Goal: Obtain resource: Obtain resource

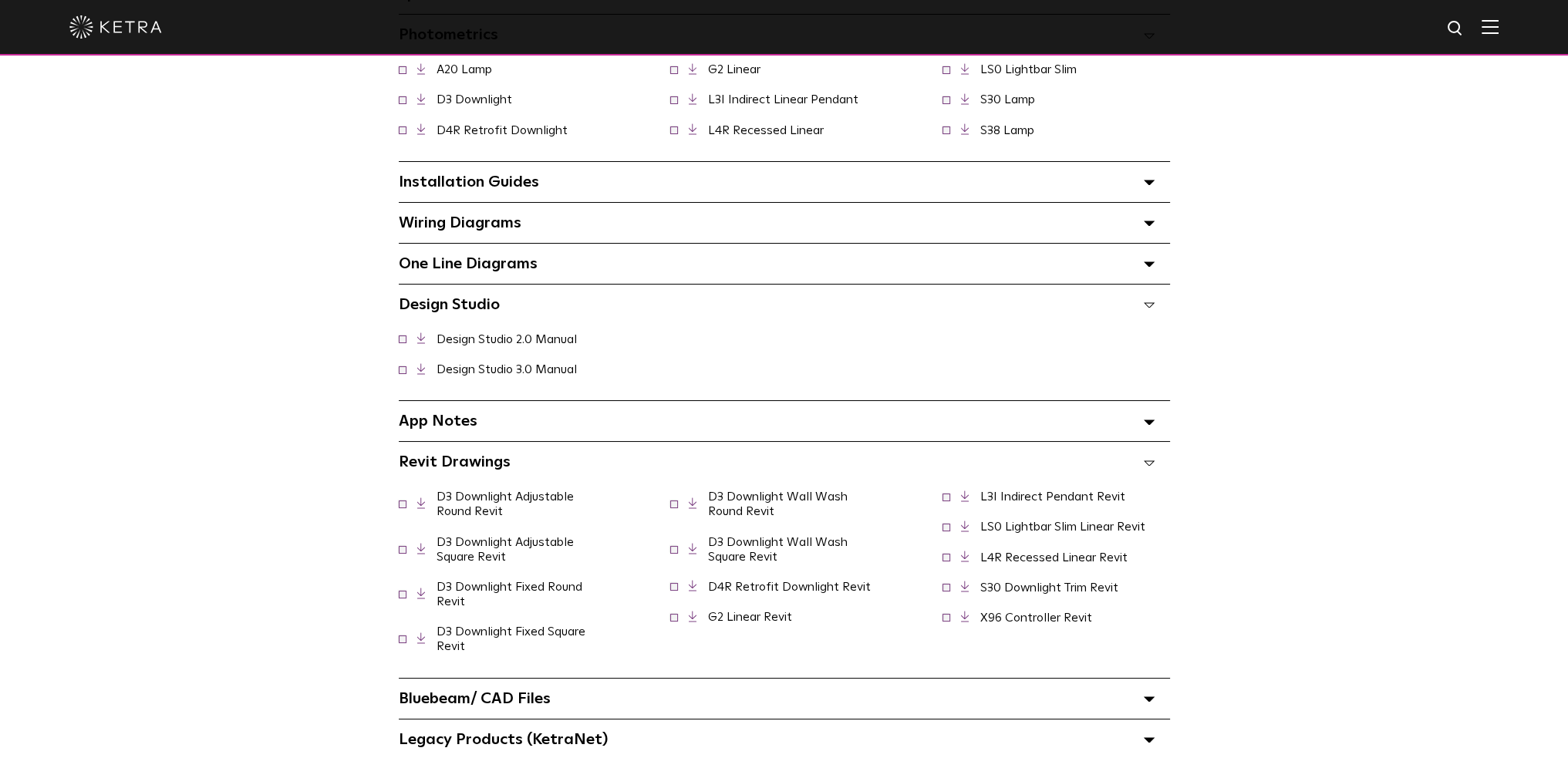
scroll to position [1156, 0]
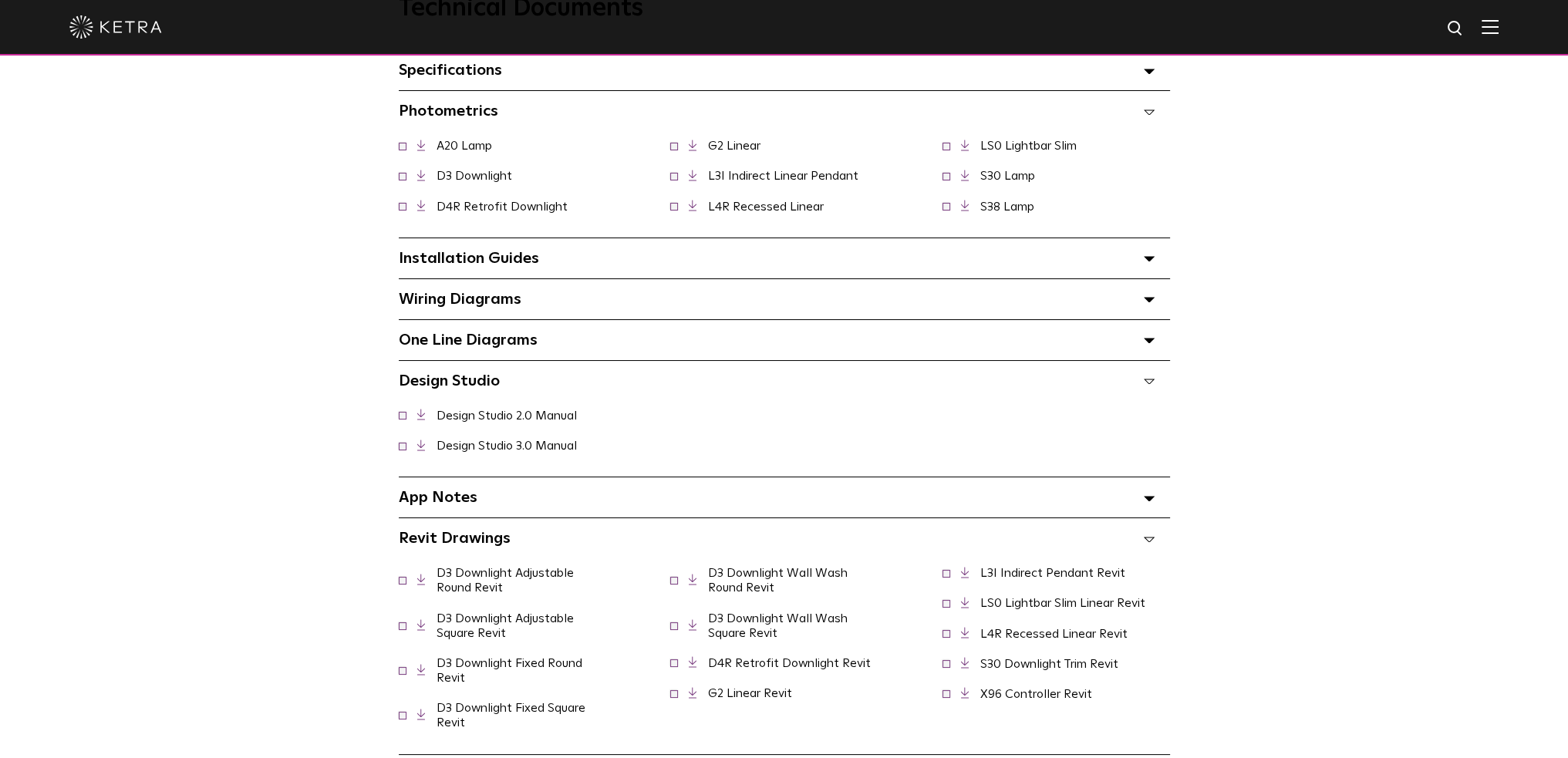
click at [525, 71] on div "Specifications Select checkboxes to use the bulk download option below" at bounding box center [784, 70] width 771 height 40
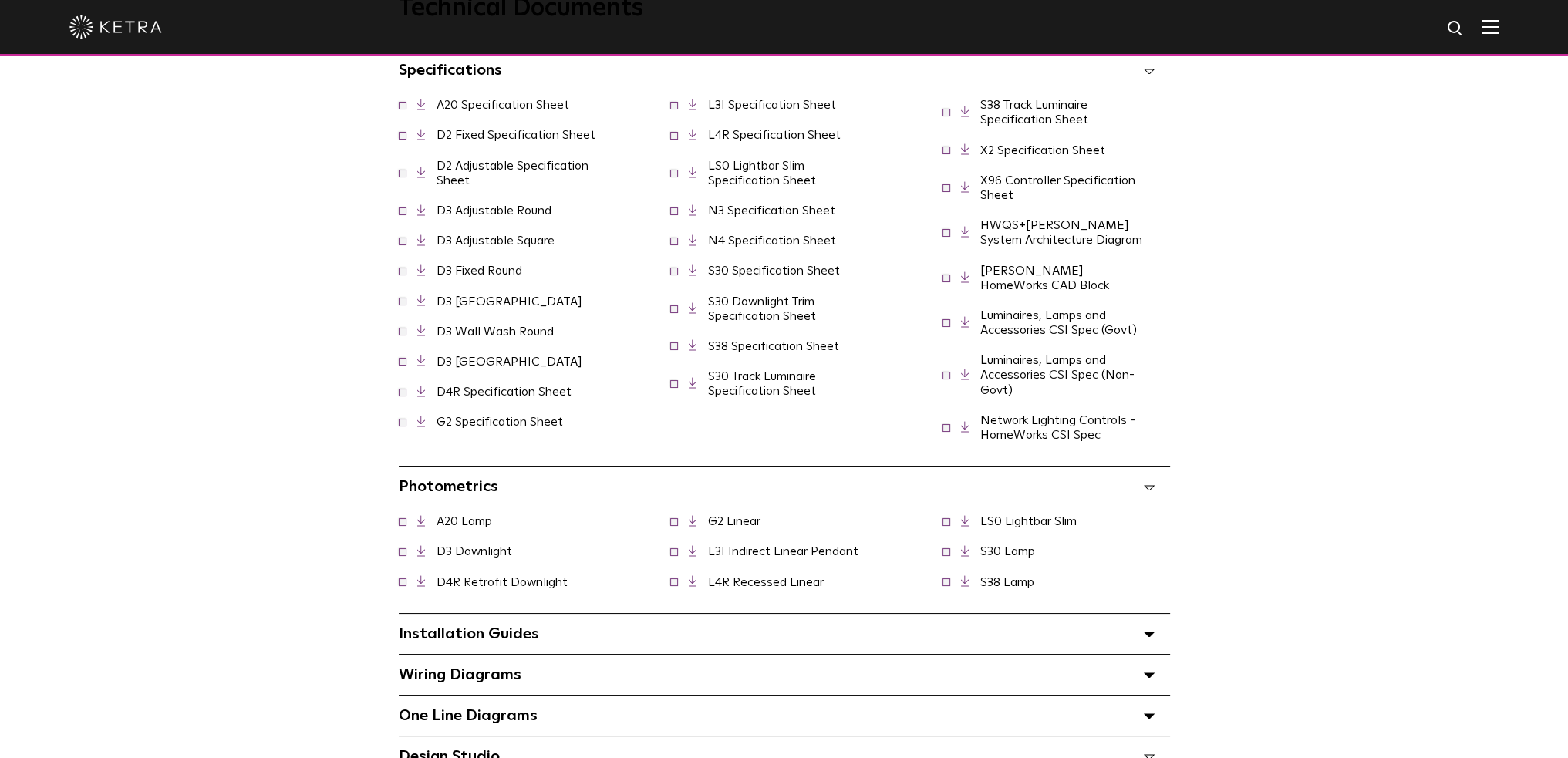
click at [567, 169] on link "D2 Adjustable Specification Sheet" at bounding box center [512, 173] width 152 height 27
click at [563, 416] on link "G2 Specification Sheet" at bounding box center [499, 421] width 126 height 12
click at [794, 187] on link "LS0 Lightbar Slim Specification Sheet" at bounding box center [762, 173] width 108 height 27
click at [424, 276] on icon at bounding box center [421, 270] width 9 height 11
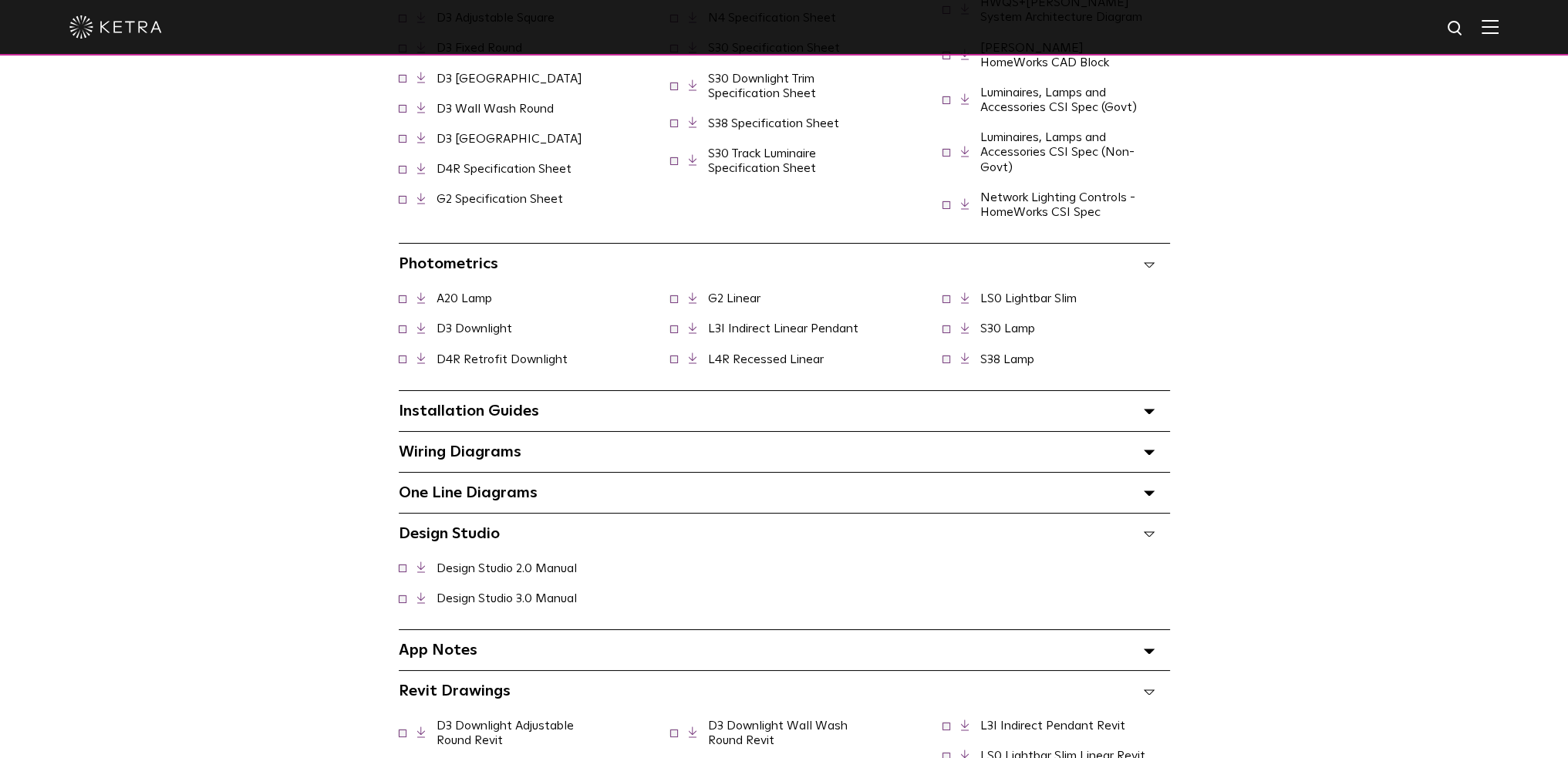
scroll to position [1388, 0]
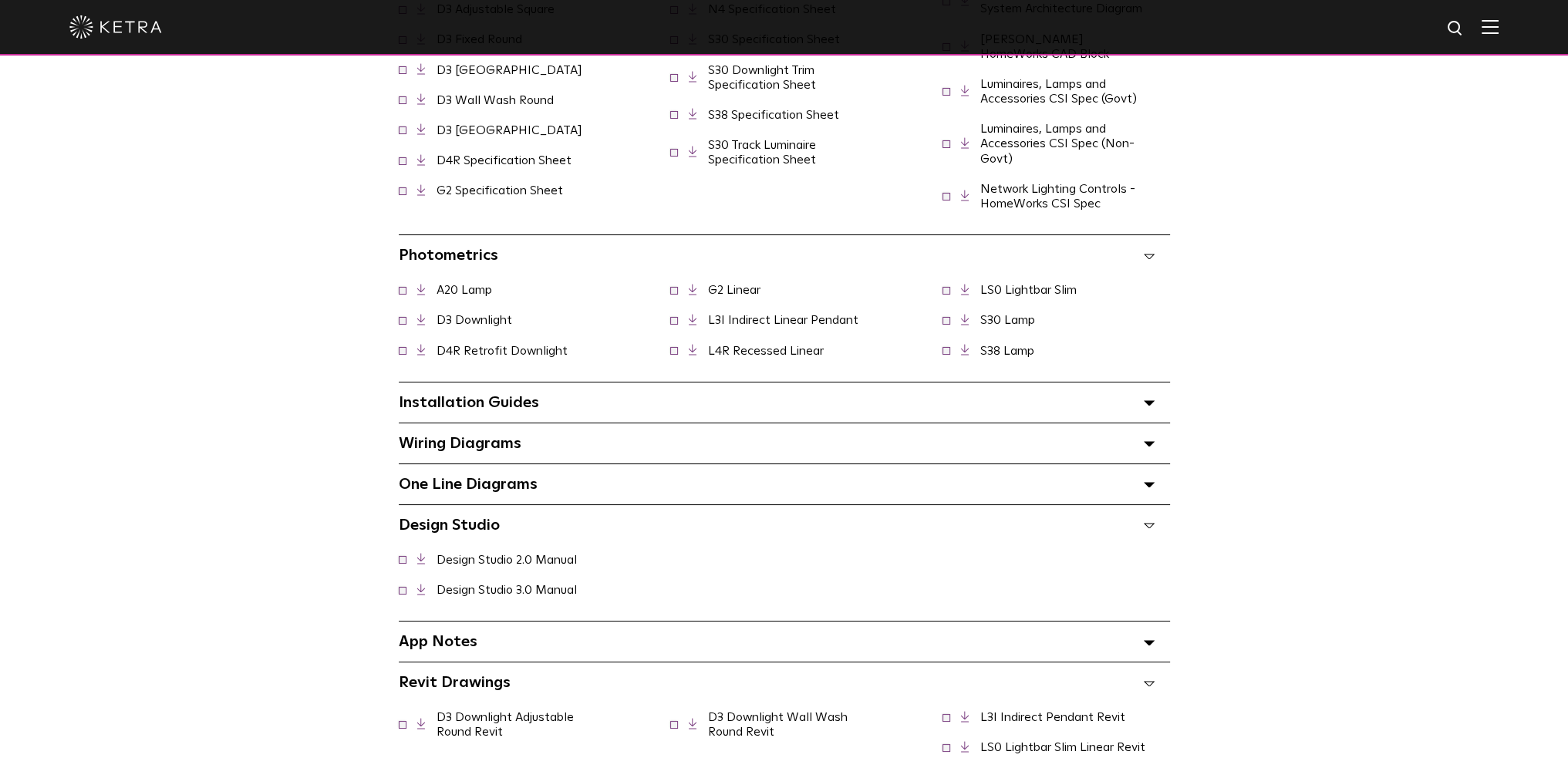
click at [439, 314] on link "D3 Downlight" at bounding box center [474, 320] width 76 height 12
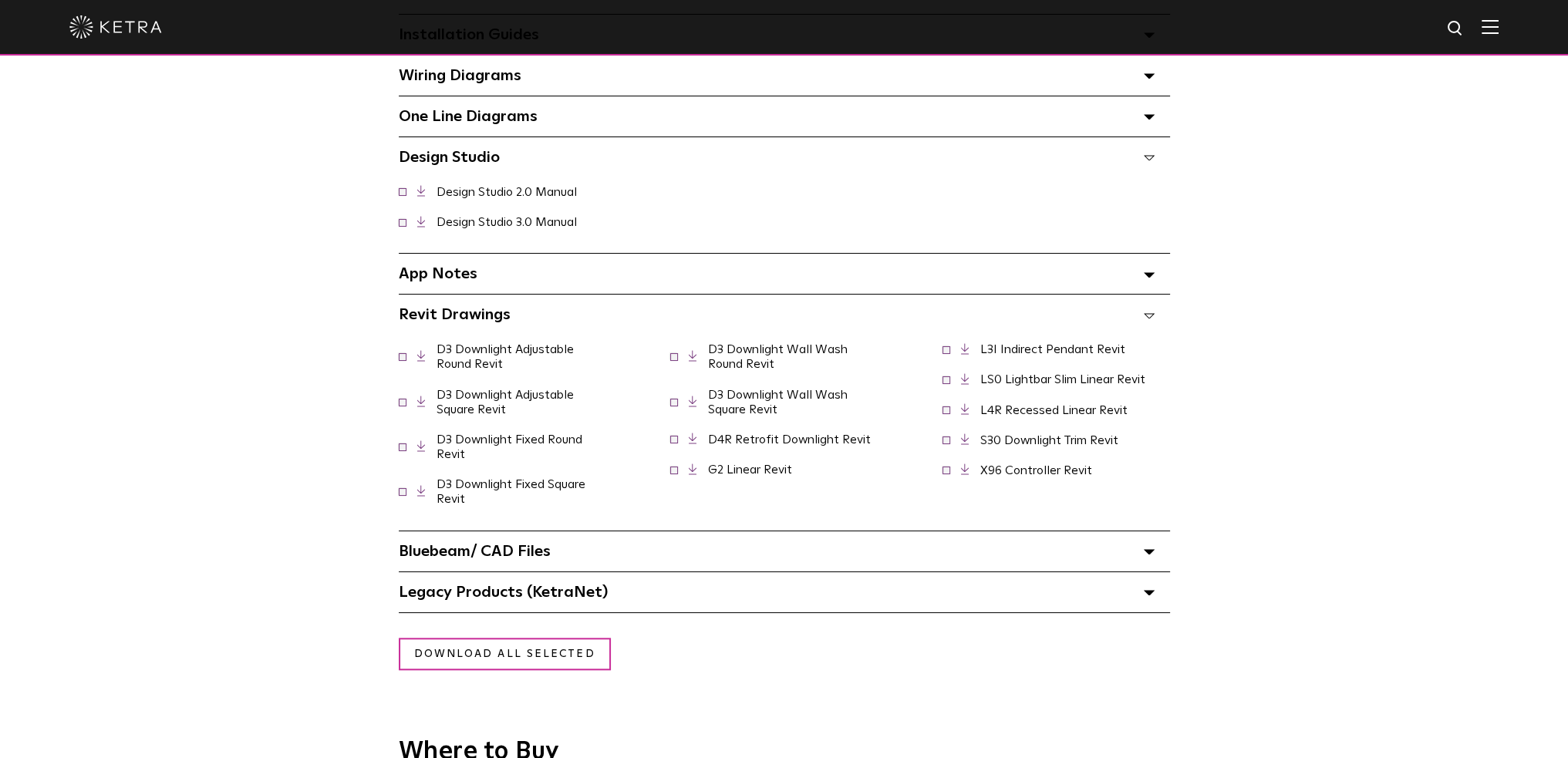
scroll to position [1774, 0]
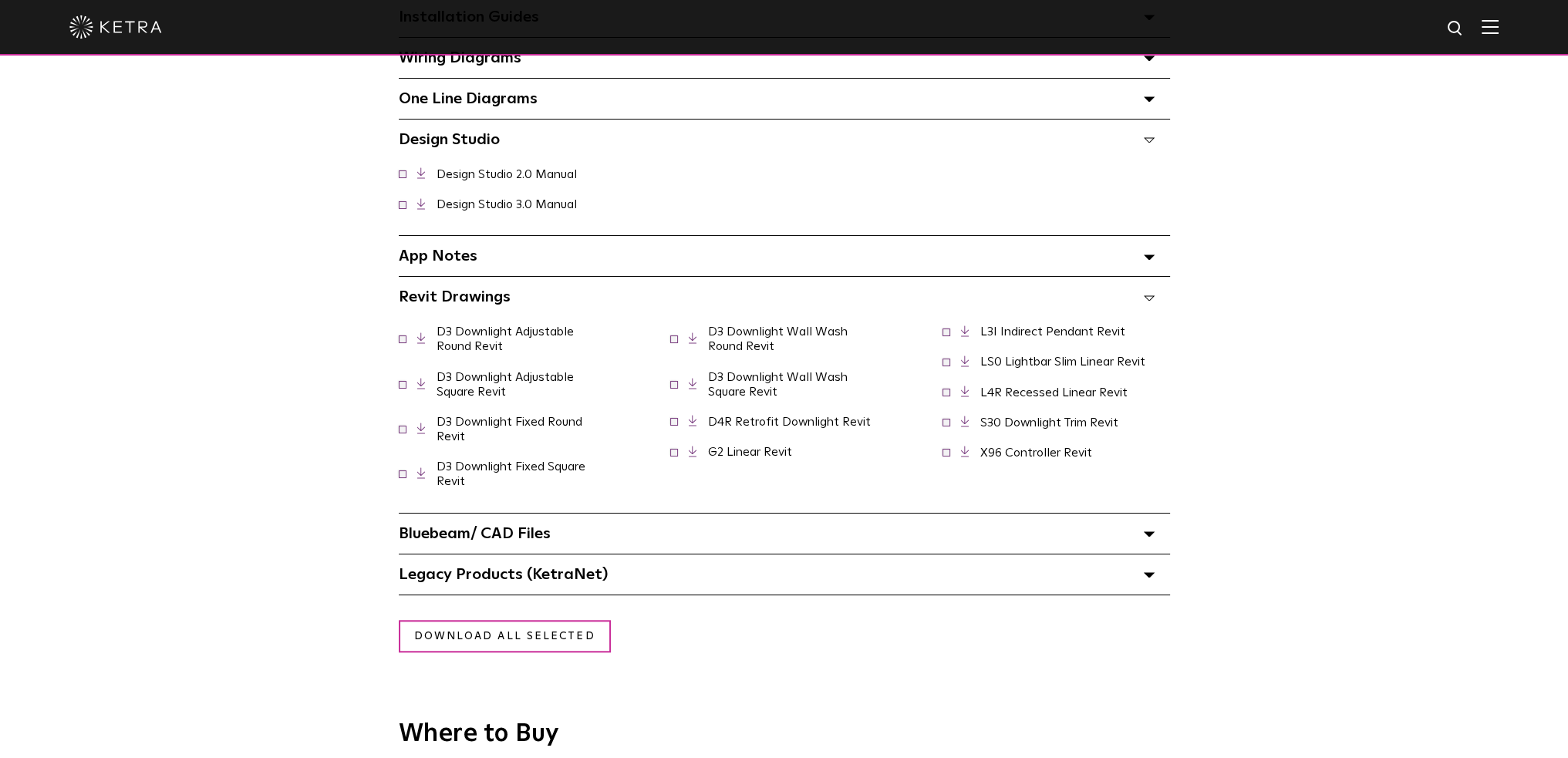
click at [715, 522] on div "Bluebeam/ CAD Files" at bounding box center [784, 533] width 771 height 40
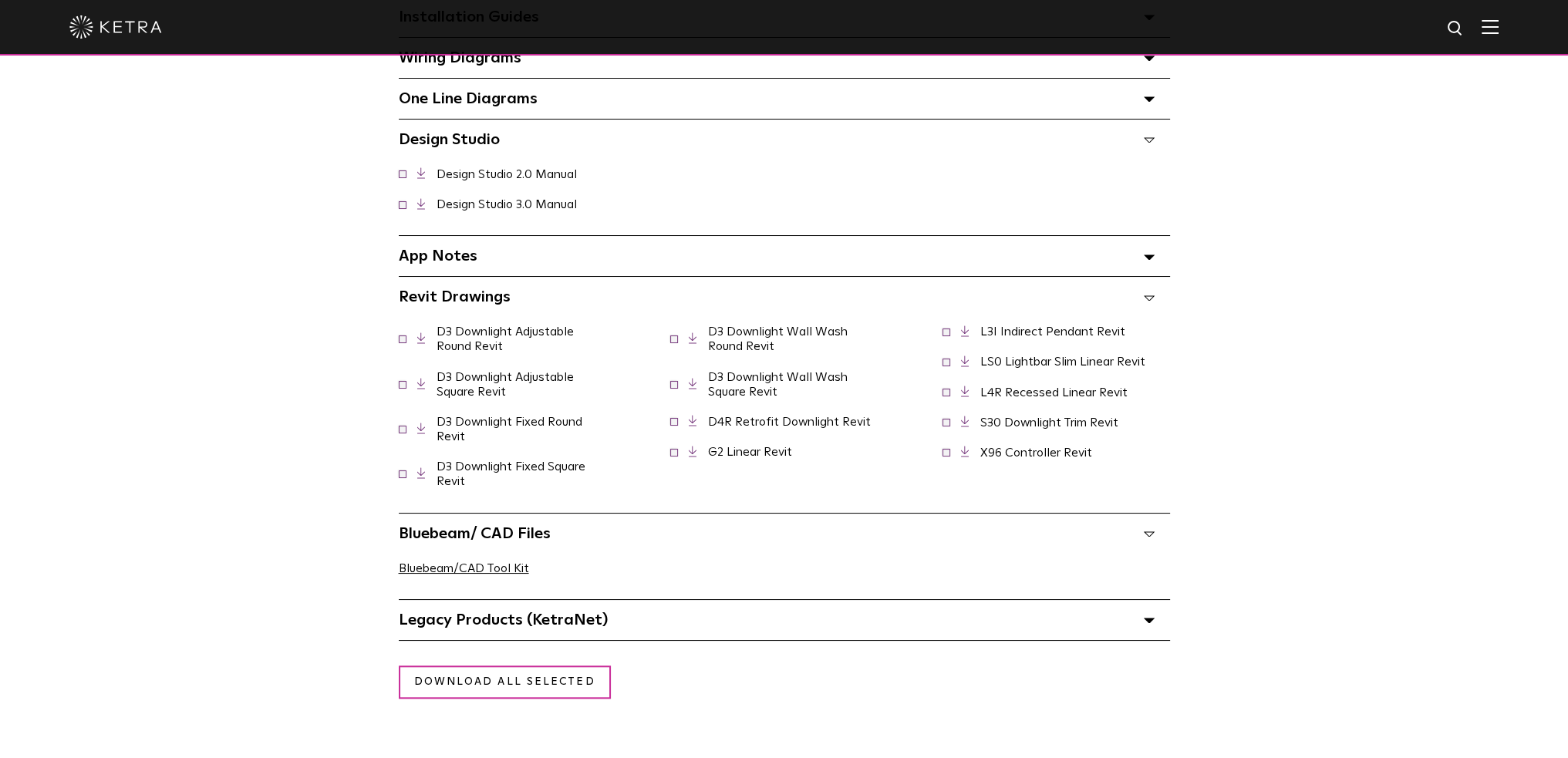
click at [715, 522] on div "Bluebeam/ CAD Files" at bounding box center [784, 533] width 771 height 40
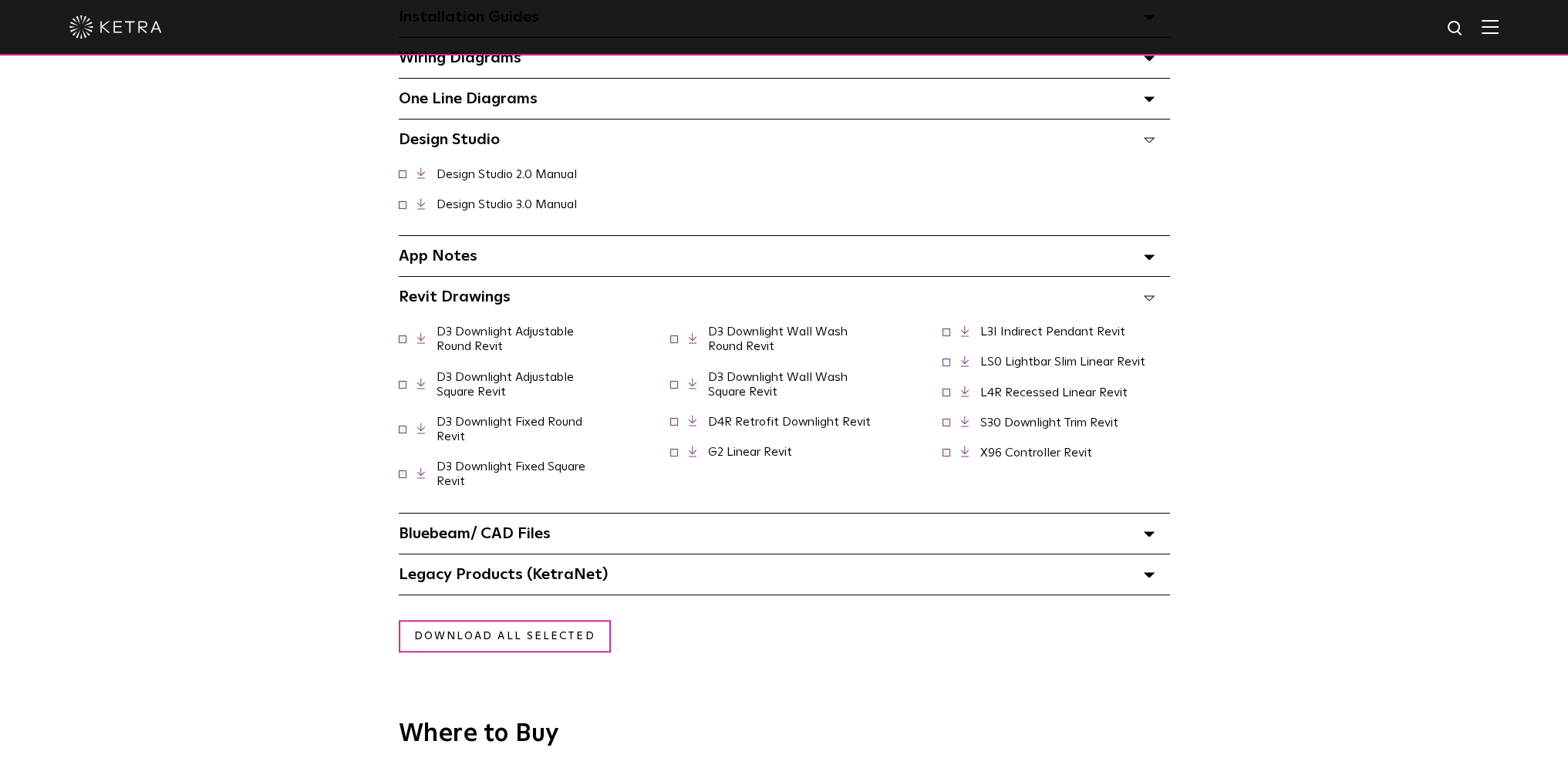
click at [706, 572] on div "Legacy Products (KetraNet) Select checkboxes to use the bulk download option be…" at bounding box center [784, 574] width 771 height 40
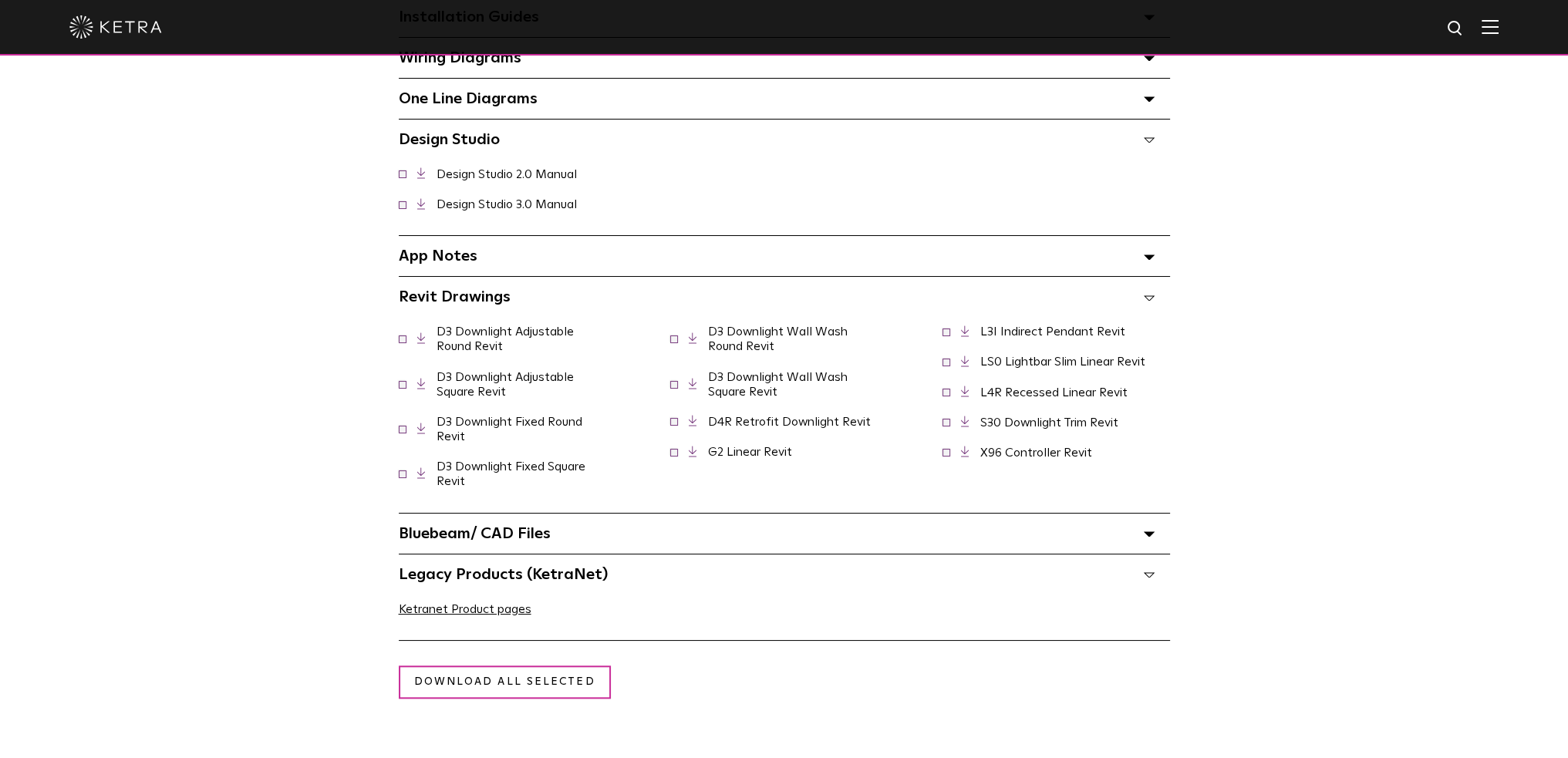
click at [706, 572] on div "Legacy Products (KetraNet) Select checkboxes to use the bulk download option be…" at bounding box center [784, 574] width 771 height 40
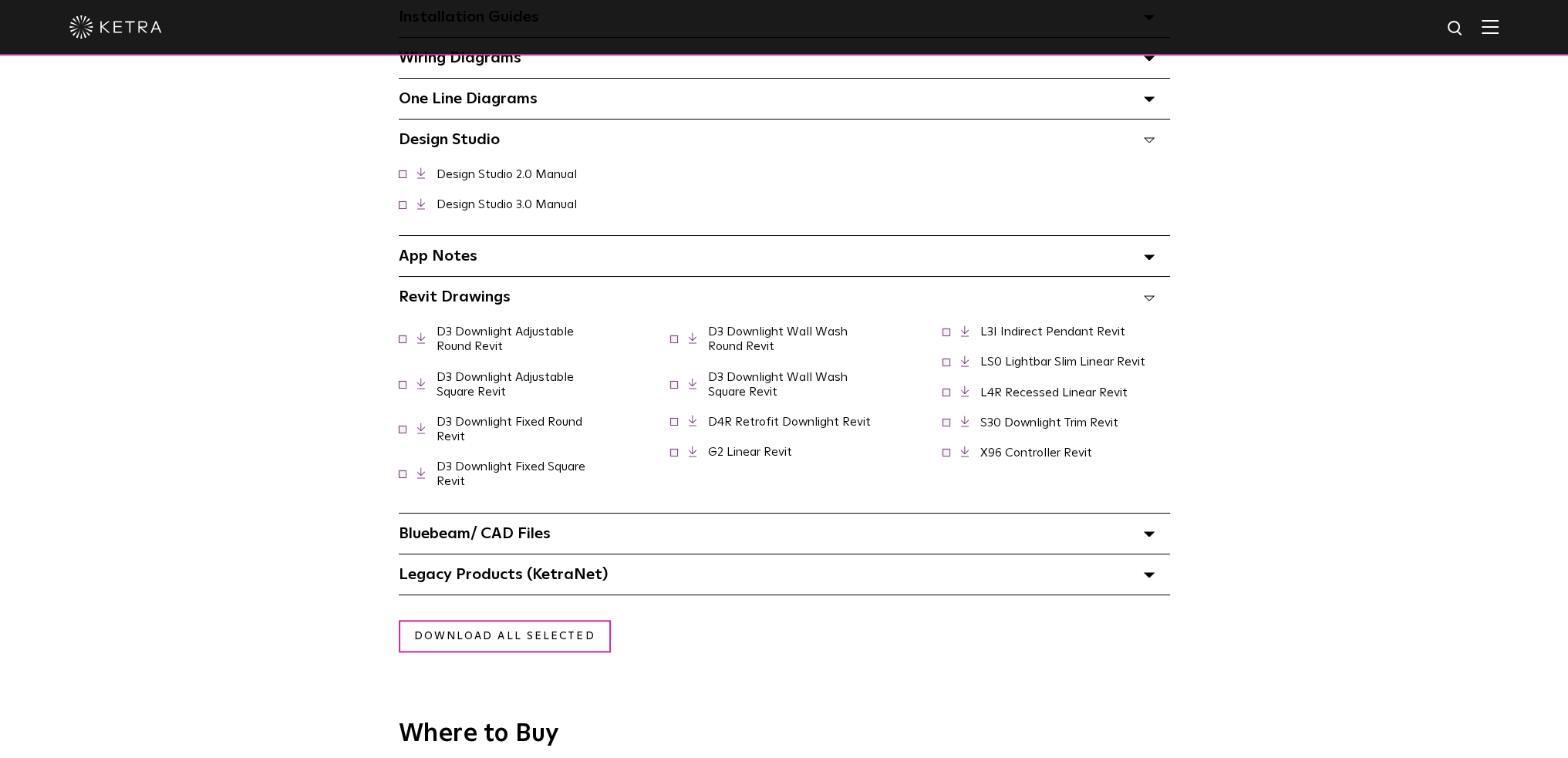
click at [640, 249] on div "App Notes Select checkboxes to use the bulk download option below" at bounding box center [784, 256] width 771 height 40
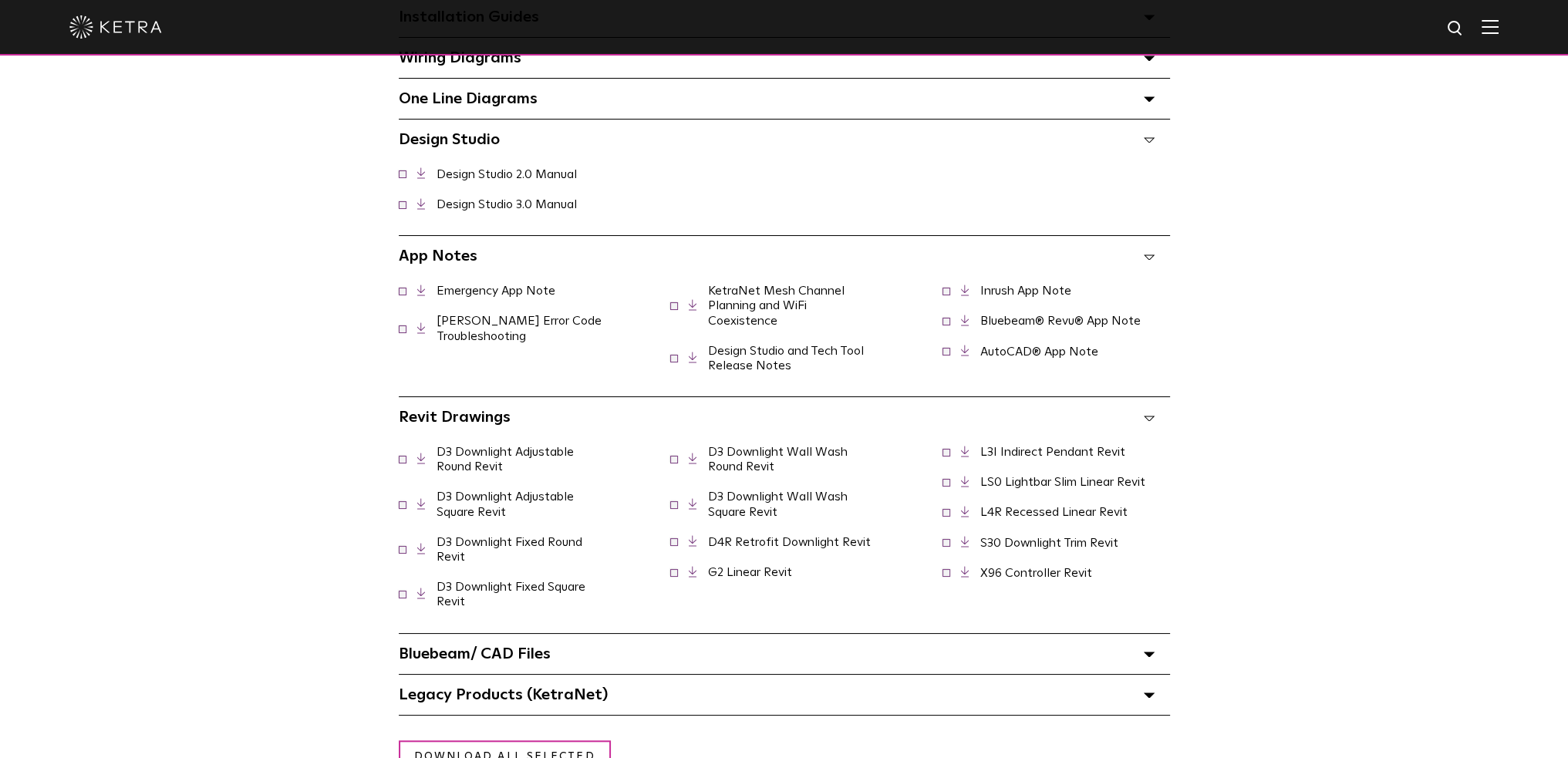
click at [634, 243] on div "App Notes Select checkboxes to use the bulk download option below" at bounding box center [784, 256] width 771 height 40
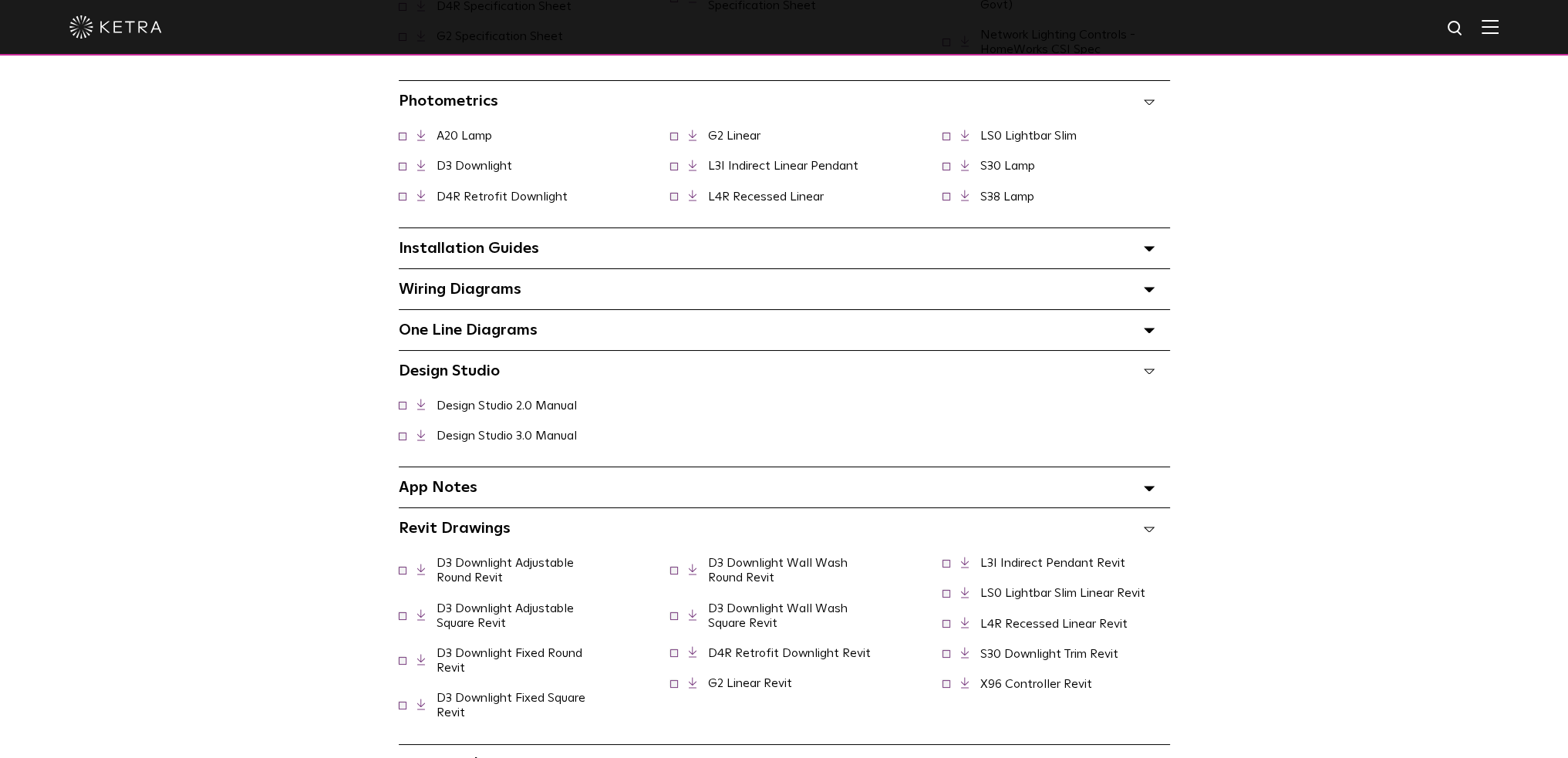
scroll to position [1543, 0]
click at [664, 324] on div "One Line Diagrams Select checkboxes to use the bulk download option below" at bounding box center [784, 330] width 771 height 40
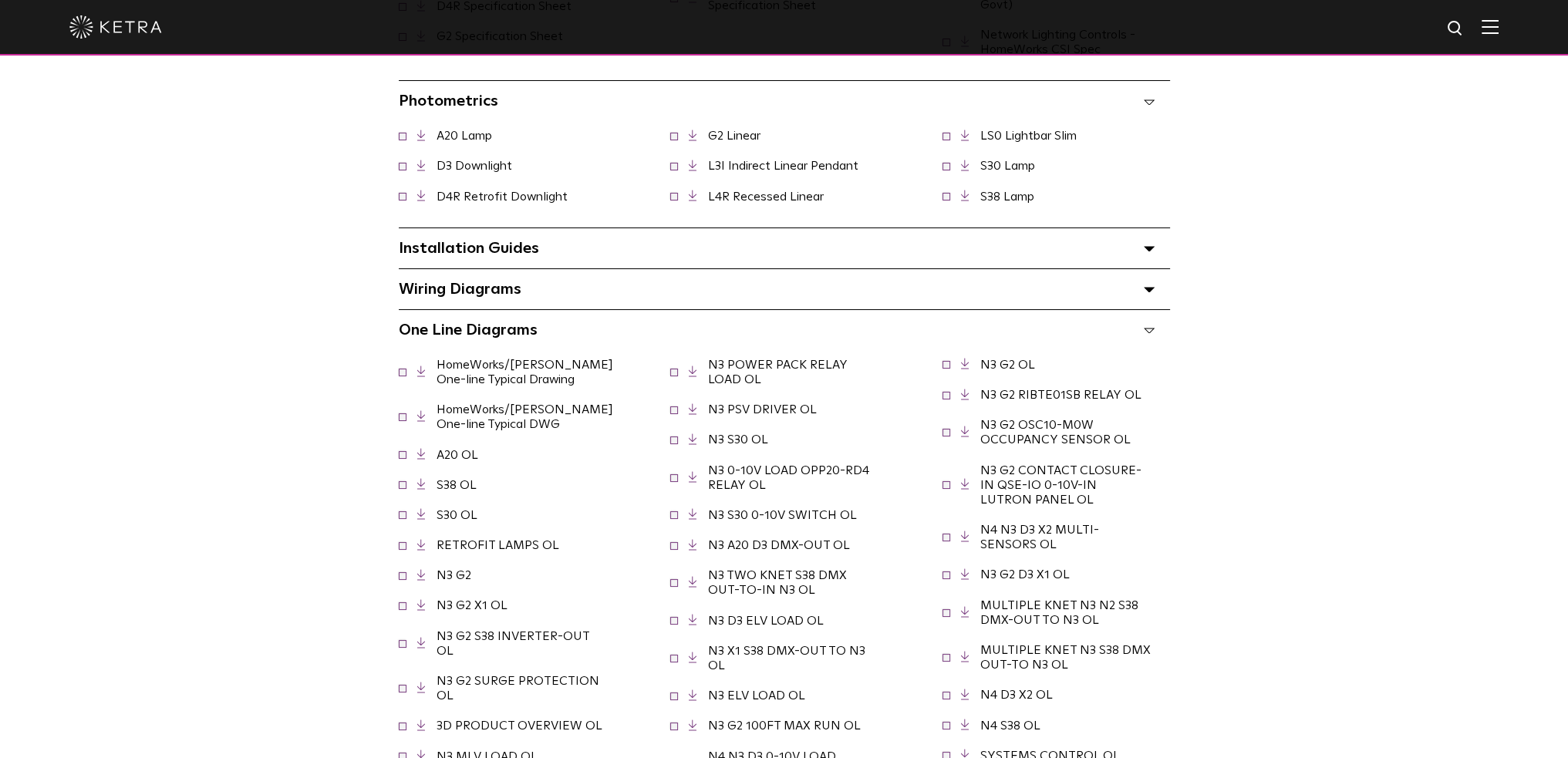
click at [664, 324] on div "One Line Diagrams Select checkboxes to use the bulk download option below" at bounding box center [784, 330] width 771 height 40
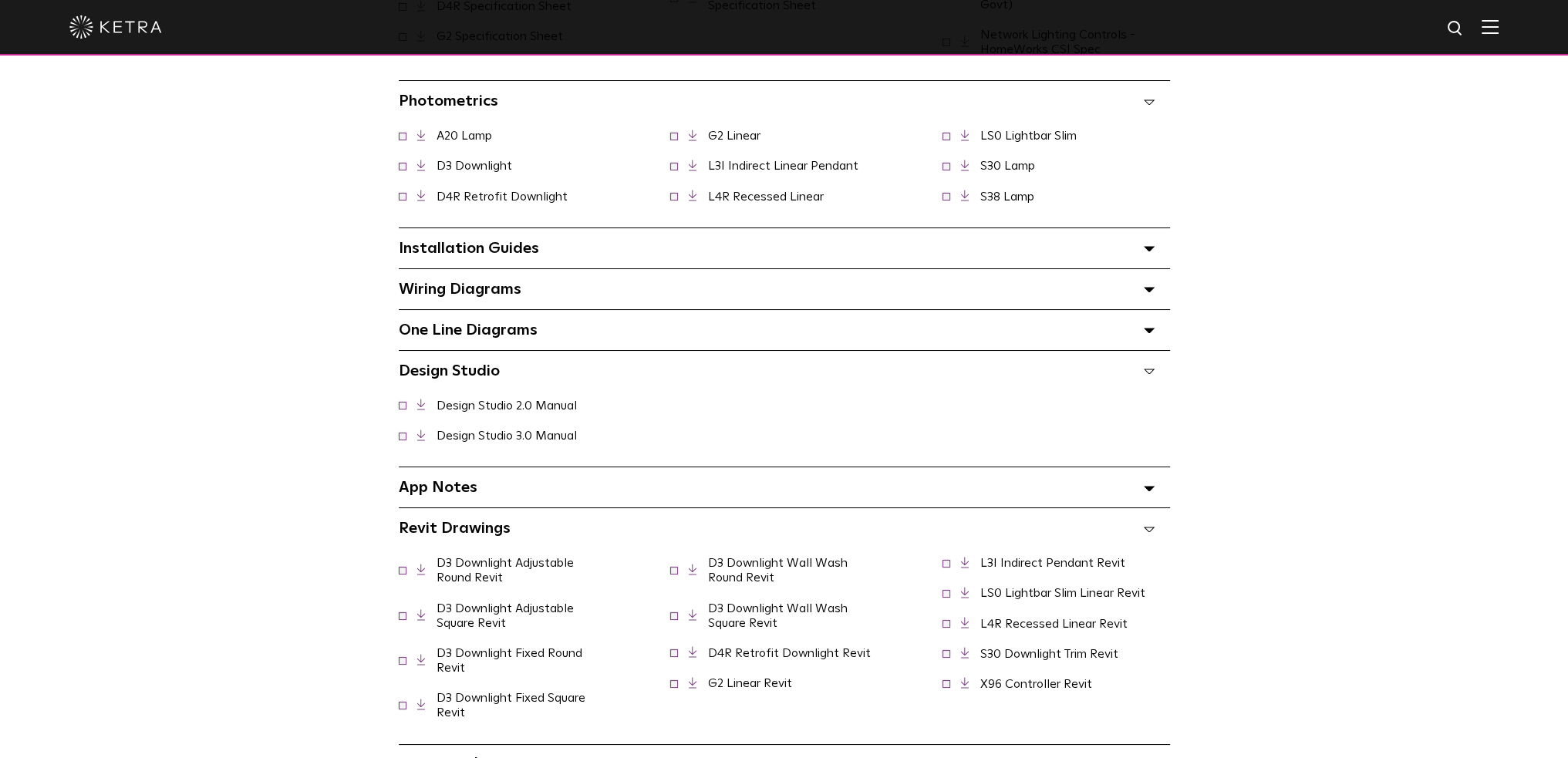
click at [636, 269] on div "Wiring Diagrams Select checkboxes to use the bulk download option below" at bounding box center [784, 289] width 771 height 40
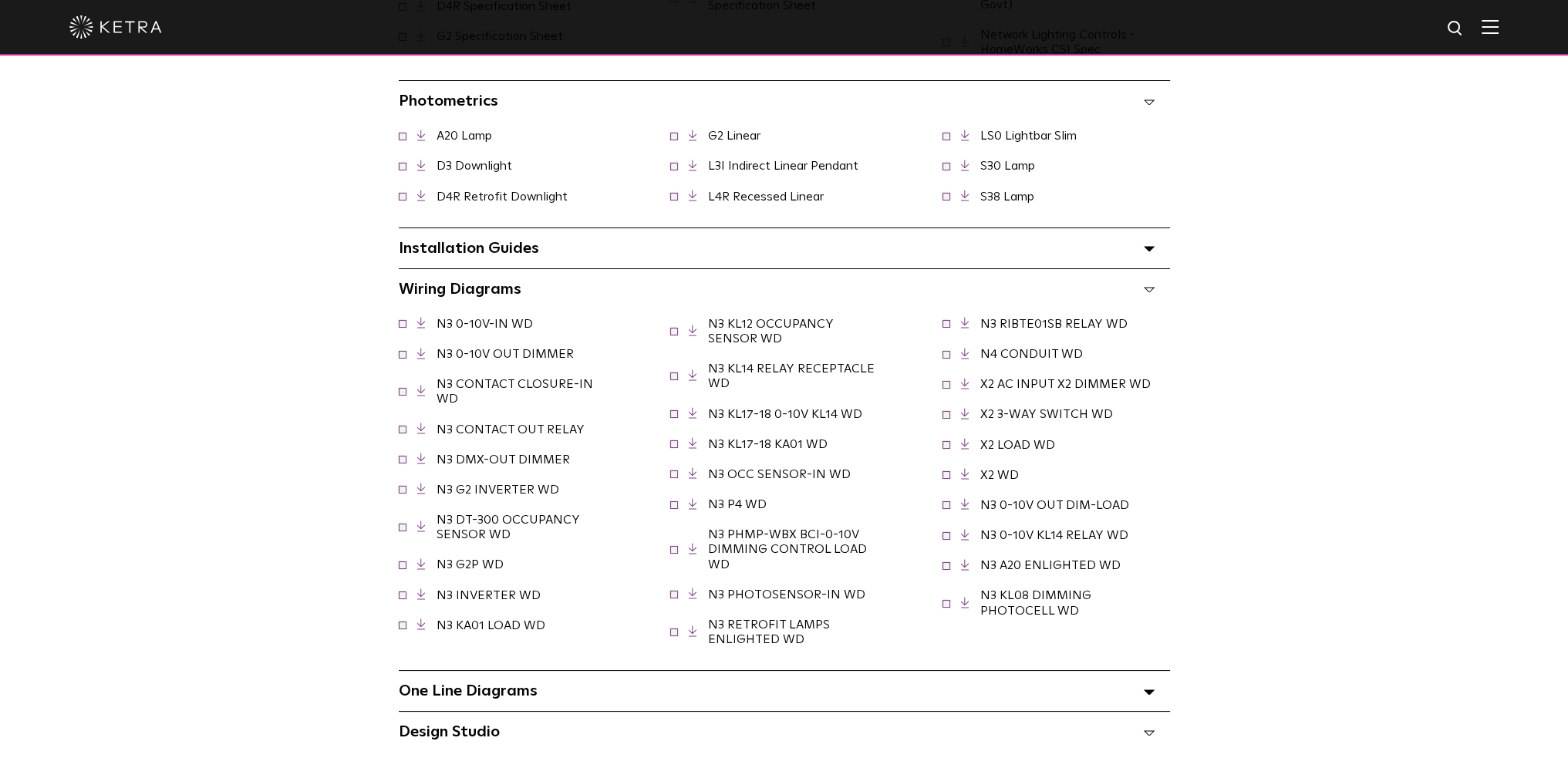
click at [628, 283] on div "Wiring Diagrams Select checkboxes to use the bulk download option below" at bounding box center [784, 289] width 771 height 40
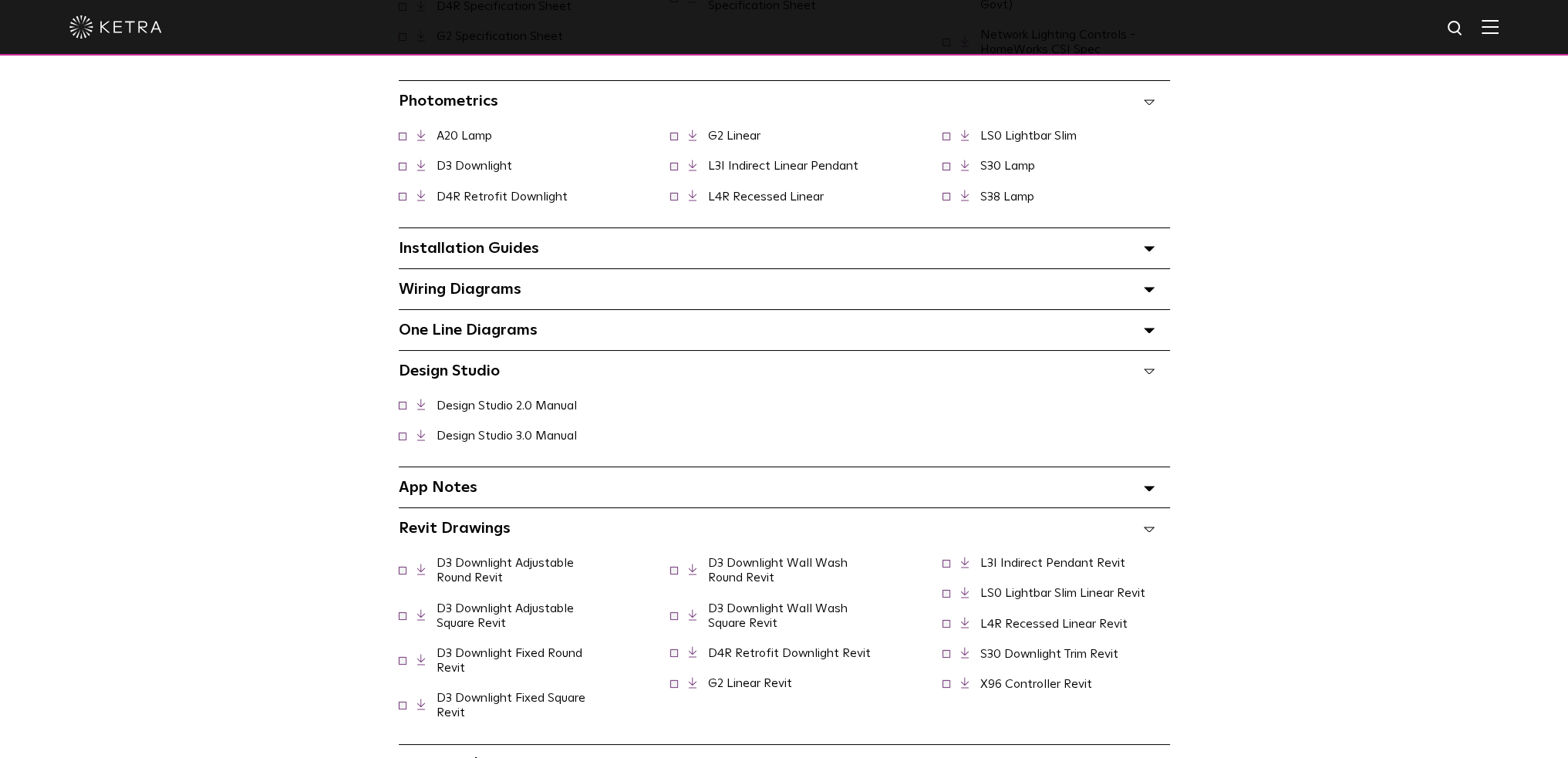
click at [628, 250] on div "Installation Guides Select checkboxes to use the bulk download option below" at bounding box center [784, 249] width 771 height 40
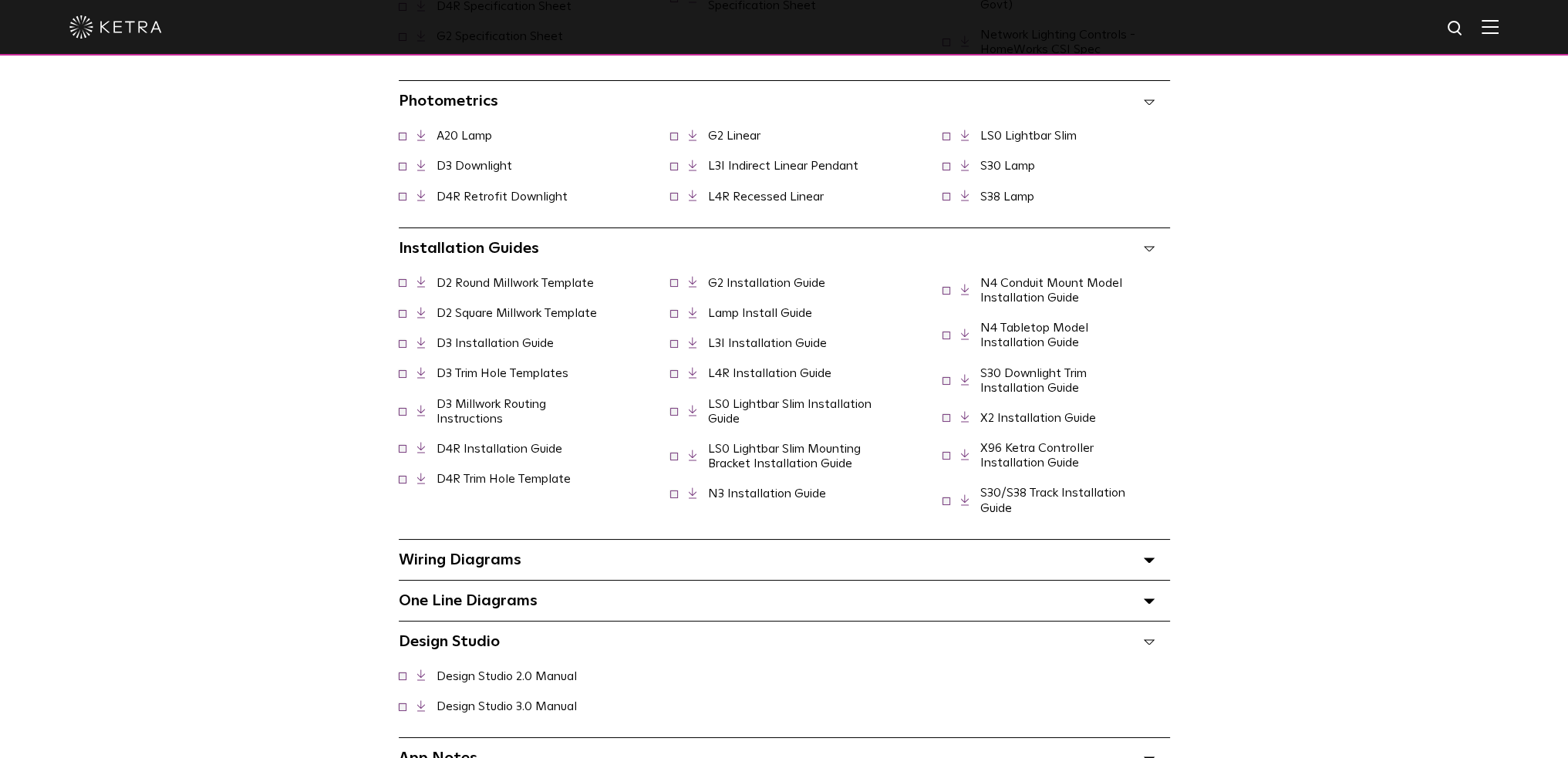
click at [628, 248] on div "Installation Guides Select checkboxes to use the bulk download option below" at bounding box center [784, 249] width 771 height 40
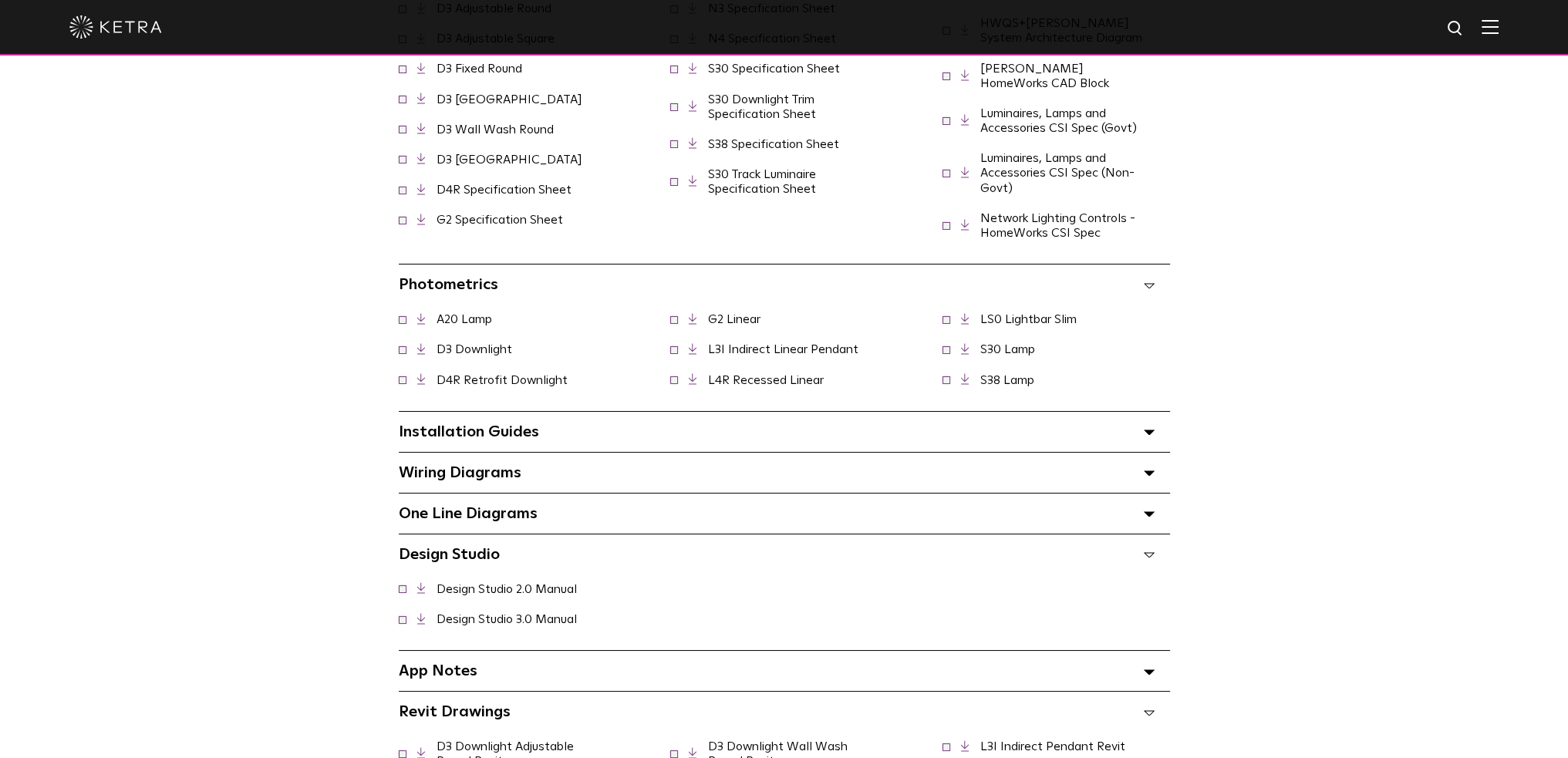
scroll to position [1311, 0]
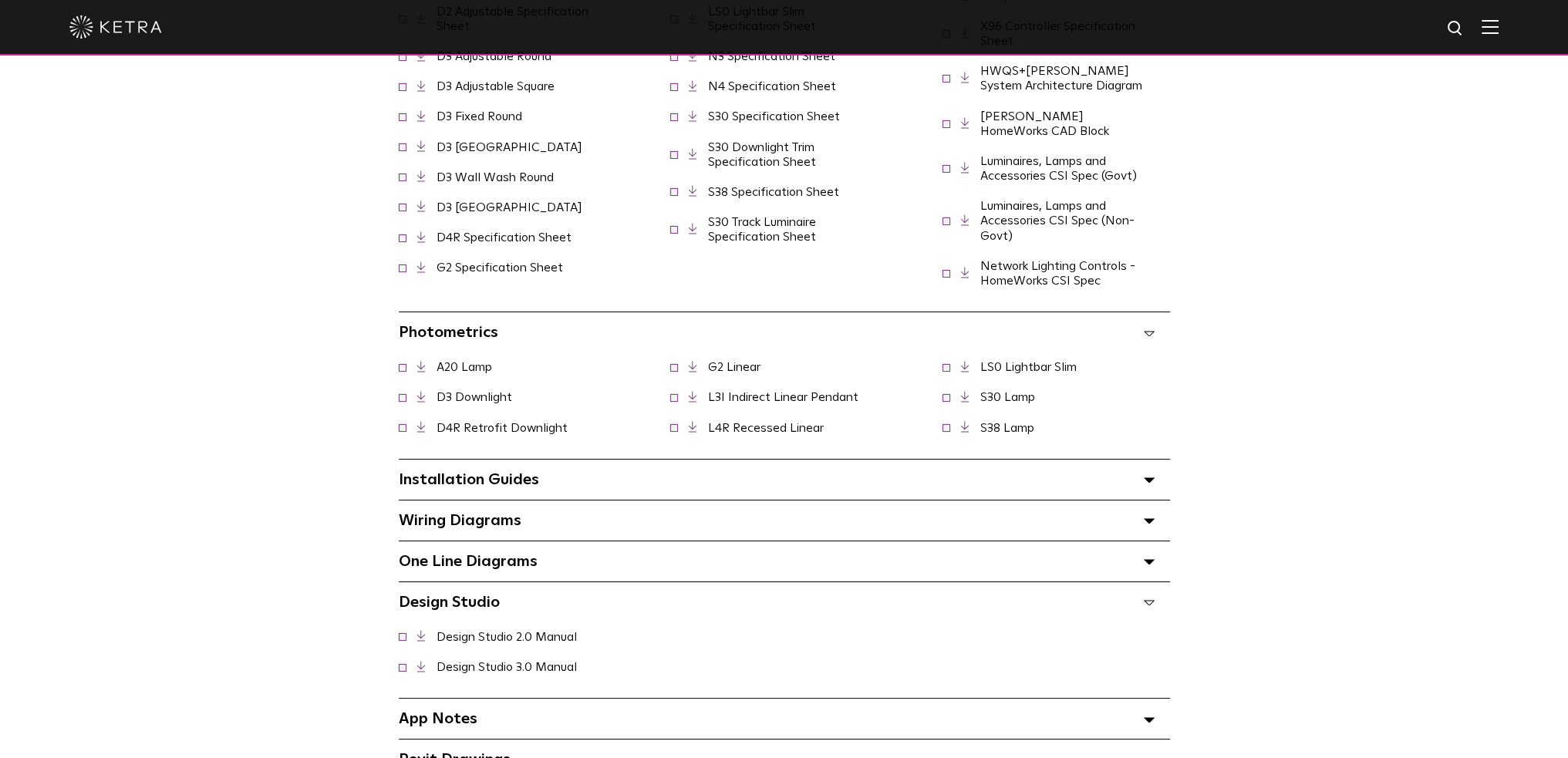
click at [566, 467] on div "Installation Guides Select checkboxes to use the bulk download option below" at bounding box center [784, 479] width 771 height 40
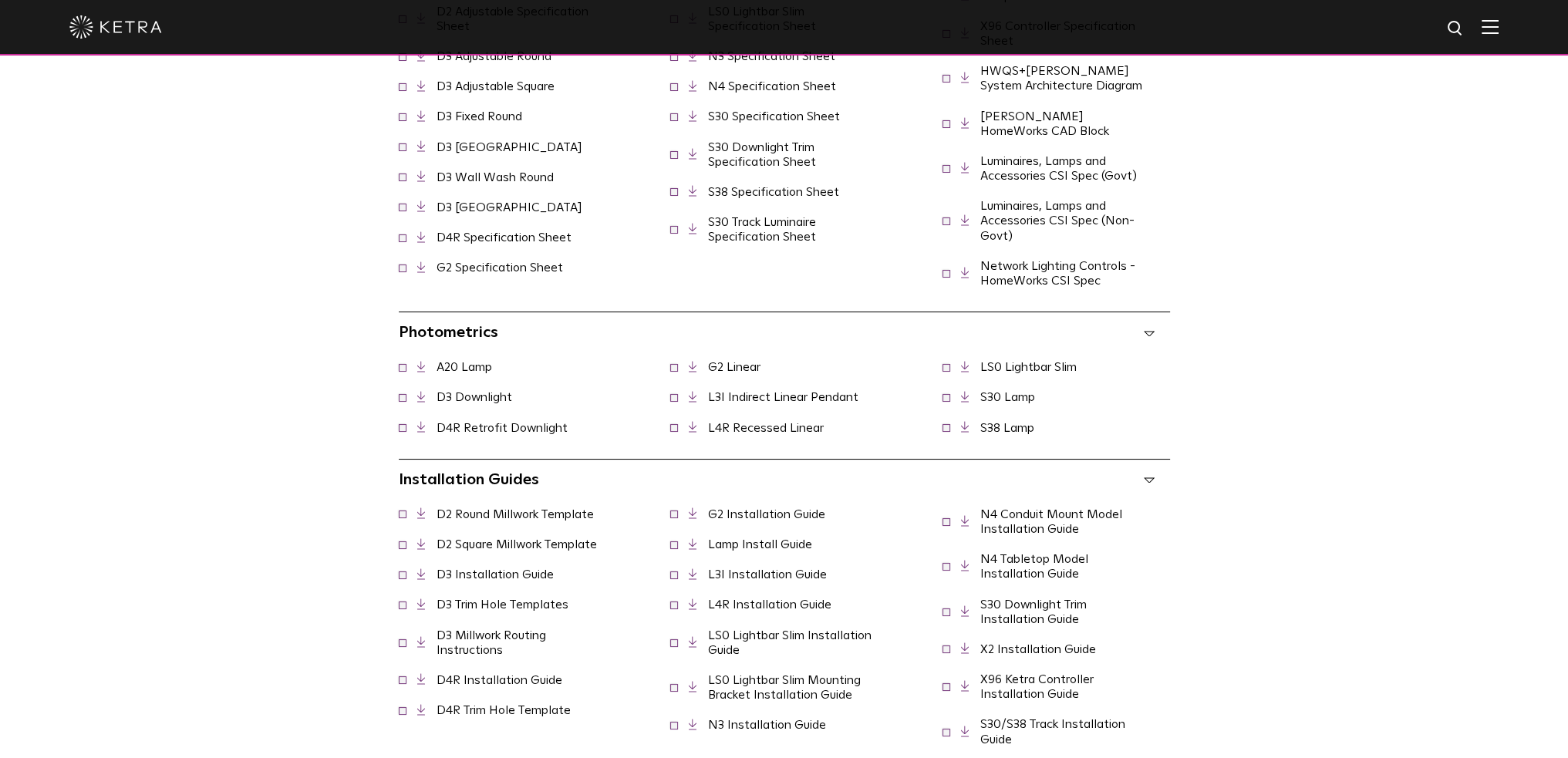
click at [566, 467] on div "Installation Guides Select checkboxes to use the bulk download option below" at bounding box center [784, 479] width 771 height 40
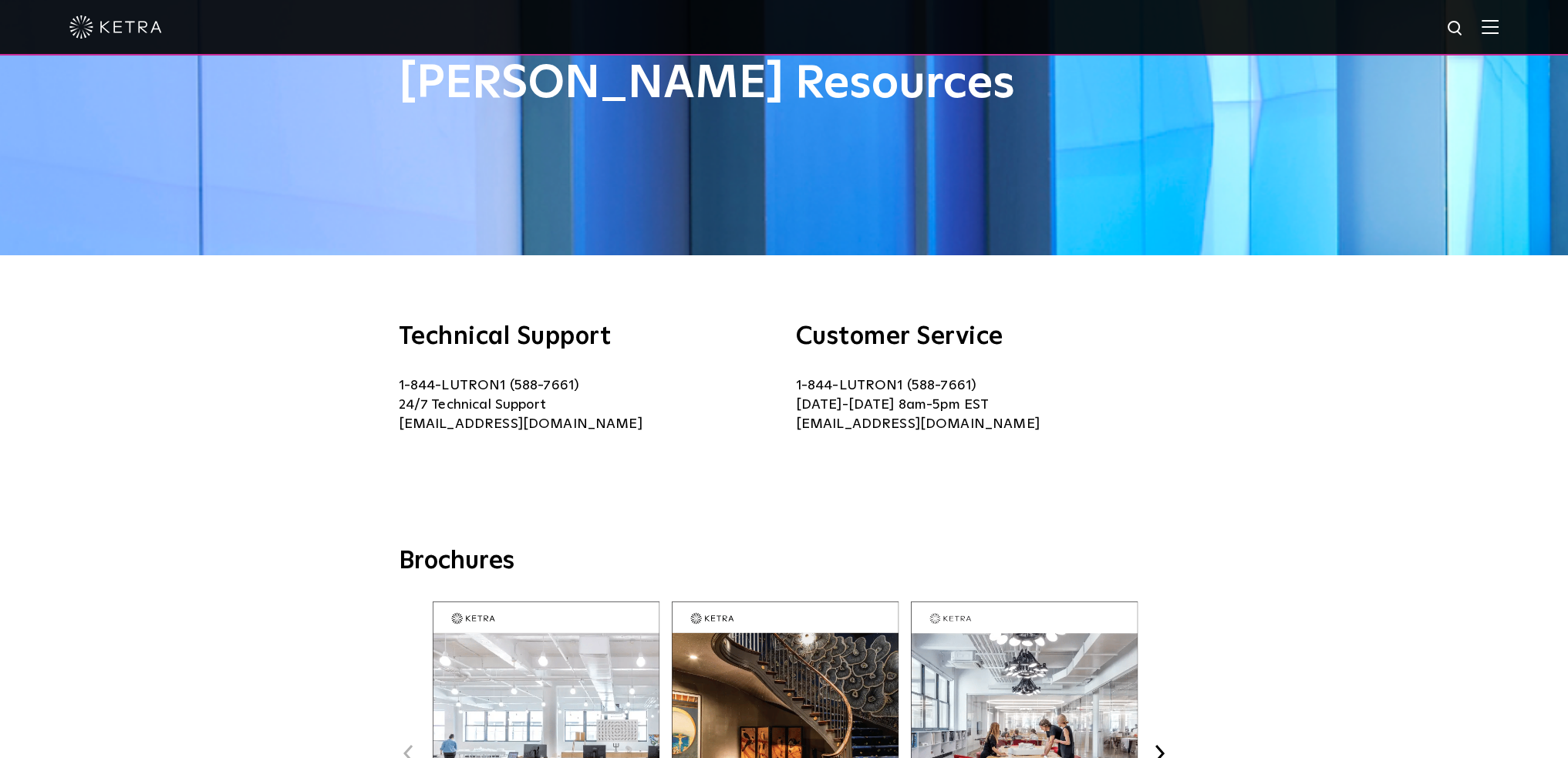
scroll to position [0, 0]
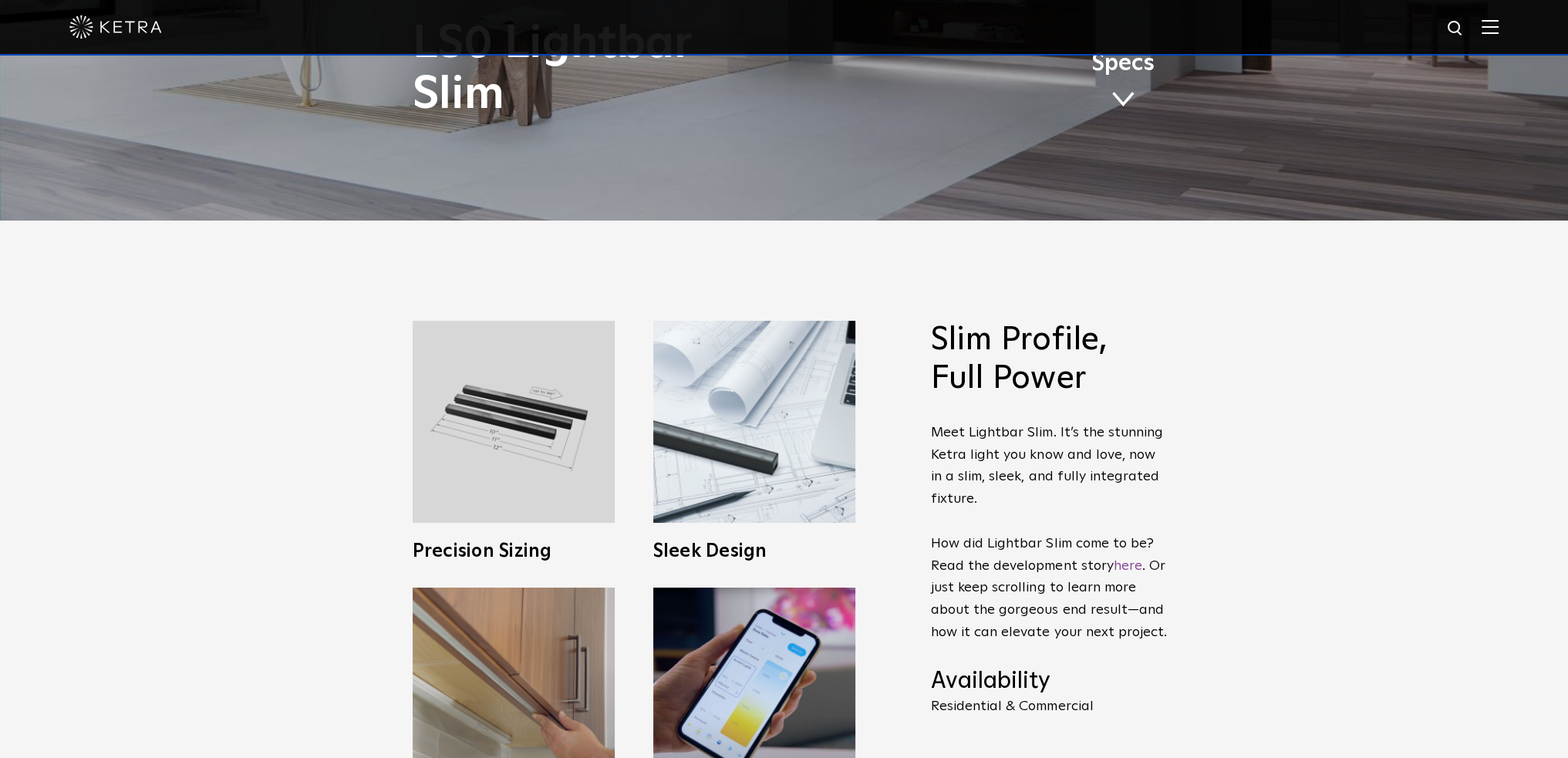
scroll to position [540, 0]
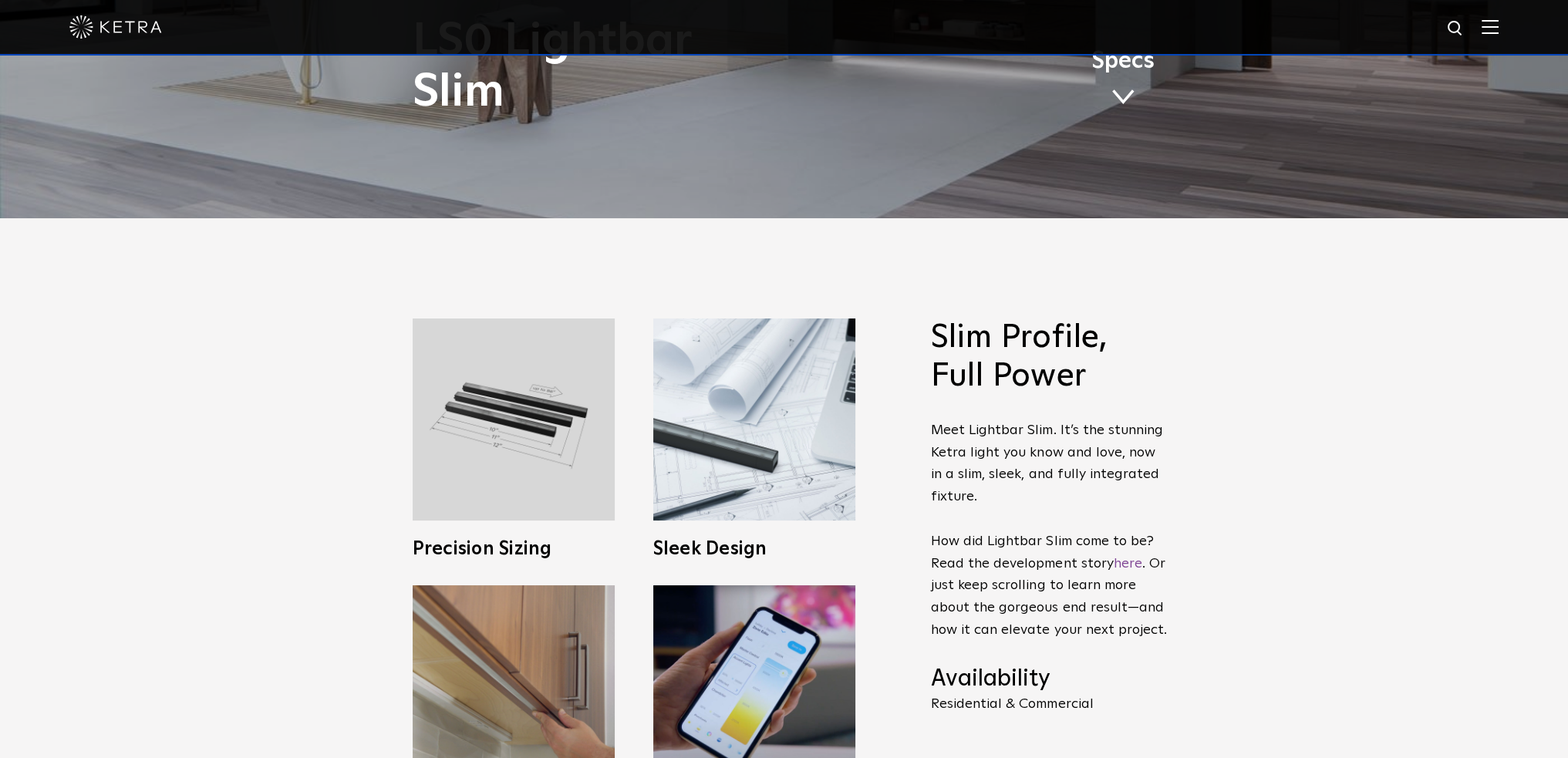
click at [1510, 32] on div at bounding box center [784, 28] width 1568 height 56
click at [1498, 27] on img at bounding box center [1490, 26] width 17 height 14
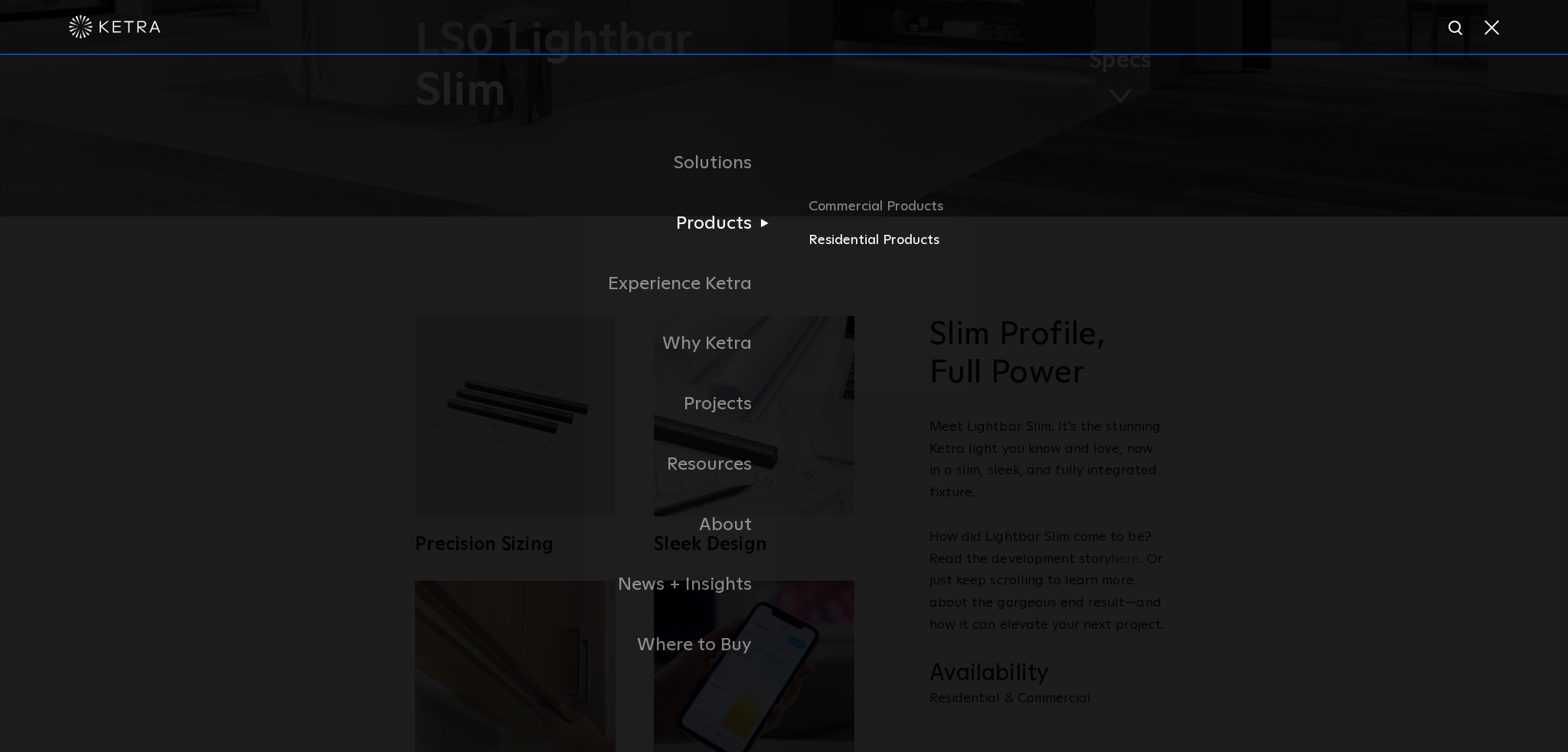
click at [881, 238] on link "Residential Products" at bounding box center [987, 241] width 358 height 23
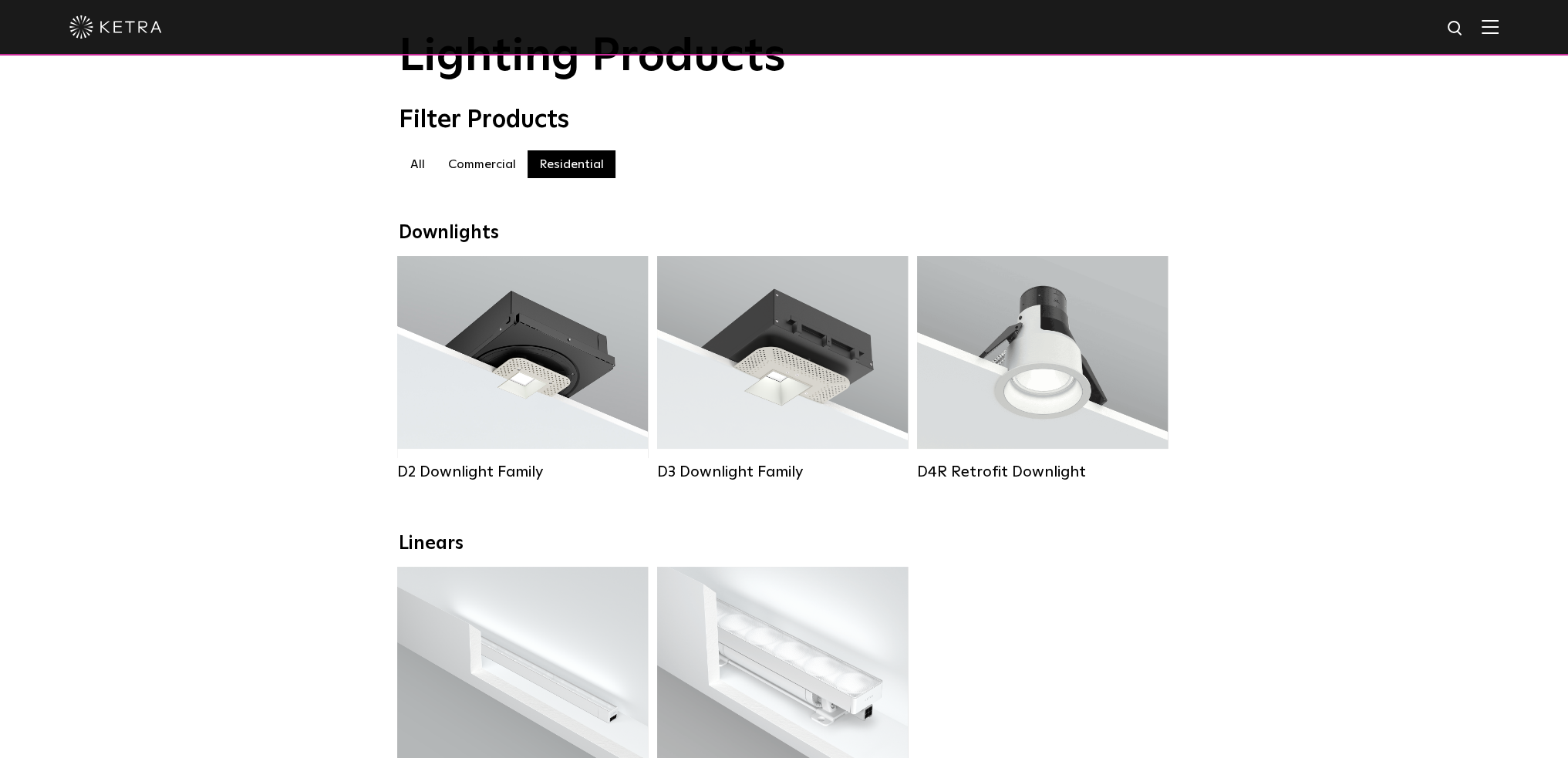
scroll to position [155, 0]
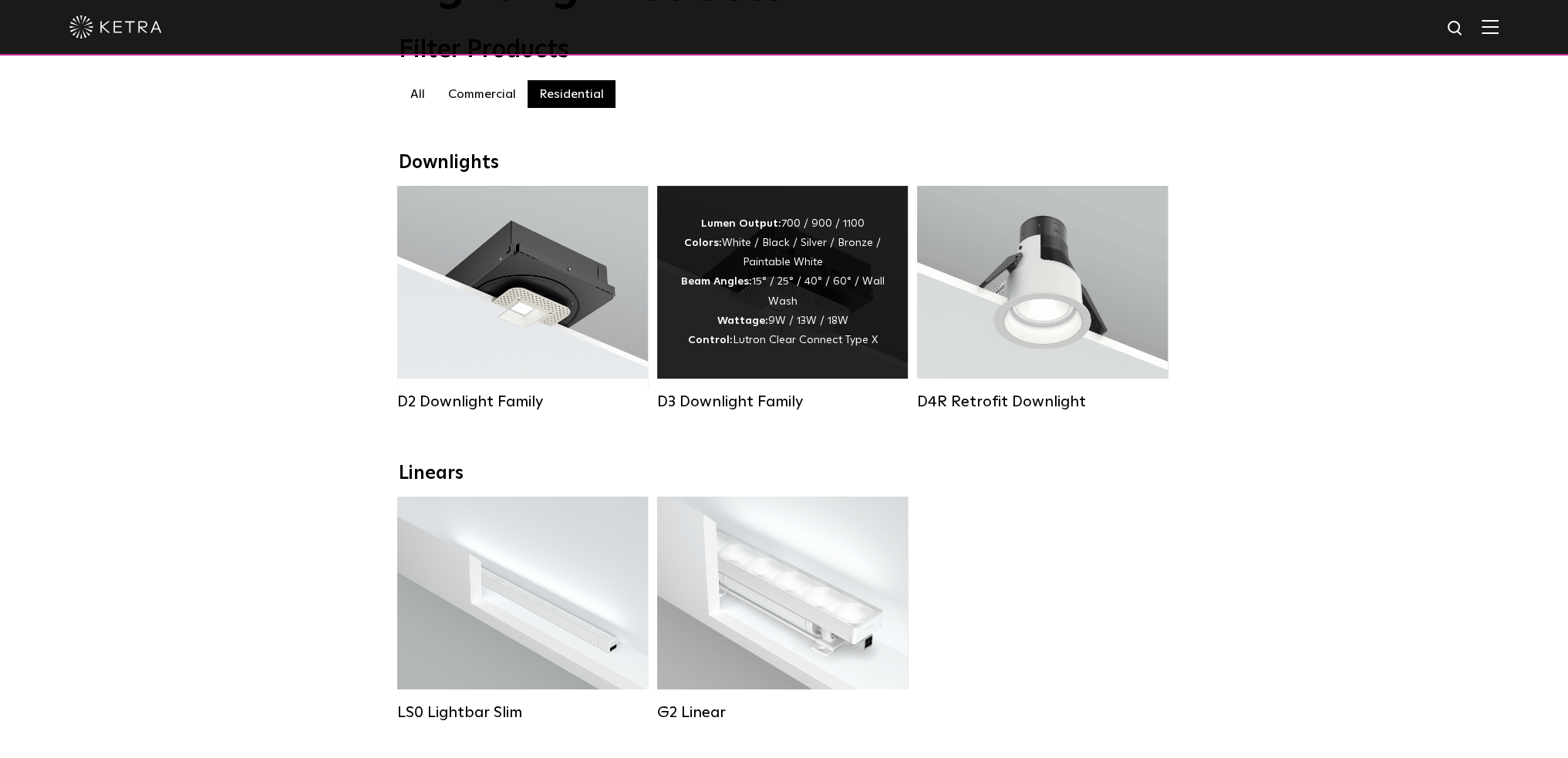
click at [802, 274] on div "Lumen Output: 700 / 900 / 1100 Colors: White / Black / Silver / Bronze / Painta…" at bounding box center [782, 282] width 204 height 136
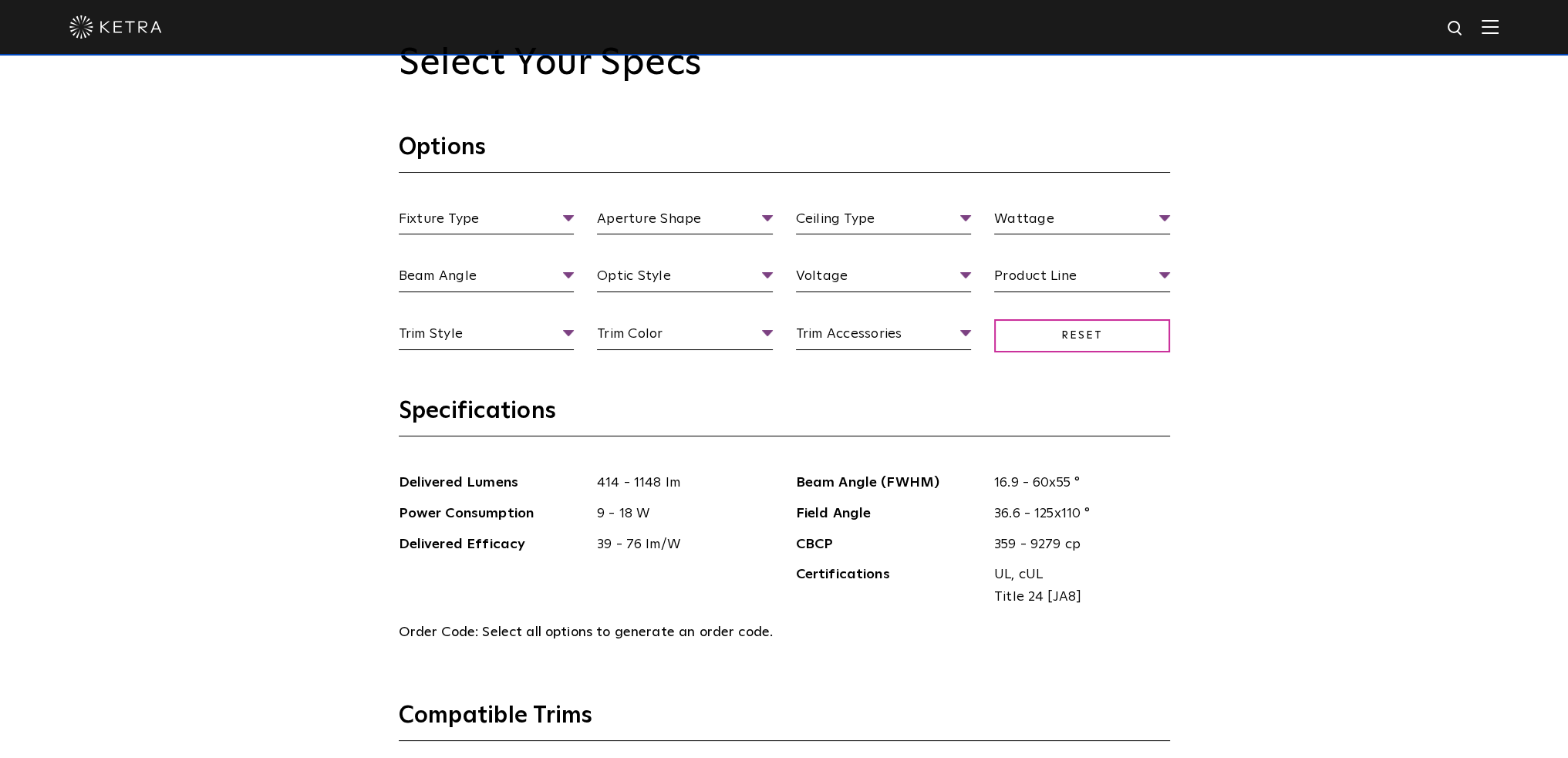
scroll to position [1619, 0]
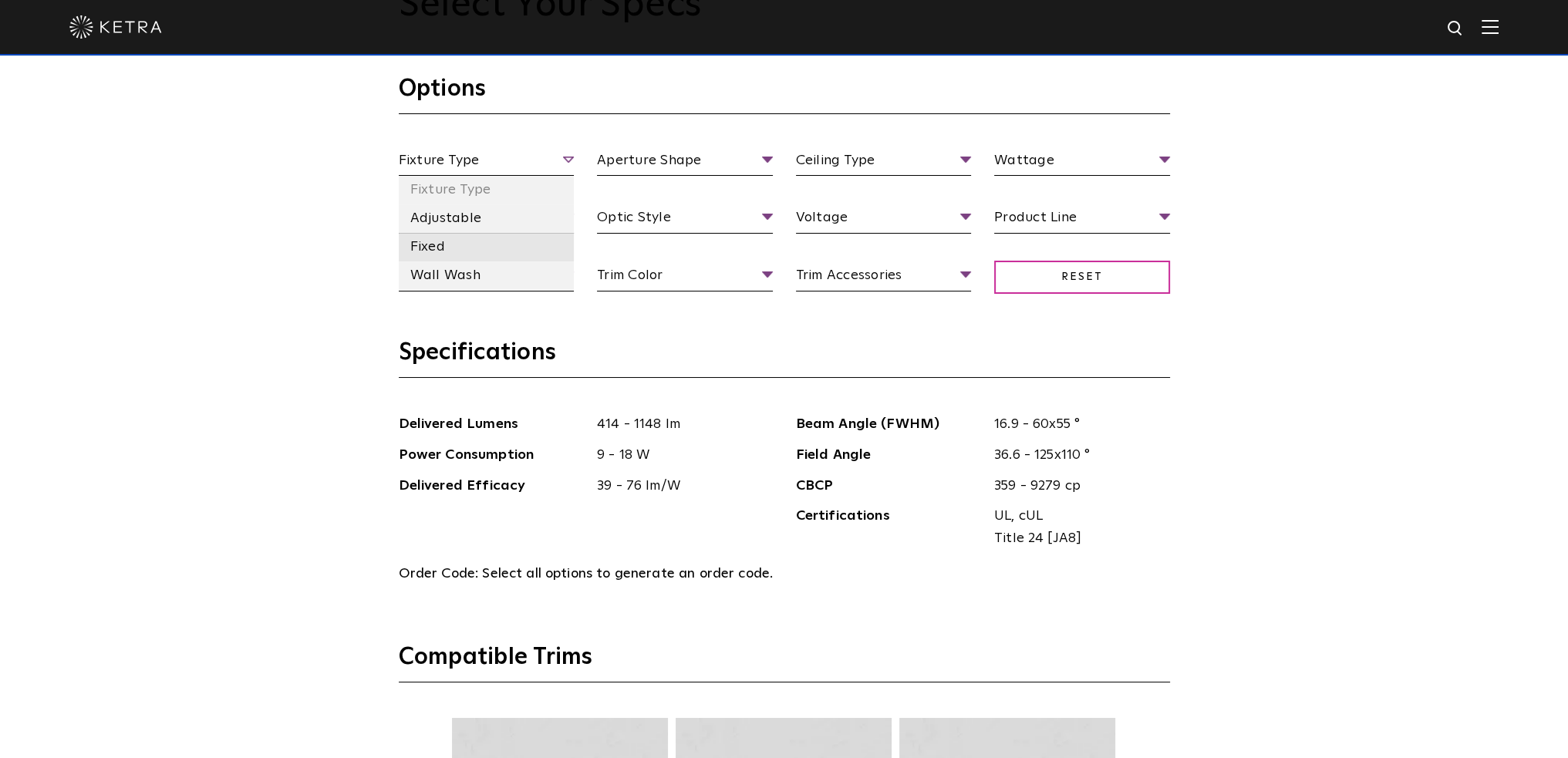
click at [513, 241] on li "Fixed" at bounding box center [486, 247] width 175 height 28
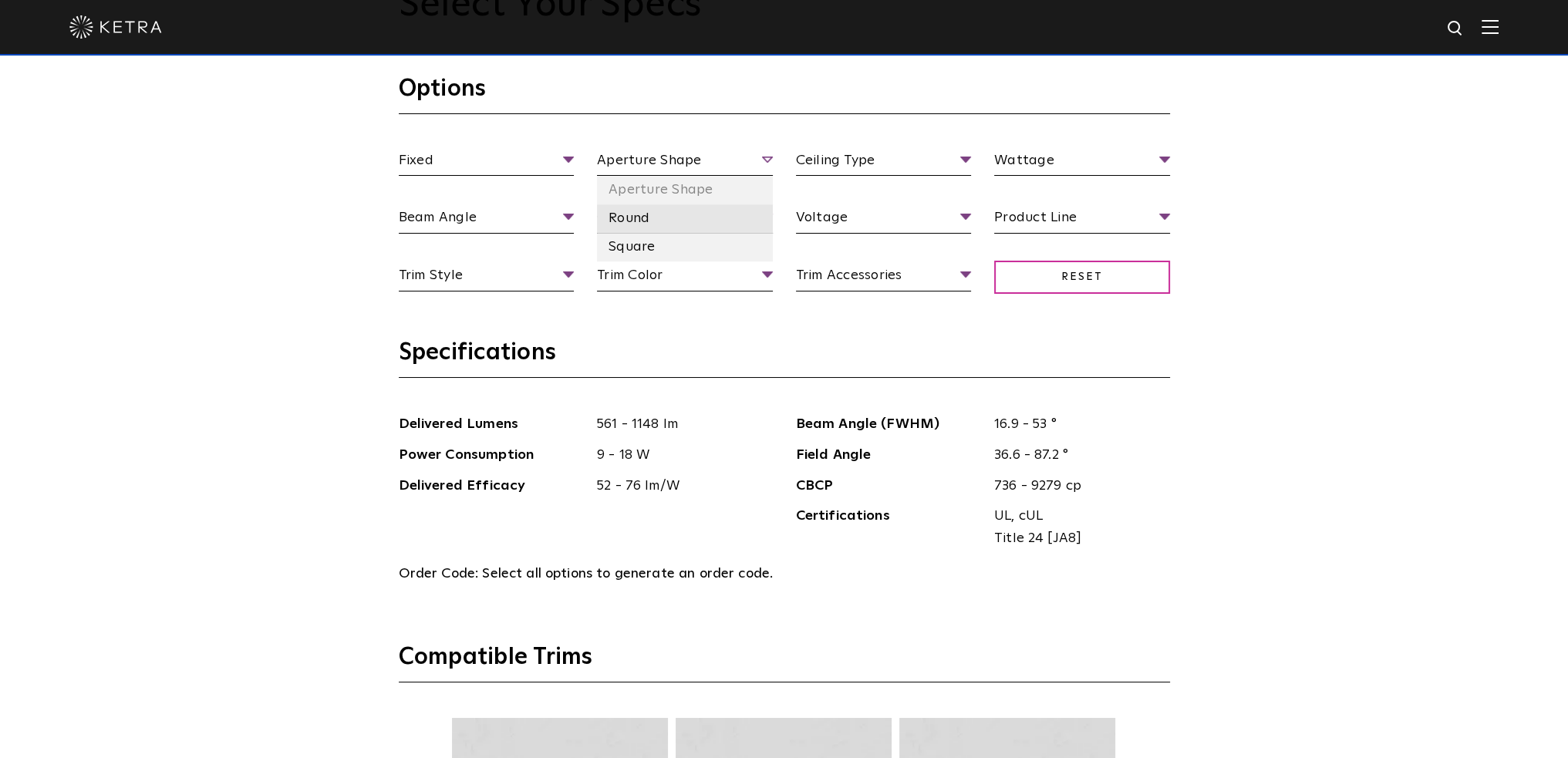
click at [718, 213] on li "Round" at bounding box center [684, 218] width 175 height 28
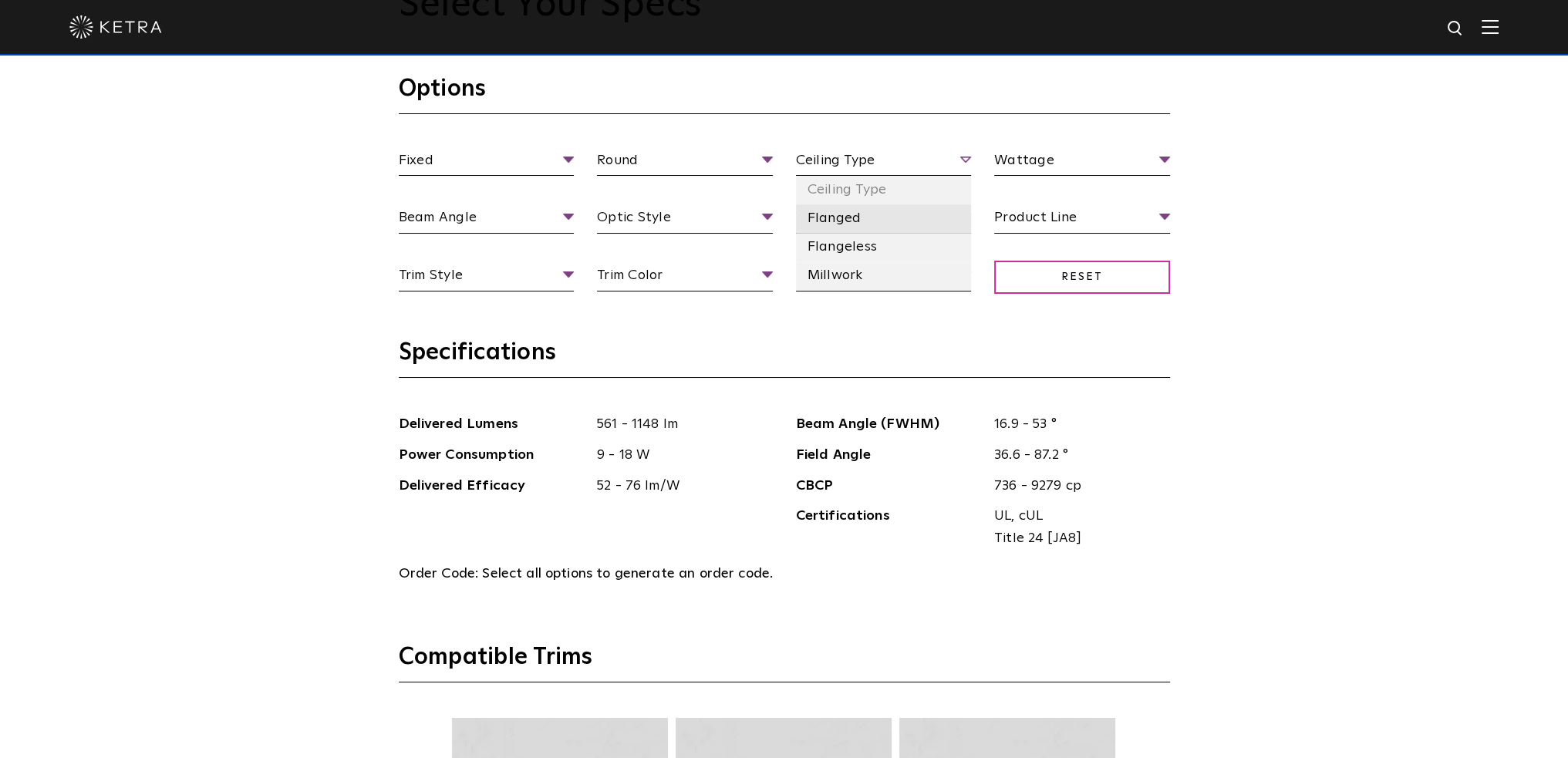
click at [900, 221] on li "Flanged" at bounding box center [883, 218] width 175 height 28
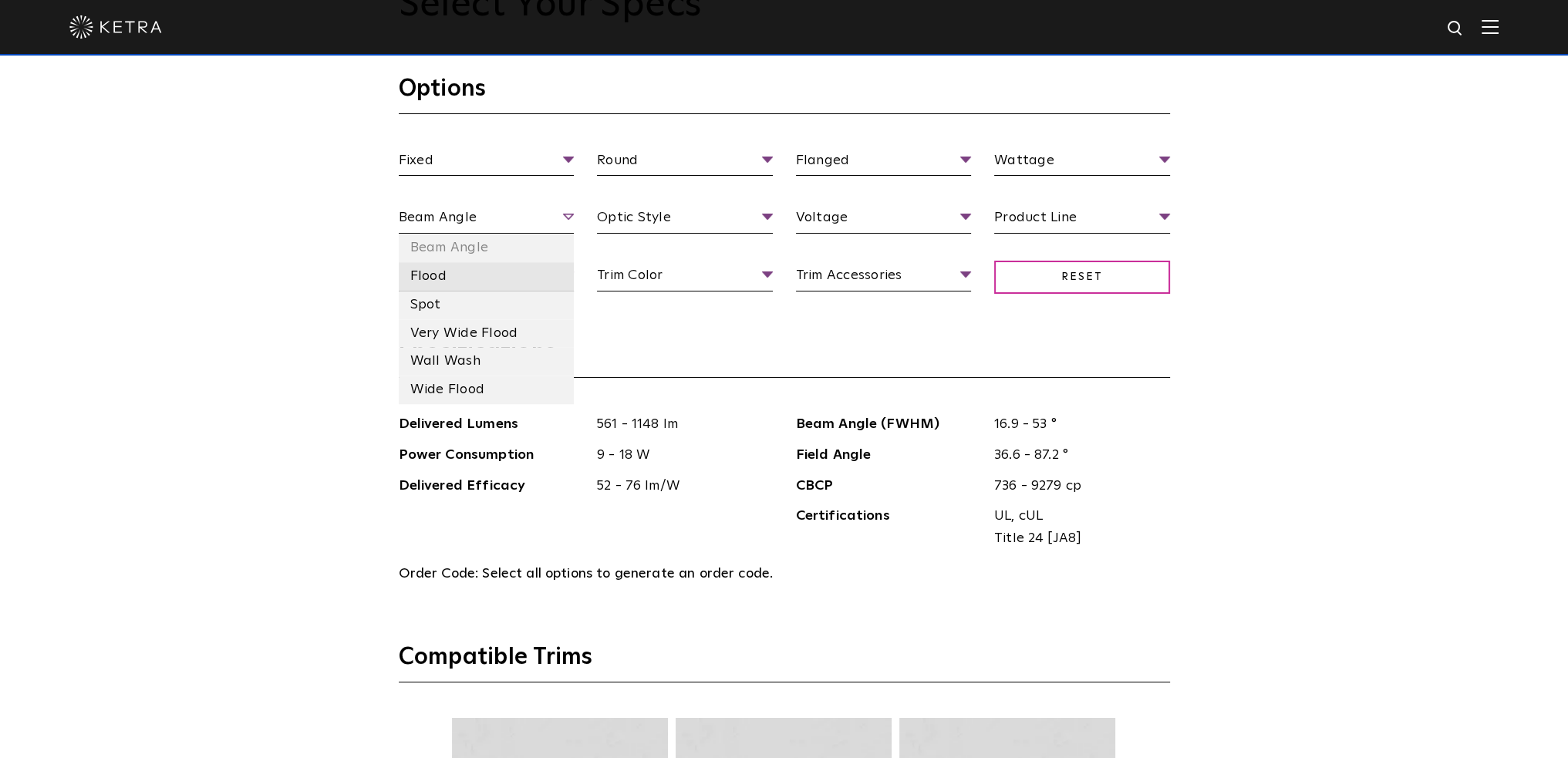
click at [506, 274] on li "Flood" at bounding box center [486, 276] width 175 height 28
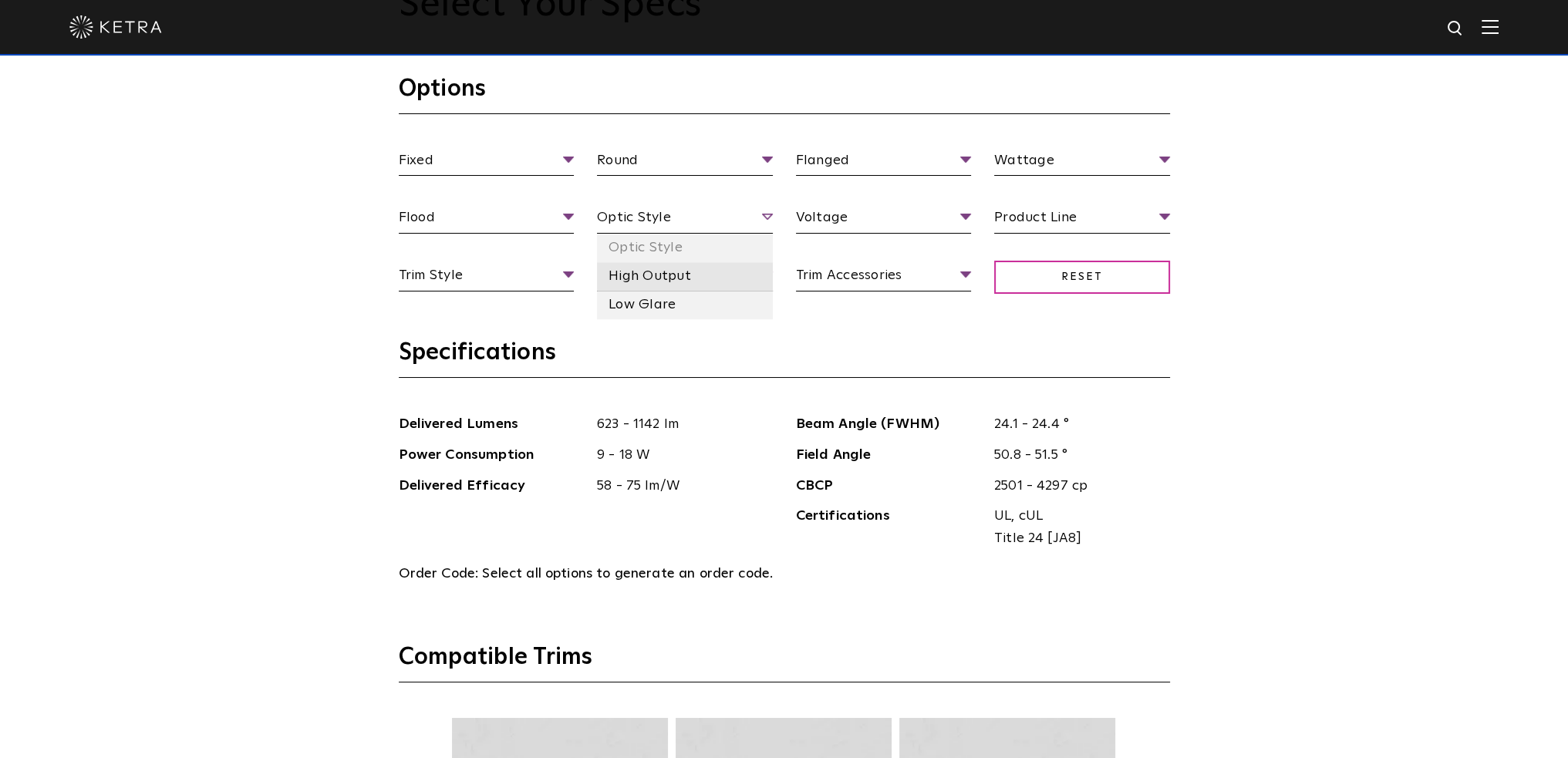
click at [703, 272] on li "High Output" at bounding box center [684, 276] width 175 height 28
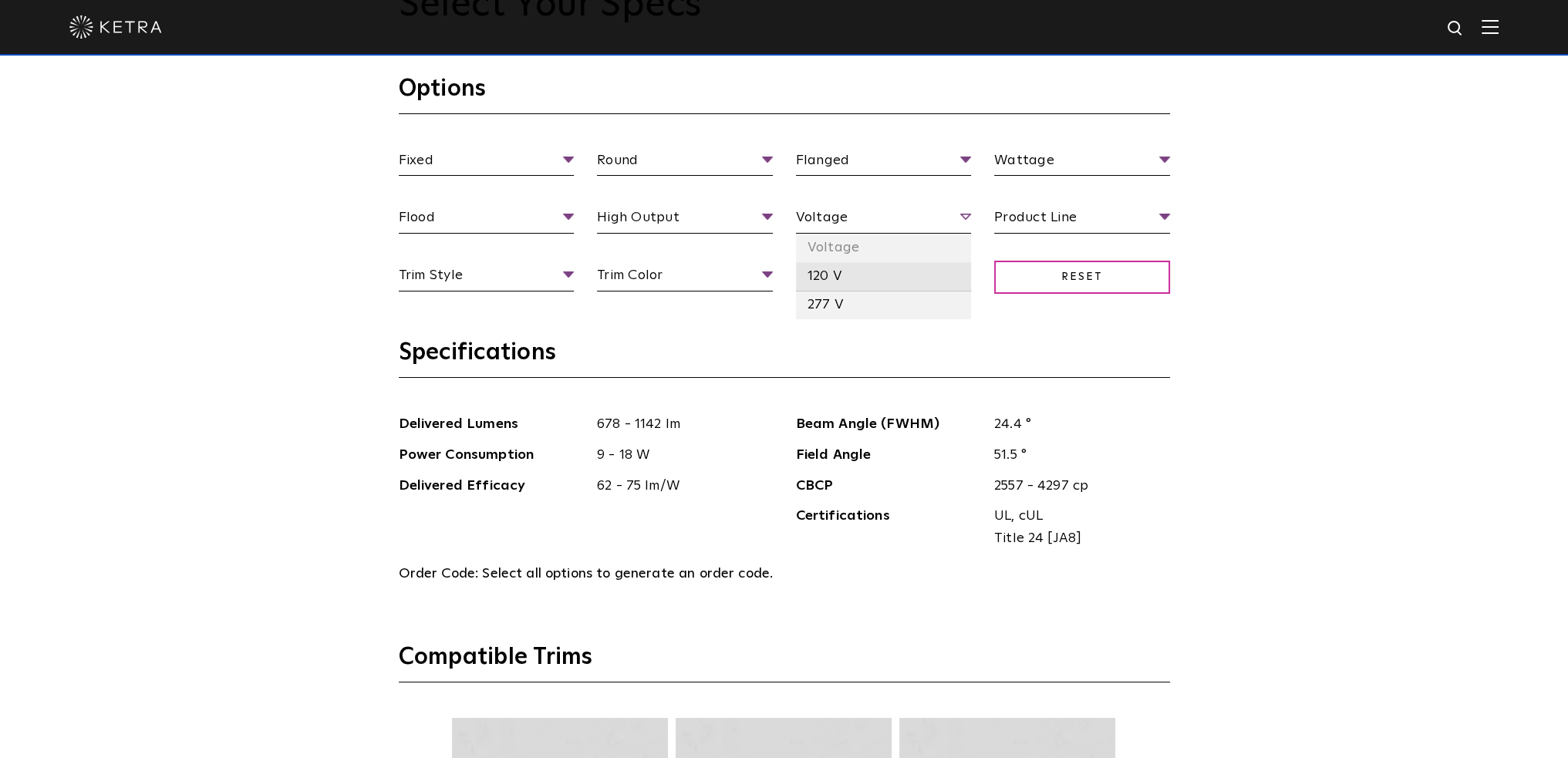
click at [880, 270] on li "120 V" at bounding box center [883, 276] width 175 height 28
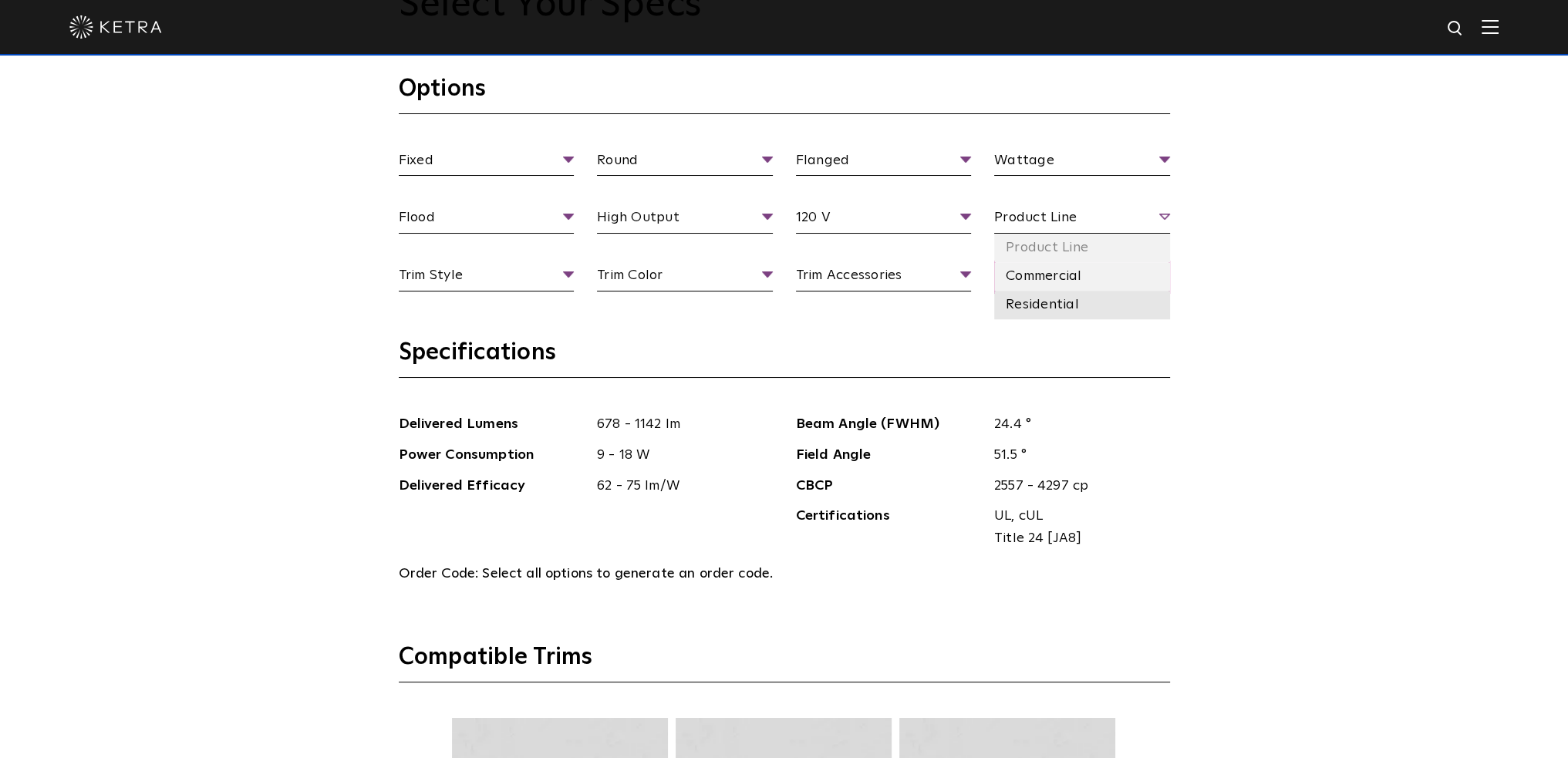
click at [1072, 306] on li "Residential" at bounding box center [1081, 305] width 175 height 28
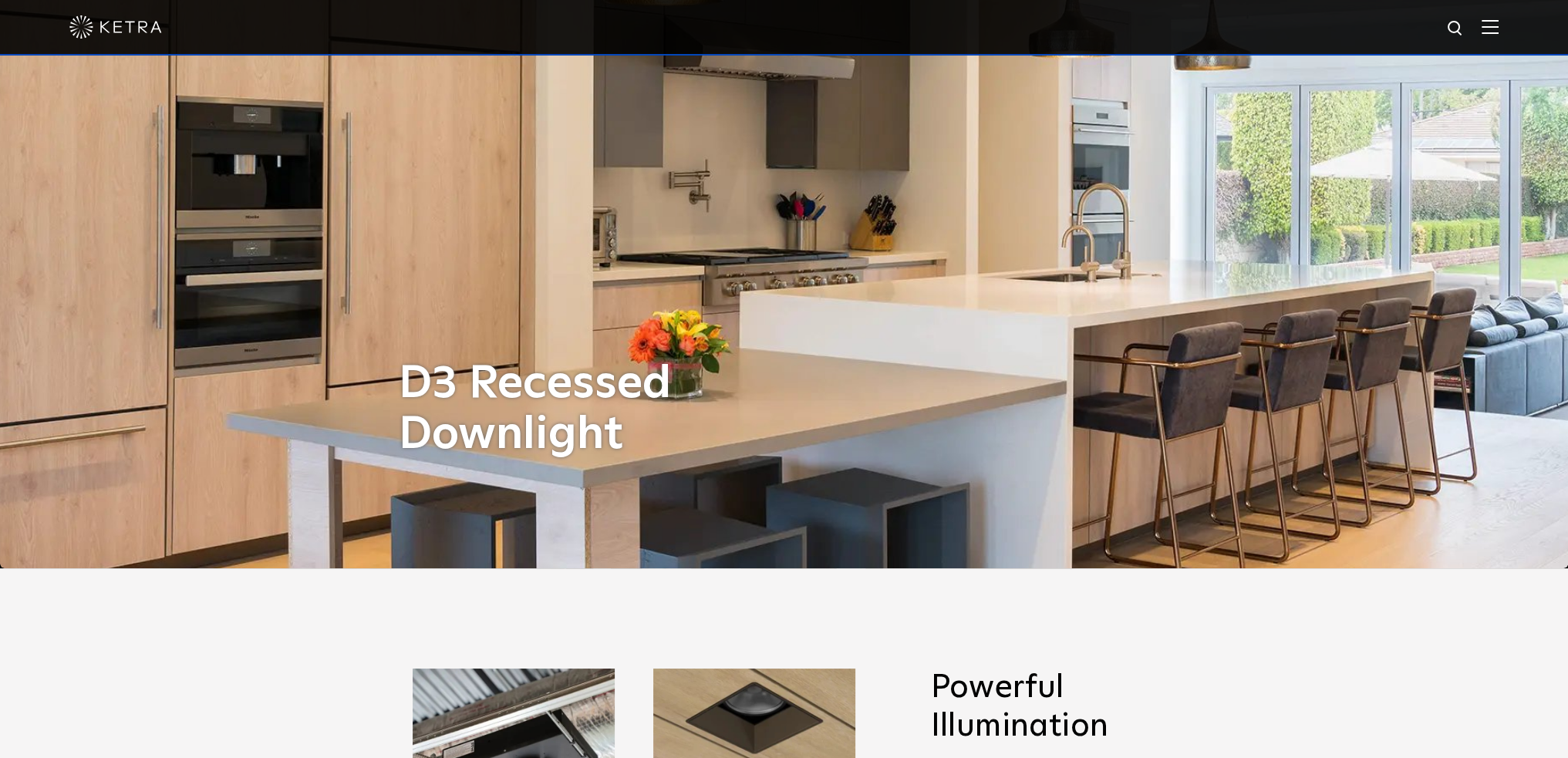
scroll to position [0, 0]
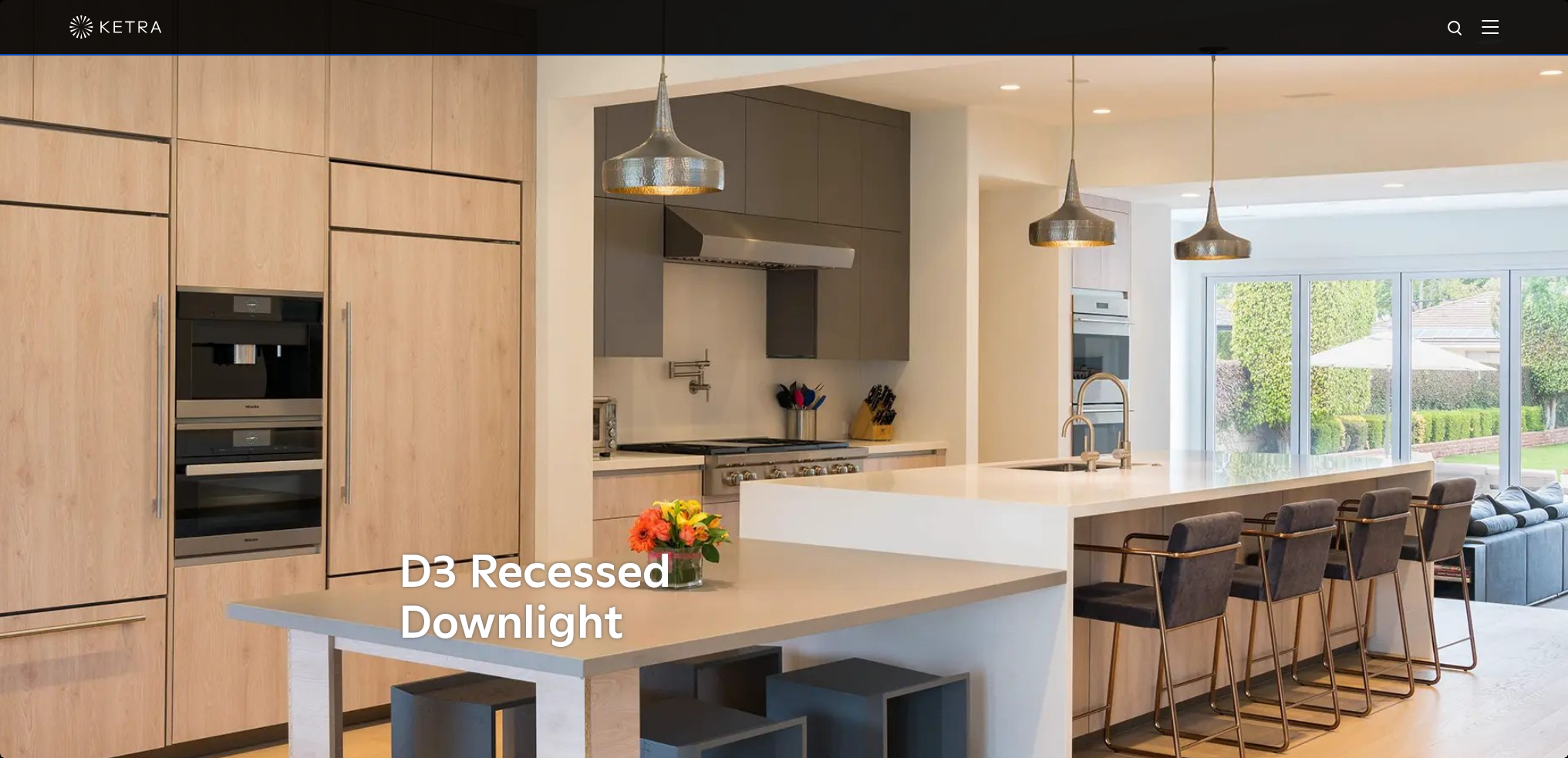
click at [1498, 30] on img at bounding box center [1490, 26] width 17 height 14
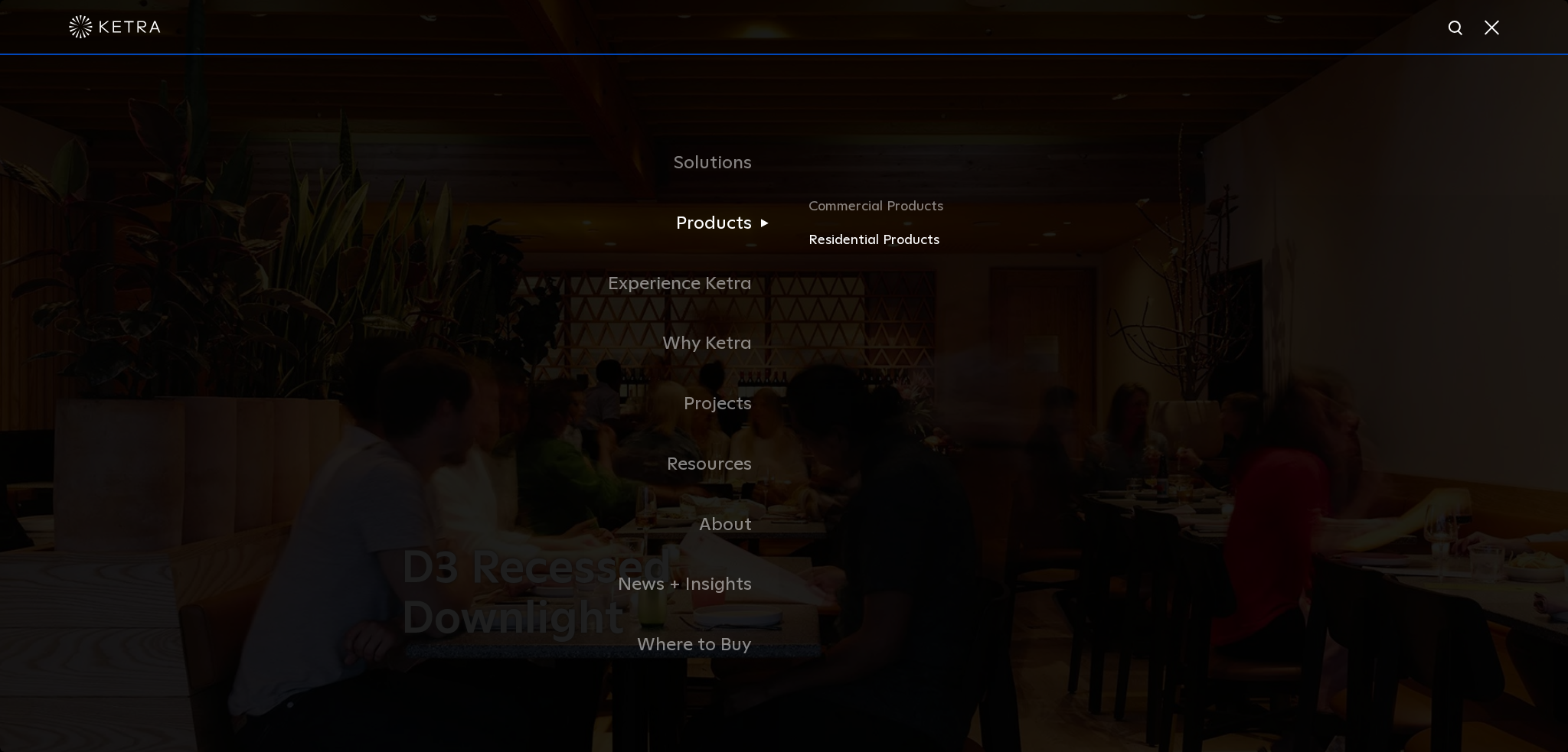
click at [875, 239] on link "Residential Products" at bounding box center [987, 241] width 358 height 23
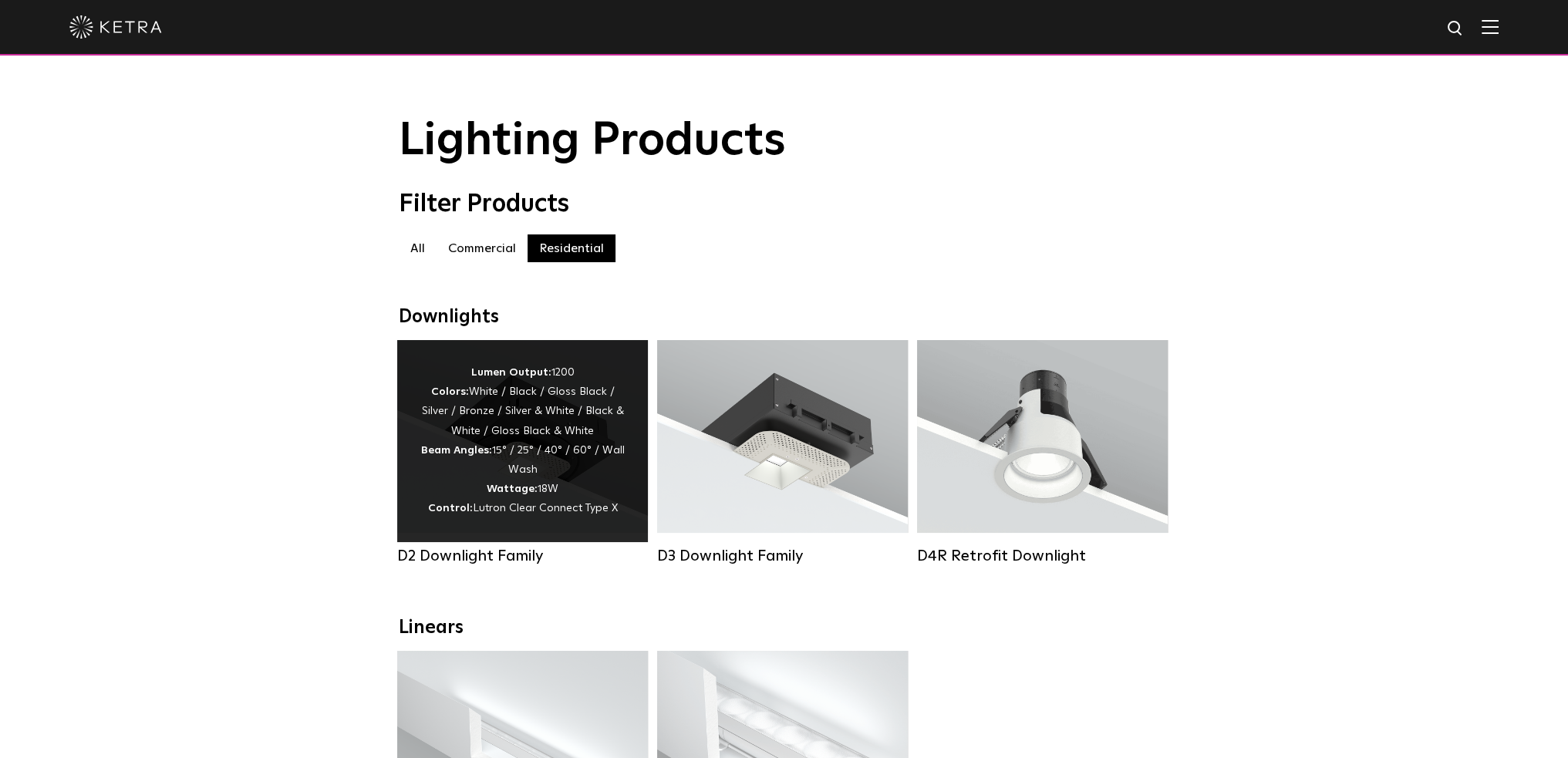
click at [574, 482] on div "Lumen Output: 1200 Colors: White / Black / Gloss Black / Silver / Bronze / Silv…" at bounding box center [522, 441] width 204 height 156
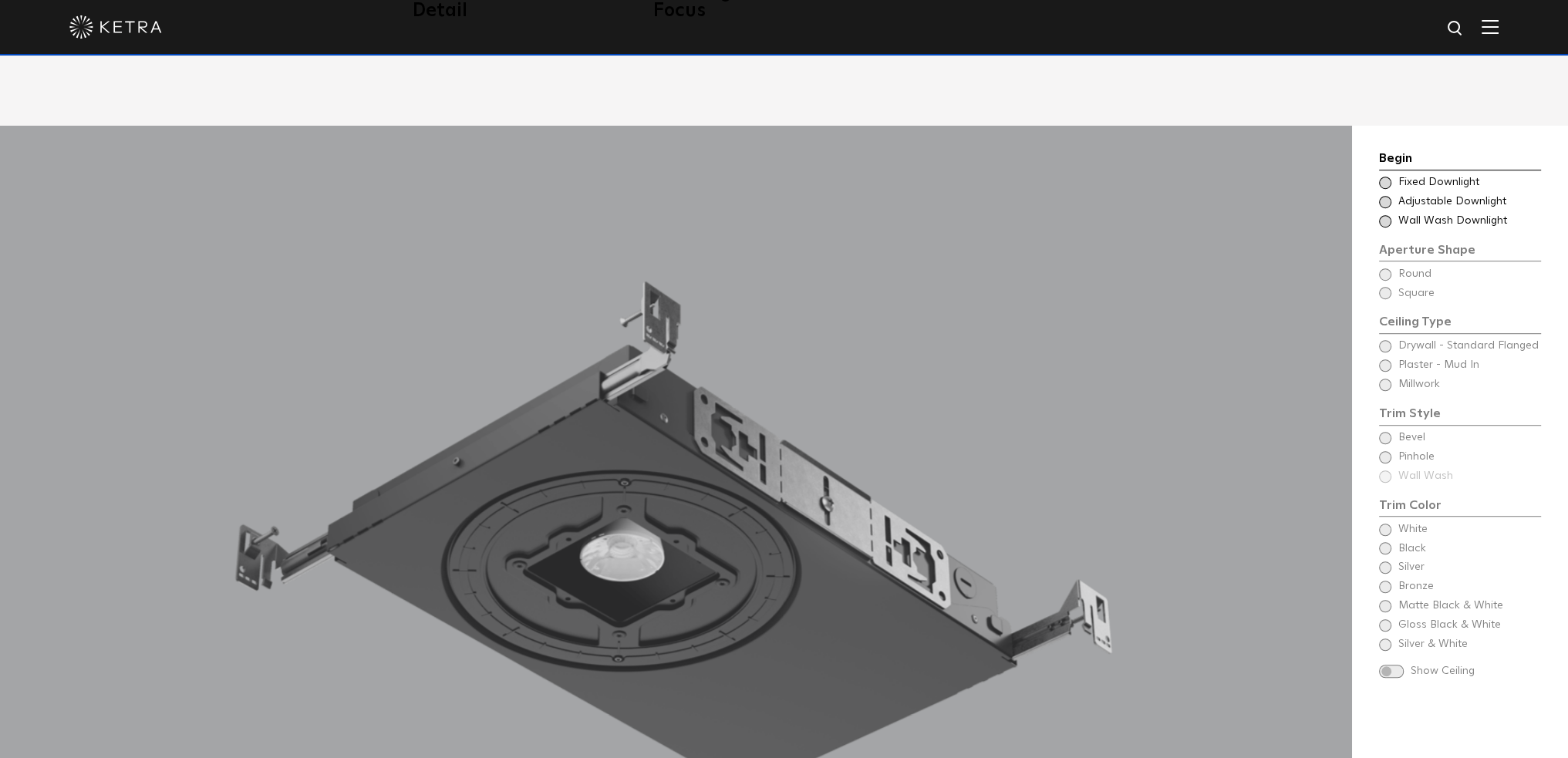
scroll to position [1388, 0]
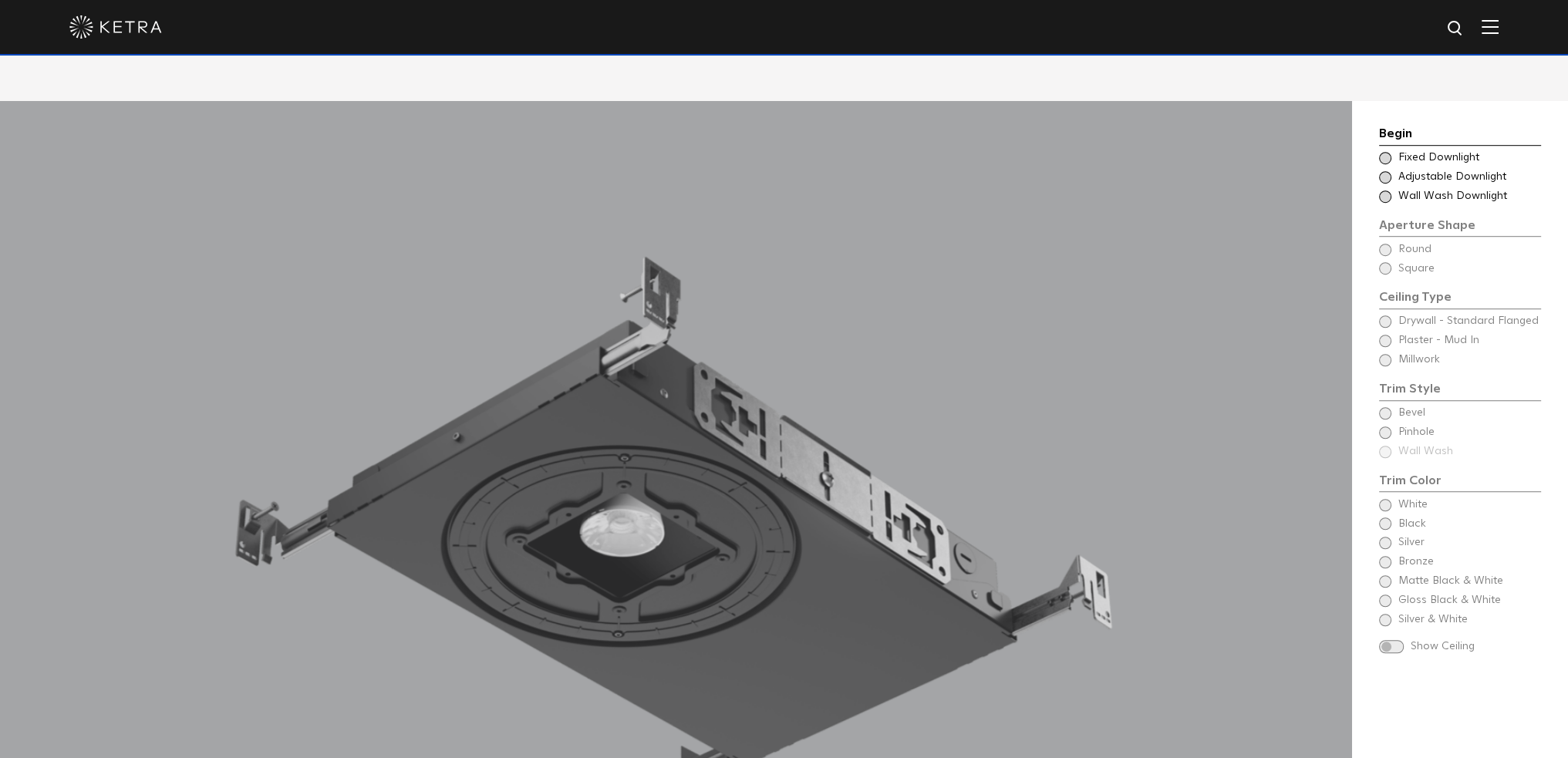
click at [1419, 156] on span "Fixed Downlight" at bounding box center [1468, 158] width 141 height 15
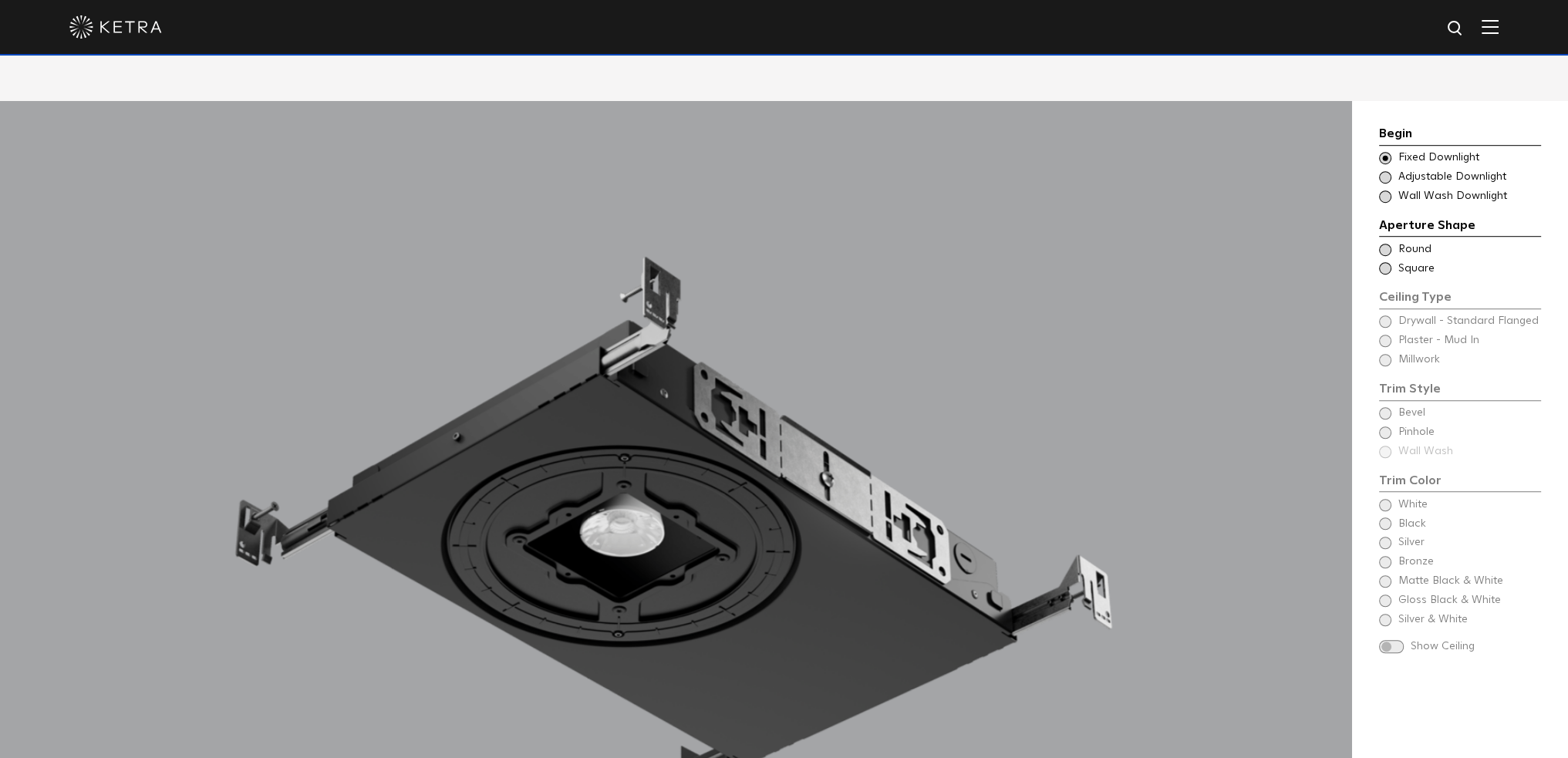
click at [1410, 260] on div "Ceiling Type Round Drywall - Standard Flanged Round Ceiling Type Square Drywall…" at bounding box center [1459, 259] width 162 height 35
click at [1410, 250] on span "Round" at bounding box center [1468, 250] width 141 height 15
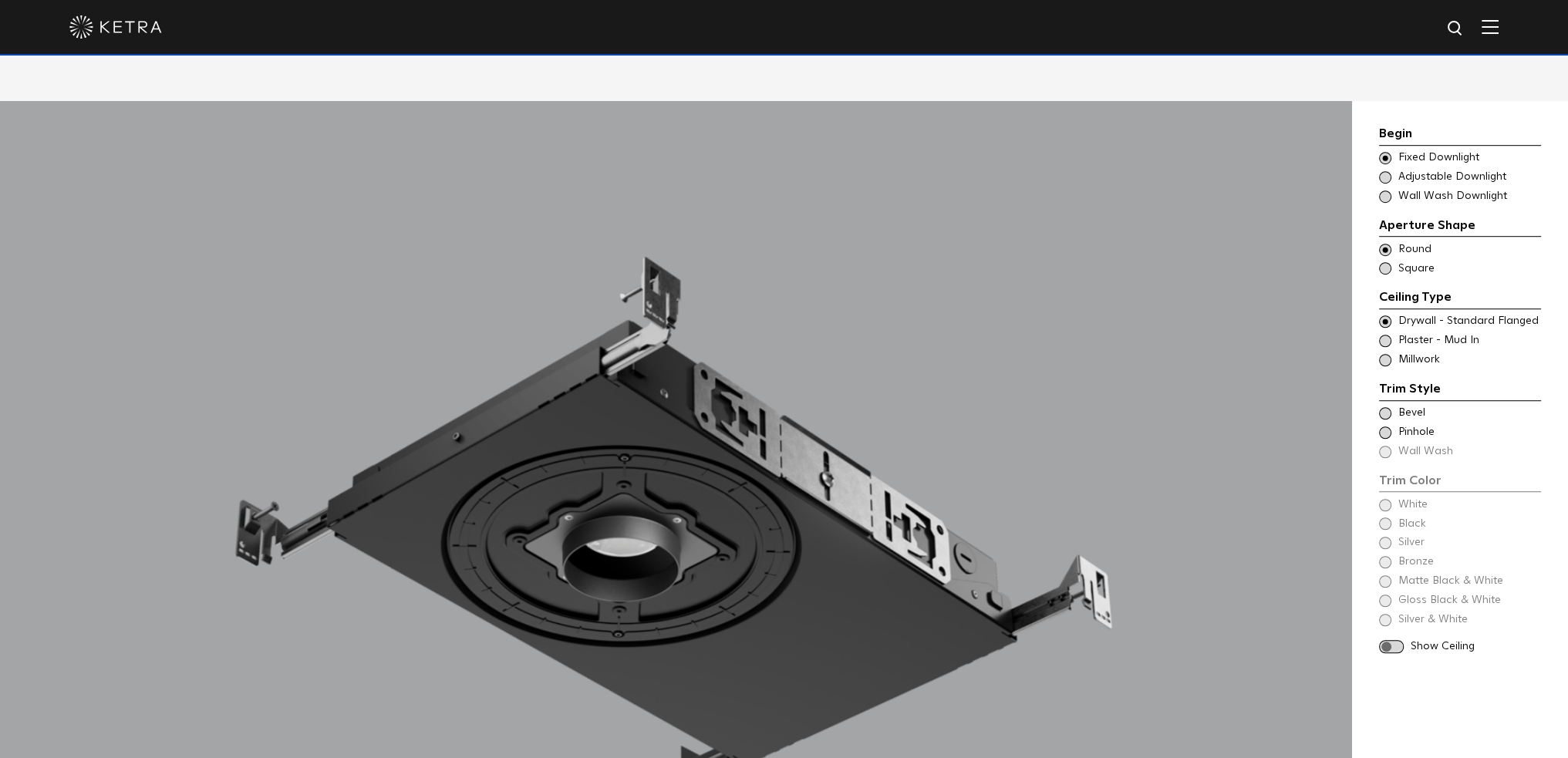
click at [1493, 323] on span "Drywall - Standard Flanged" at bounding box center [1468, 322] width 141 height 15
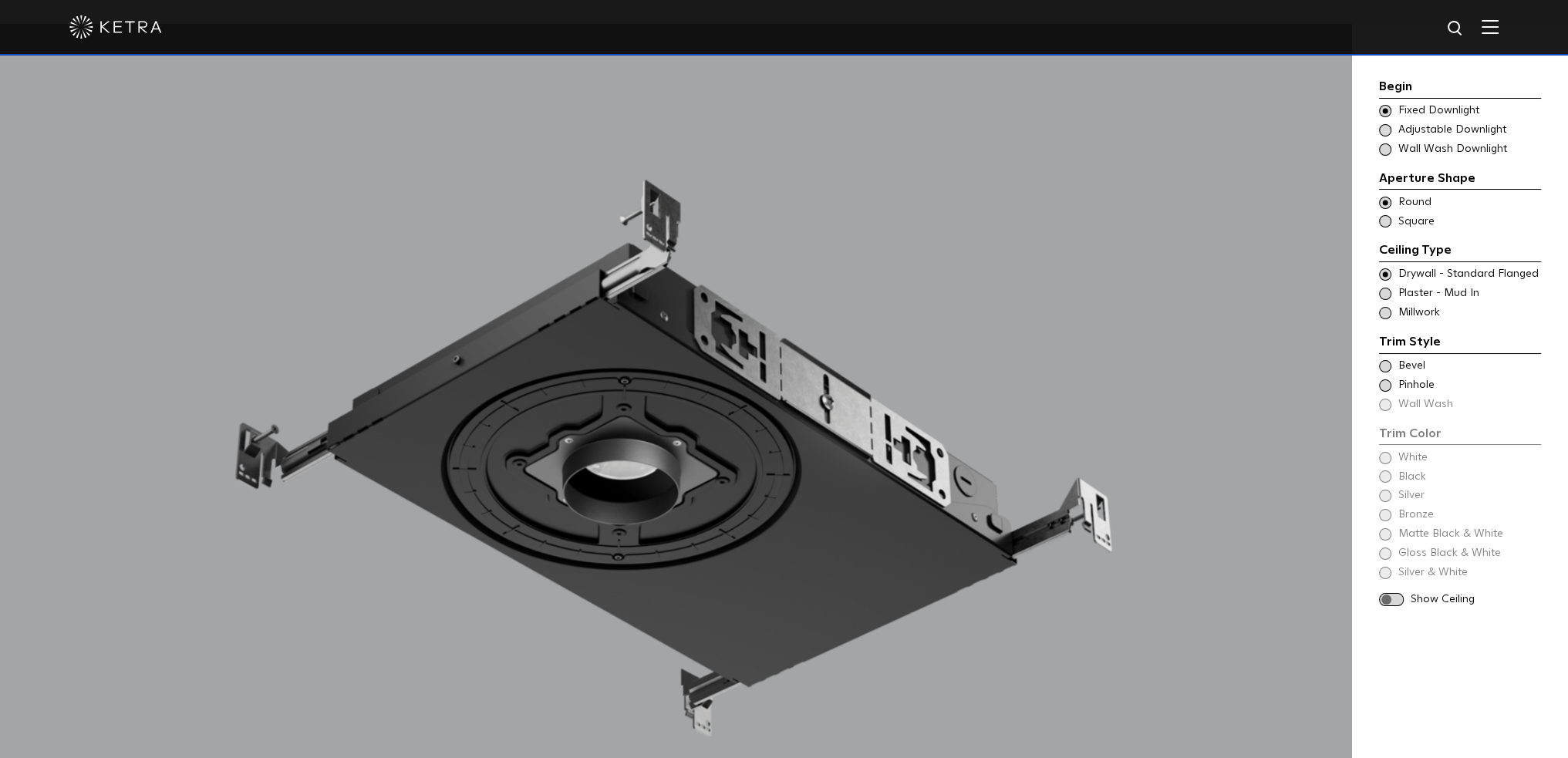
scroll to position [1543, 0]
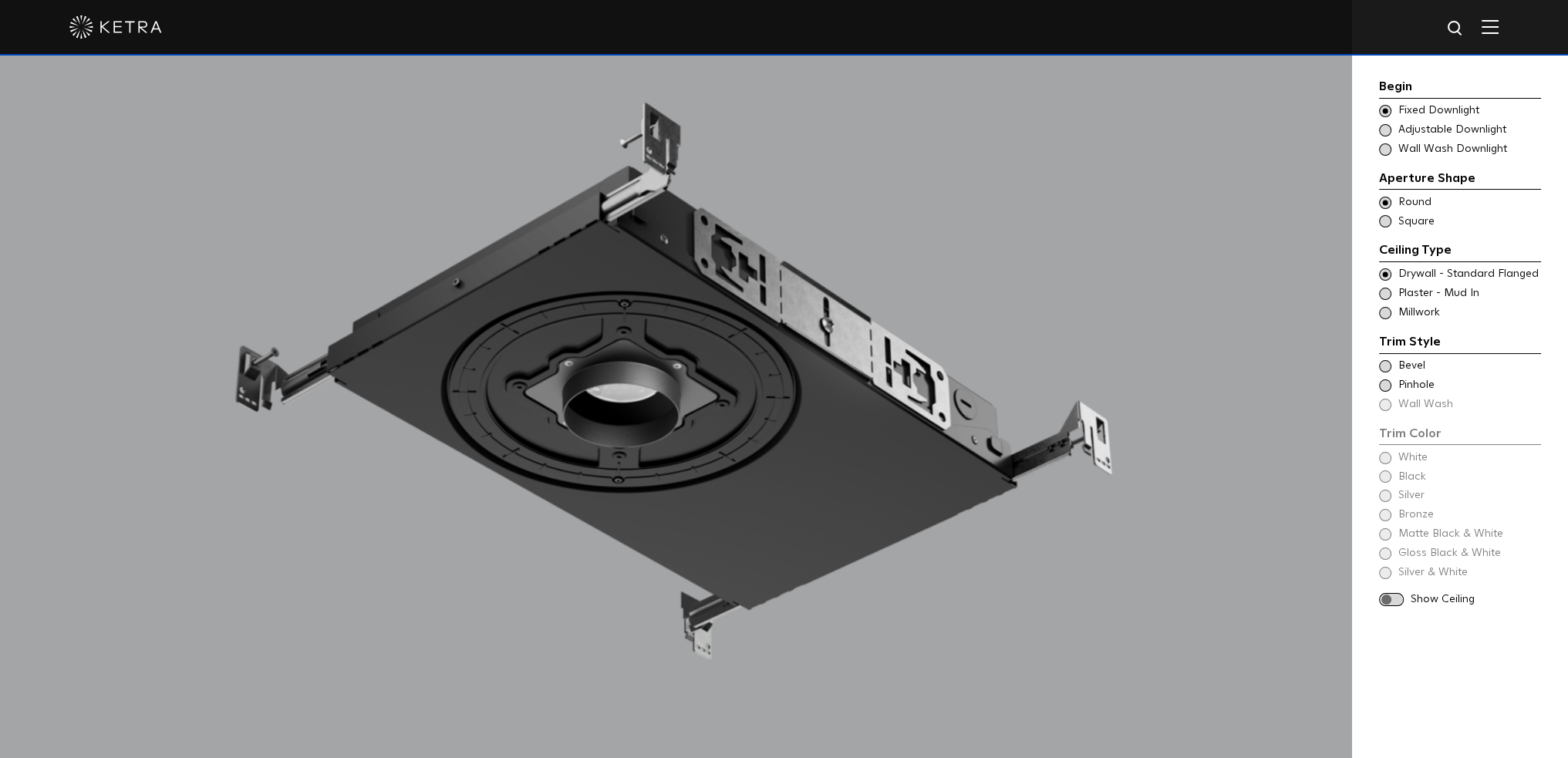
click at [1453, 292] on span "Plaster - Mud In" at bounding box center [1468, 294] width 141 height 15
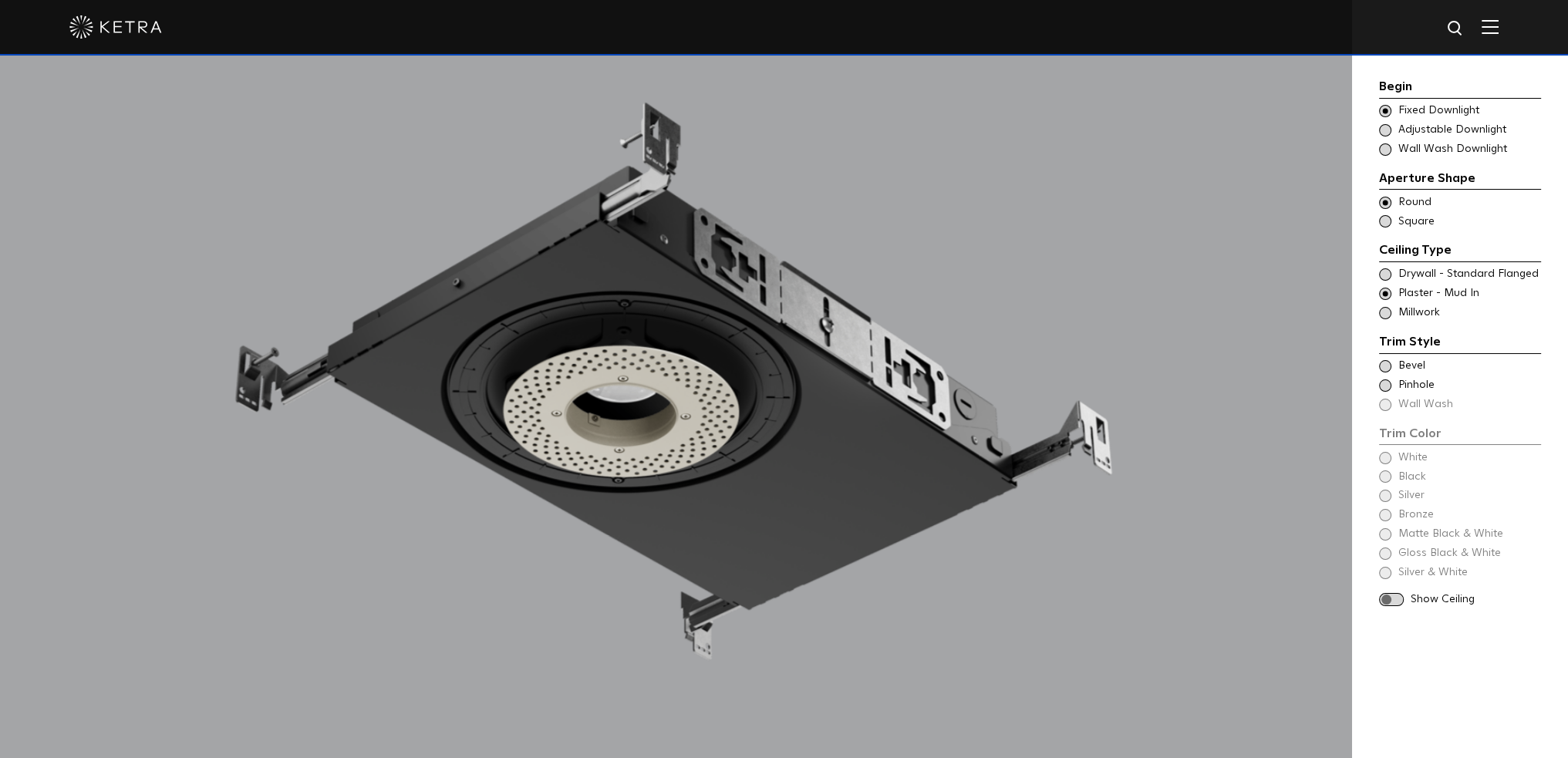
click at [1464, 270] on span "Drywall - Standard Flanged" at bounding box center [1468, 274] width 141 height 15
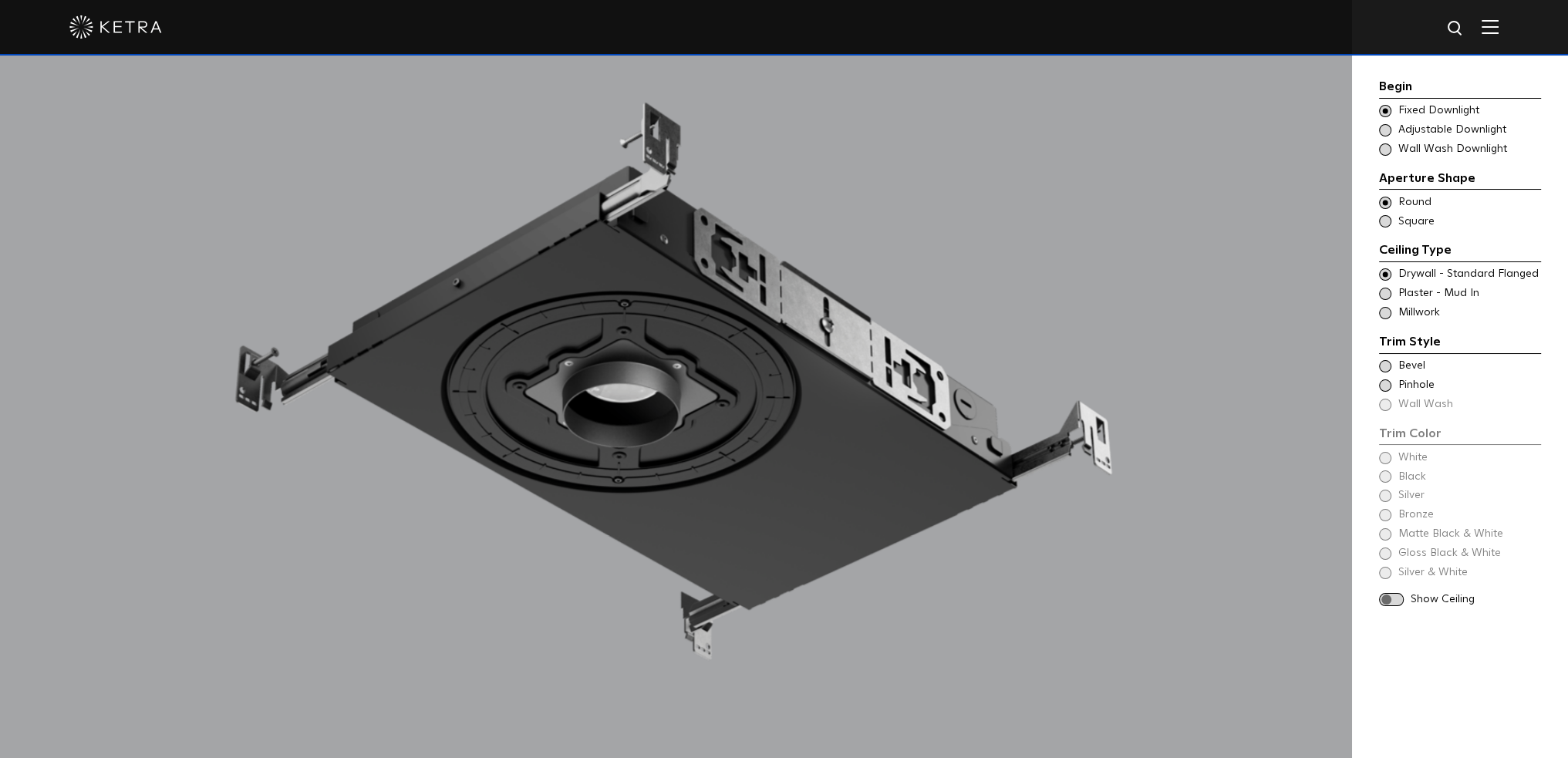
click at [1415, 364] on span "Bevel" at bounding box center [1468, 366] width 141 height 15
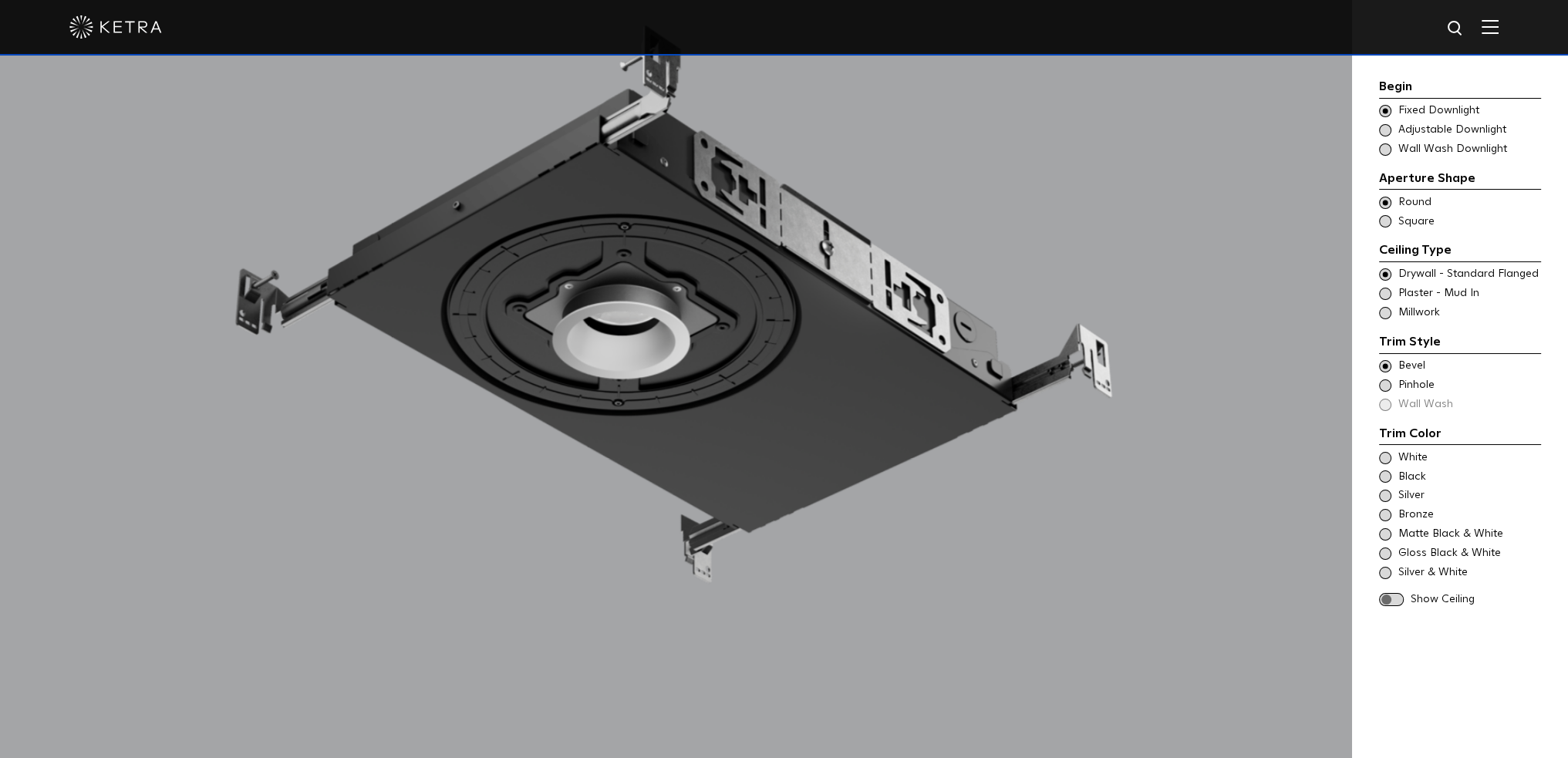
scroll to position [1696, 0]
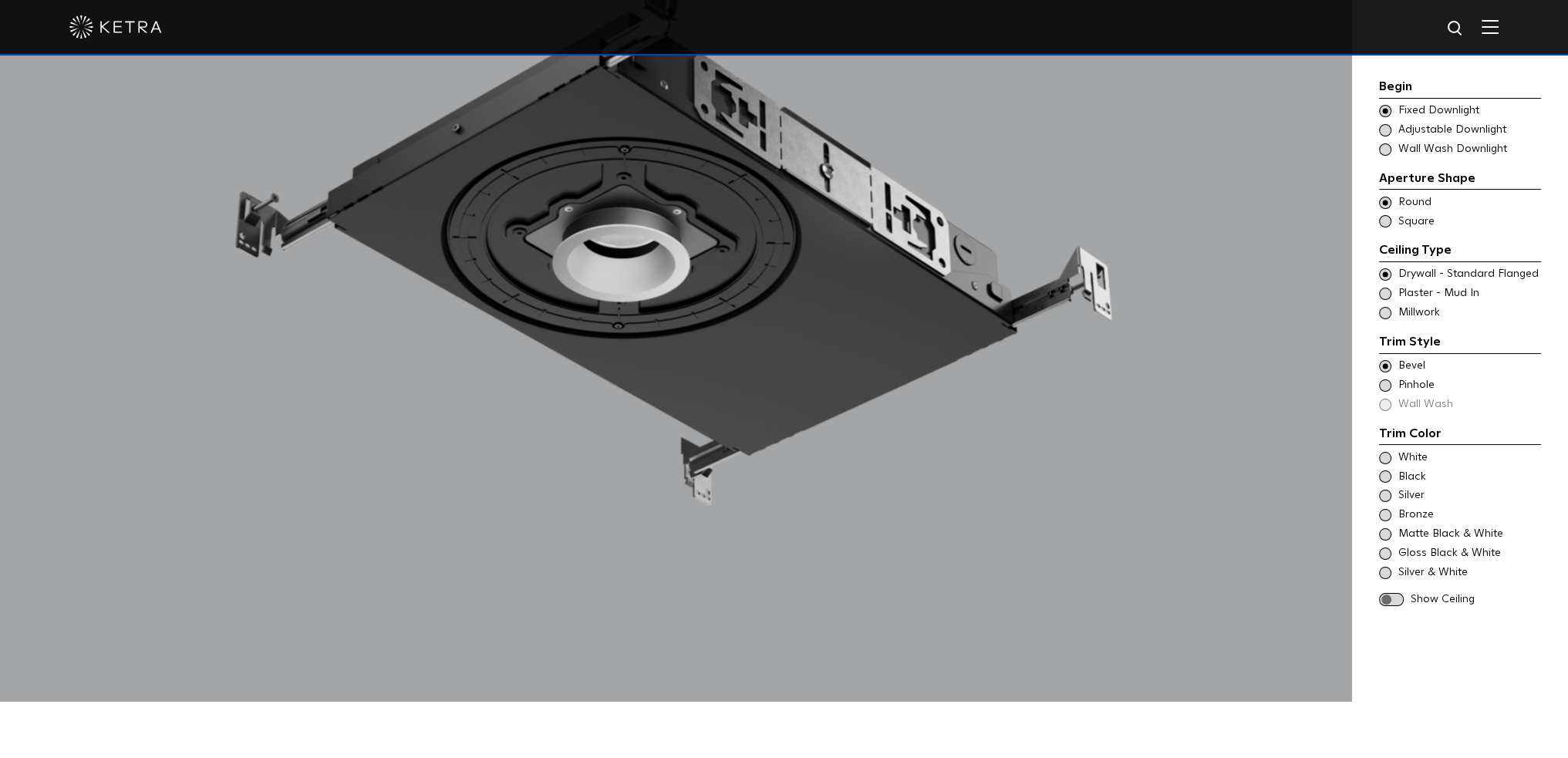
click at [1390, 599] on span at bounding box center [1391, 600] width 25 height 13
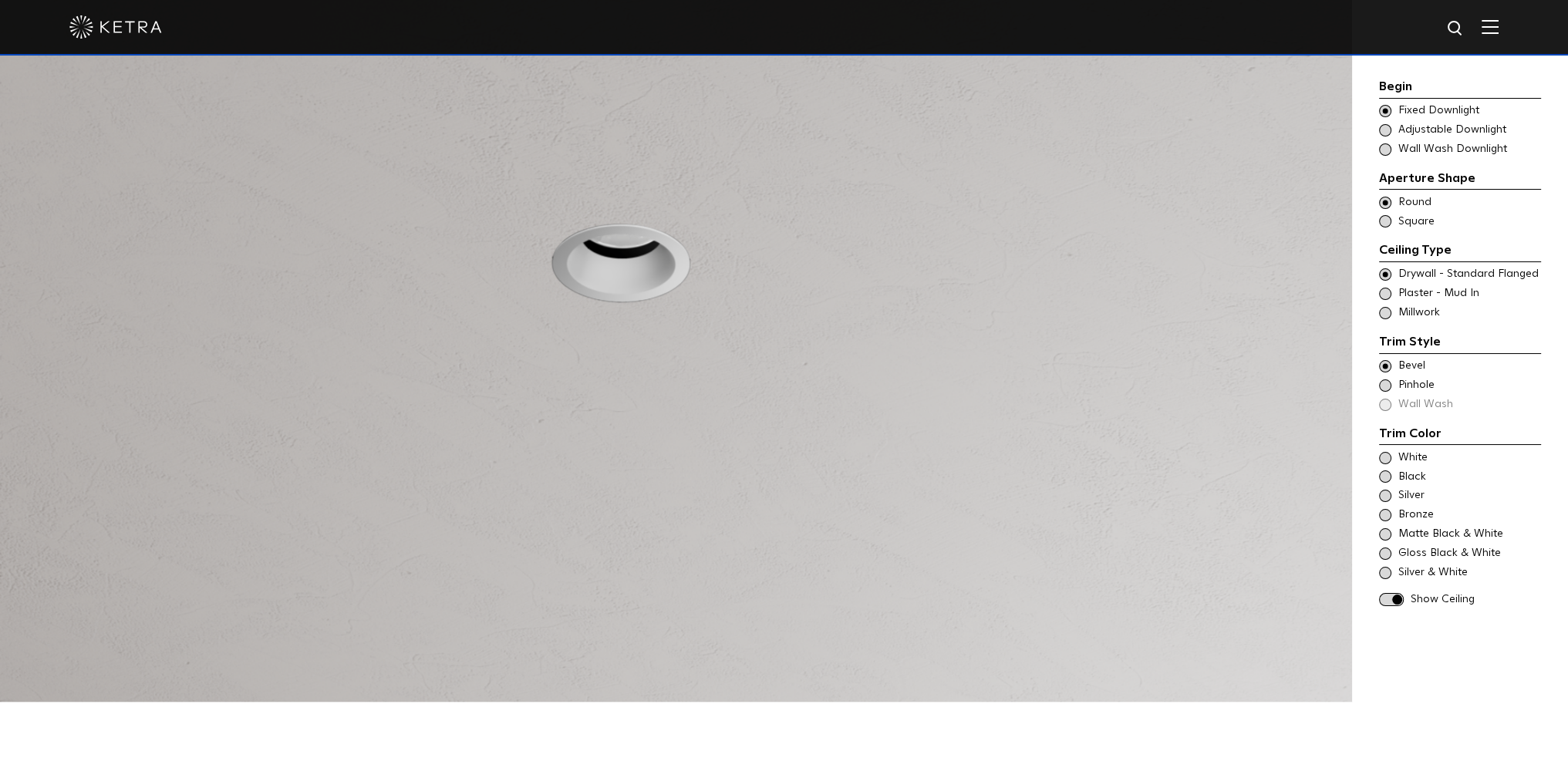
click at [1390, 599] on span at bounding box center [1391, 600] width 25 height 13
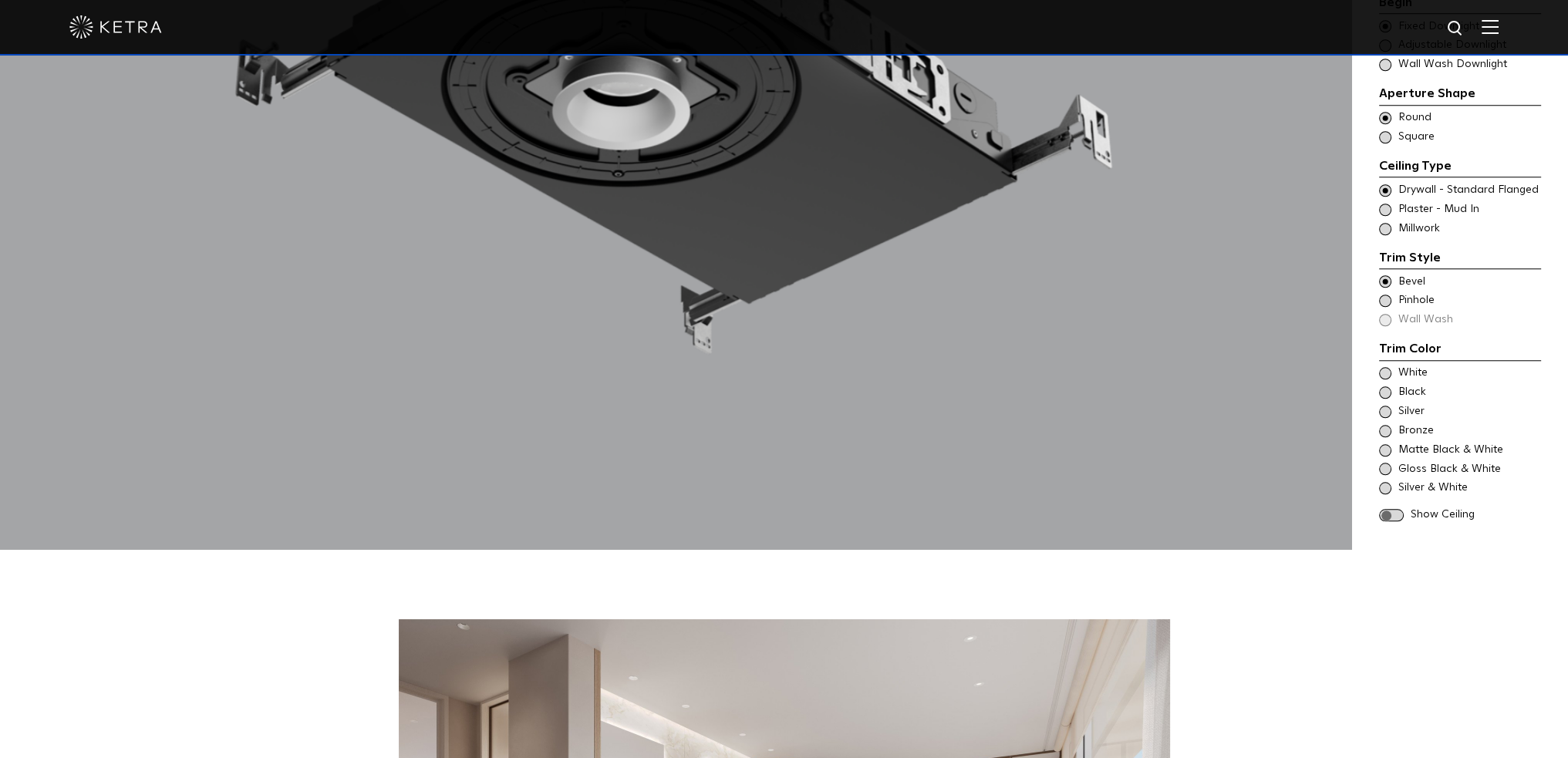
scroll to position [1851, 0]
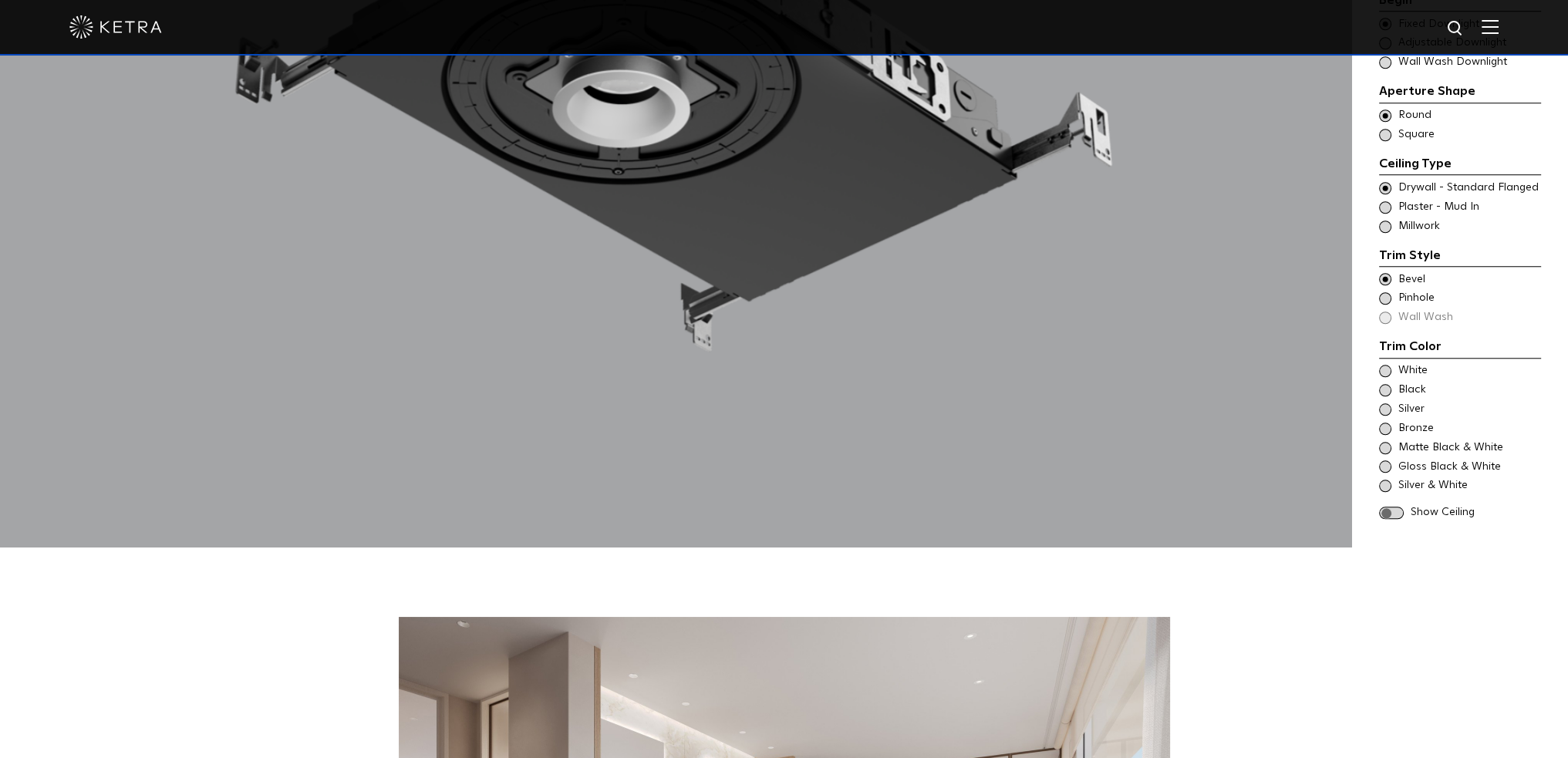
click at [1387, 368] on span at bounding box center [1384, 370] width 12 height 12
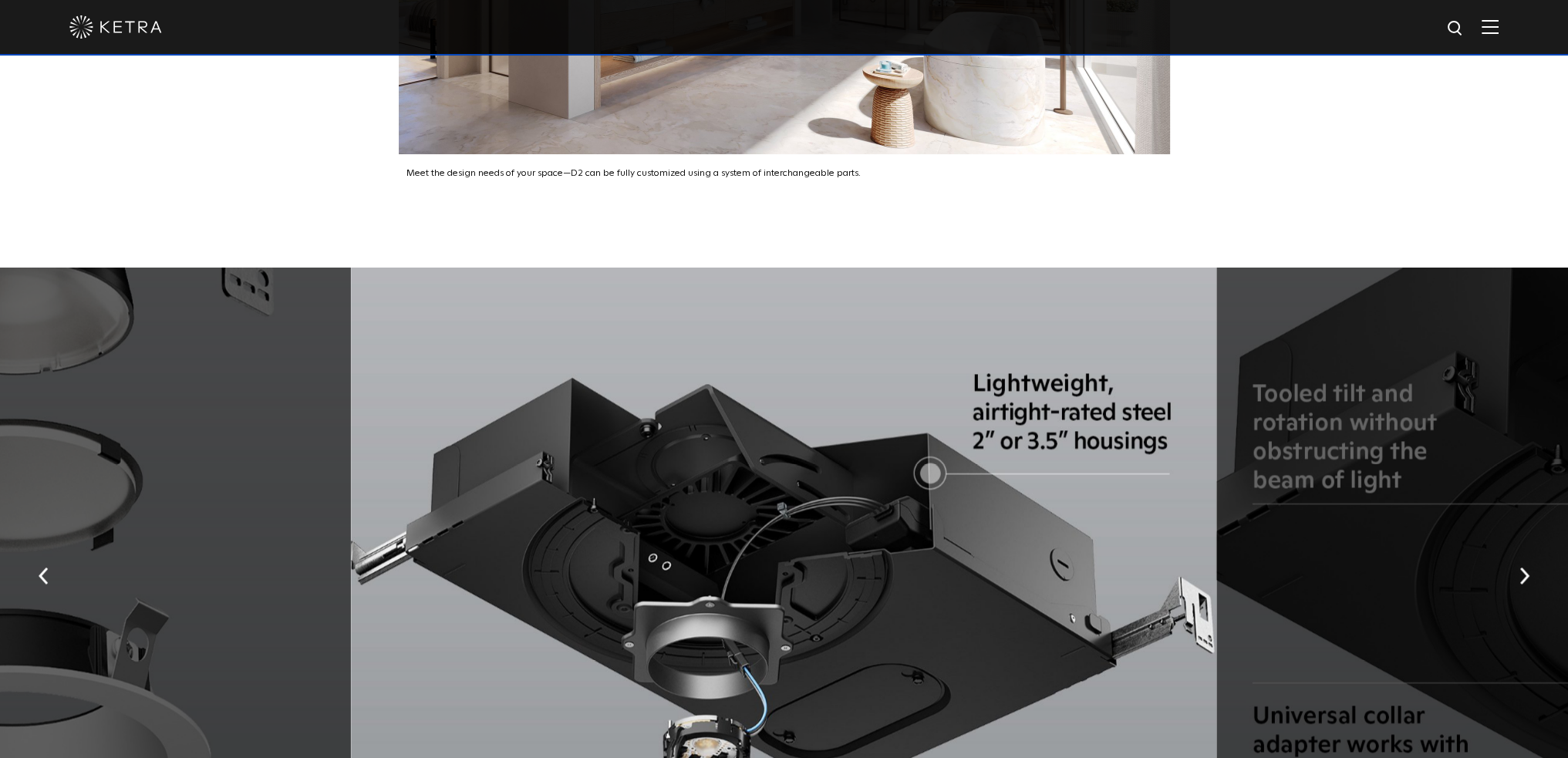
scroll to position [3007, 0]
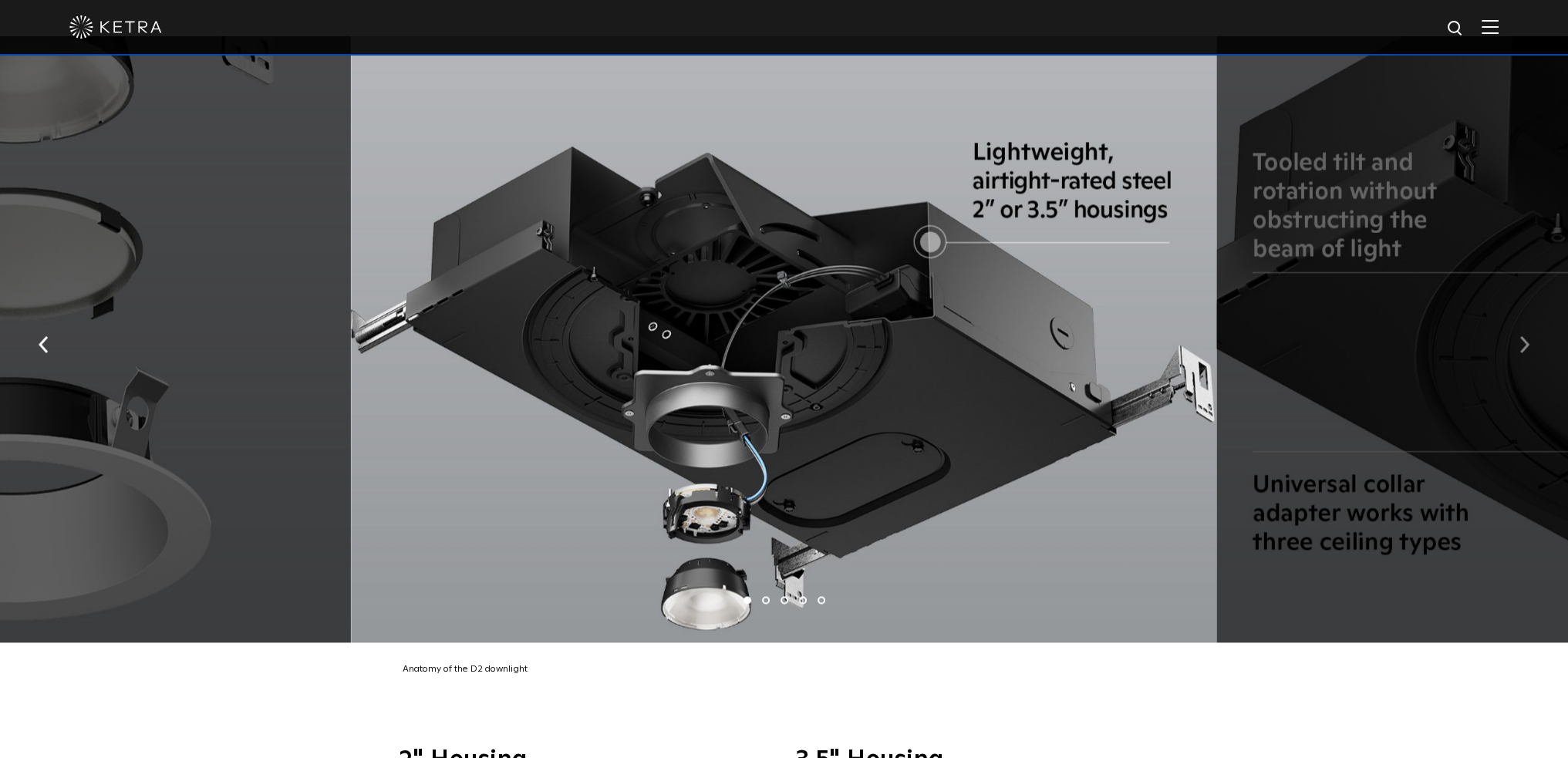
click at [1521, 361] on button "button" at bounding box center [1523, 342] width 33 height 53
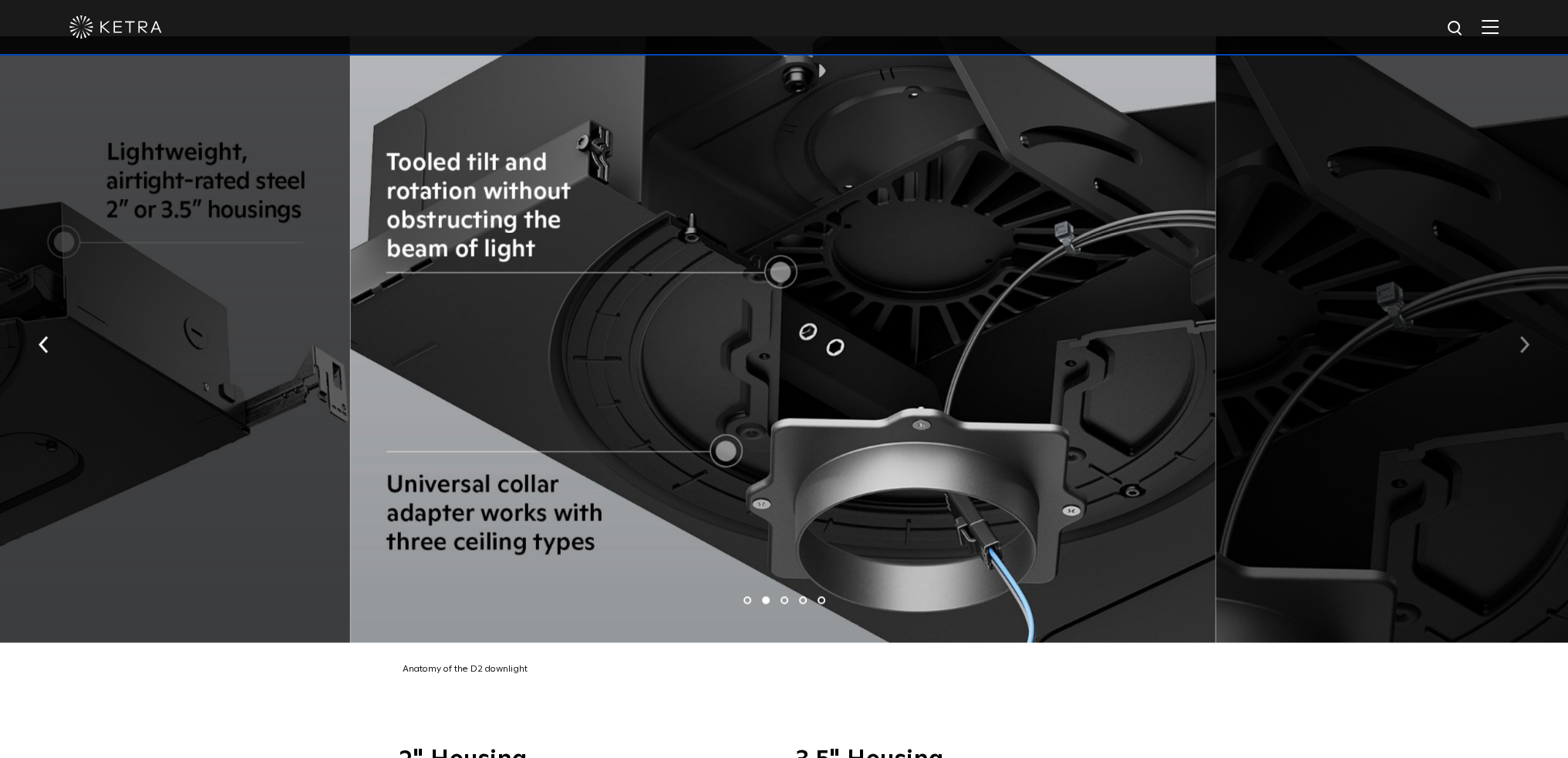
click at [1521, 361] on button "button" at bounding box center [1523, 342] width 33 height 53
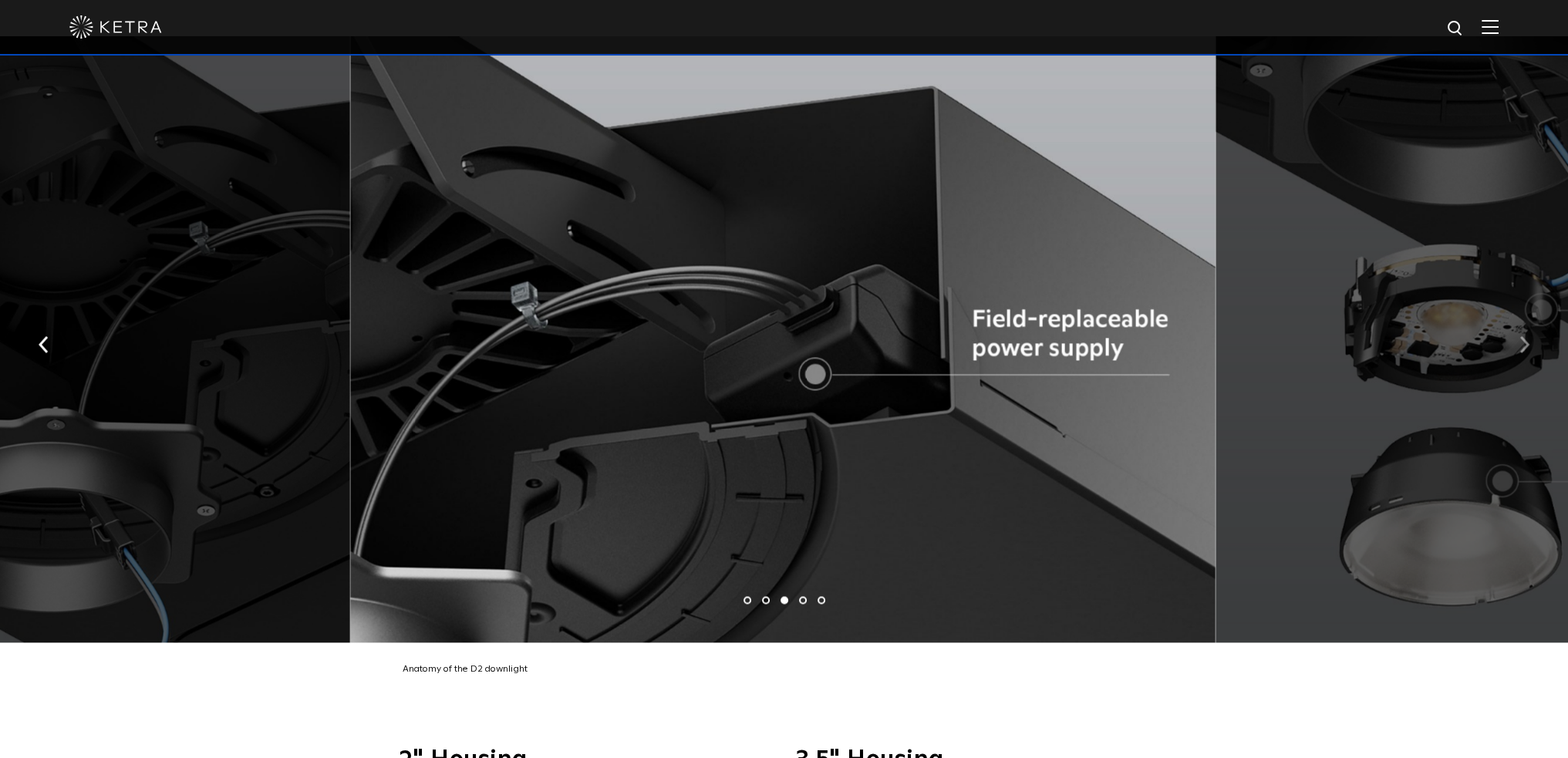
click at [1521, 361] on button "button" at bounding box center [1523, 342] width 33 height 53
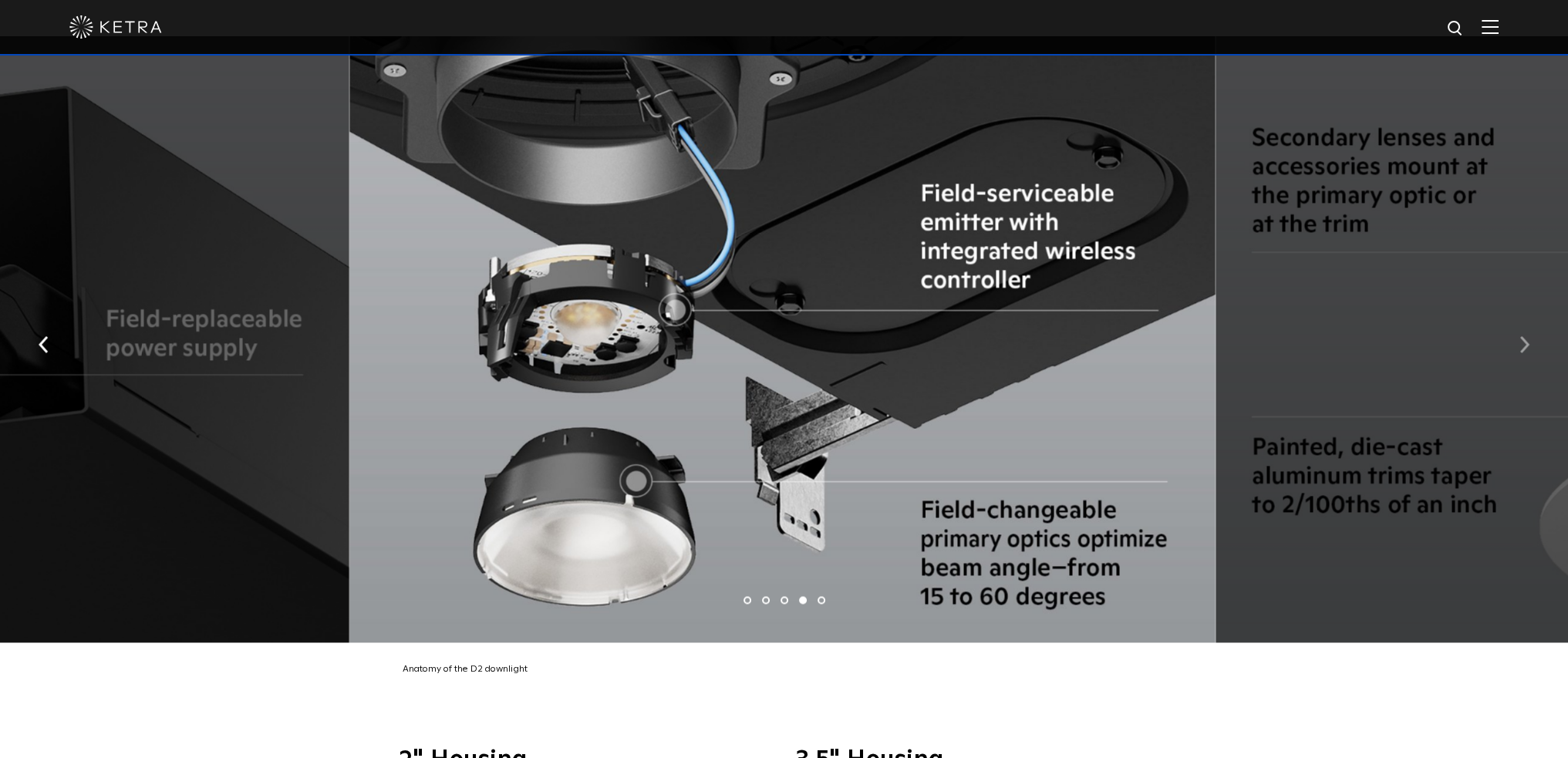
click at [1521, 361] on button "button" at bounding box center [1523, 342] width 33 height 53
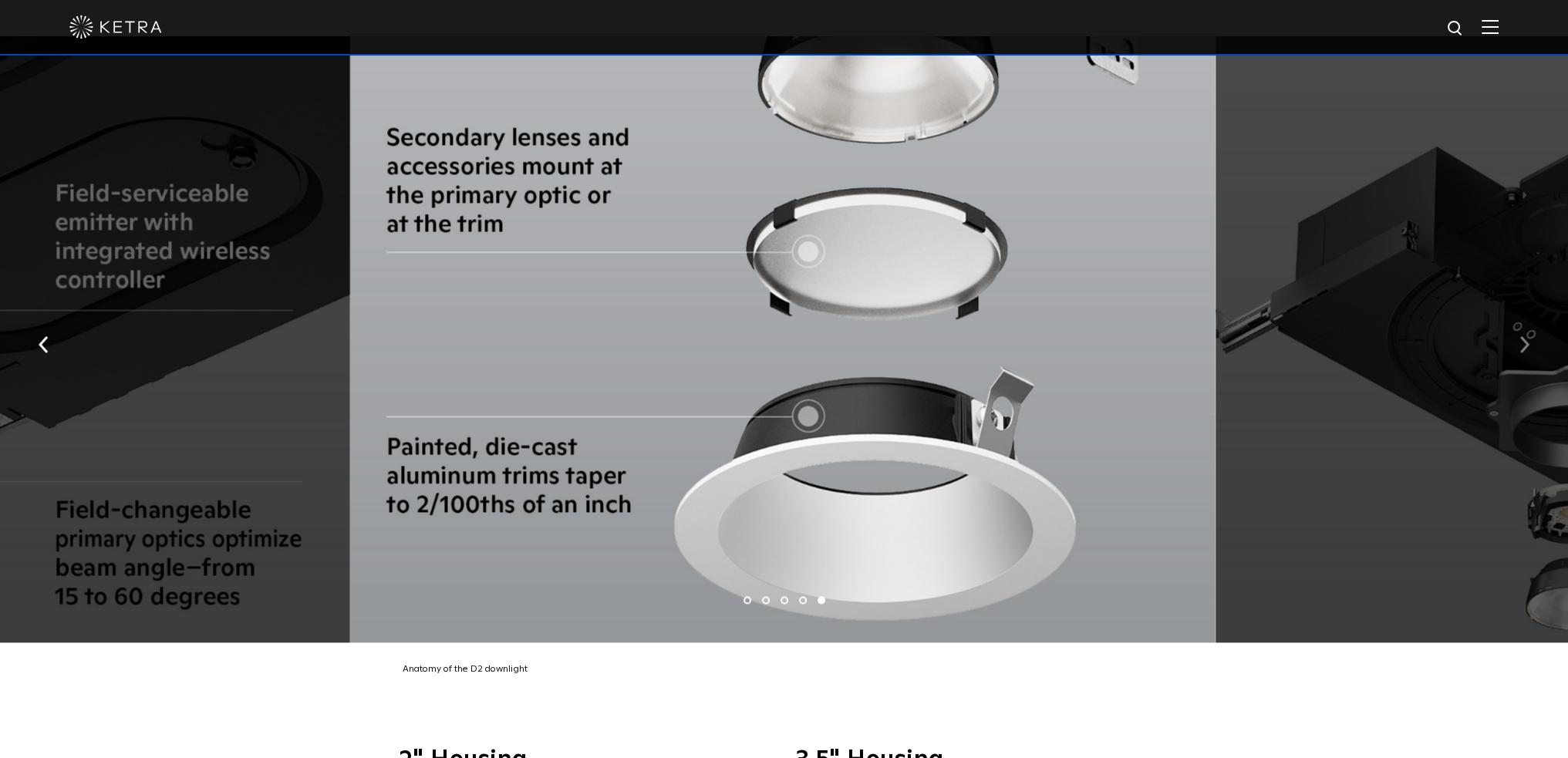
click at [1521, 361] on button "button" at bounding box center [1523, 342] width 33 height 53
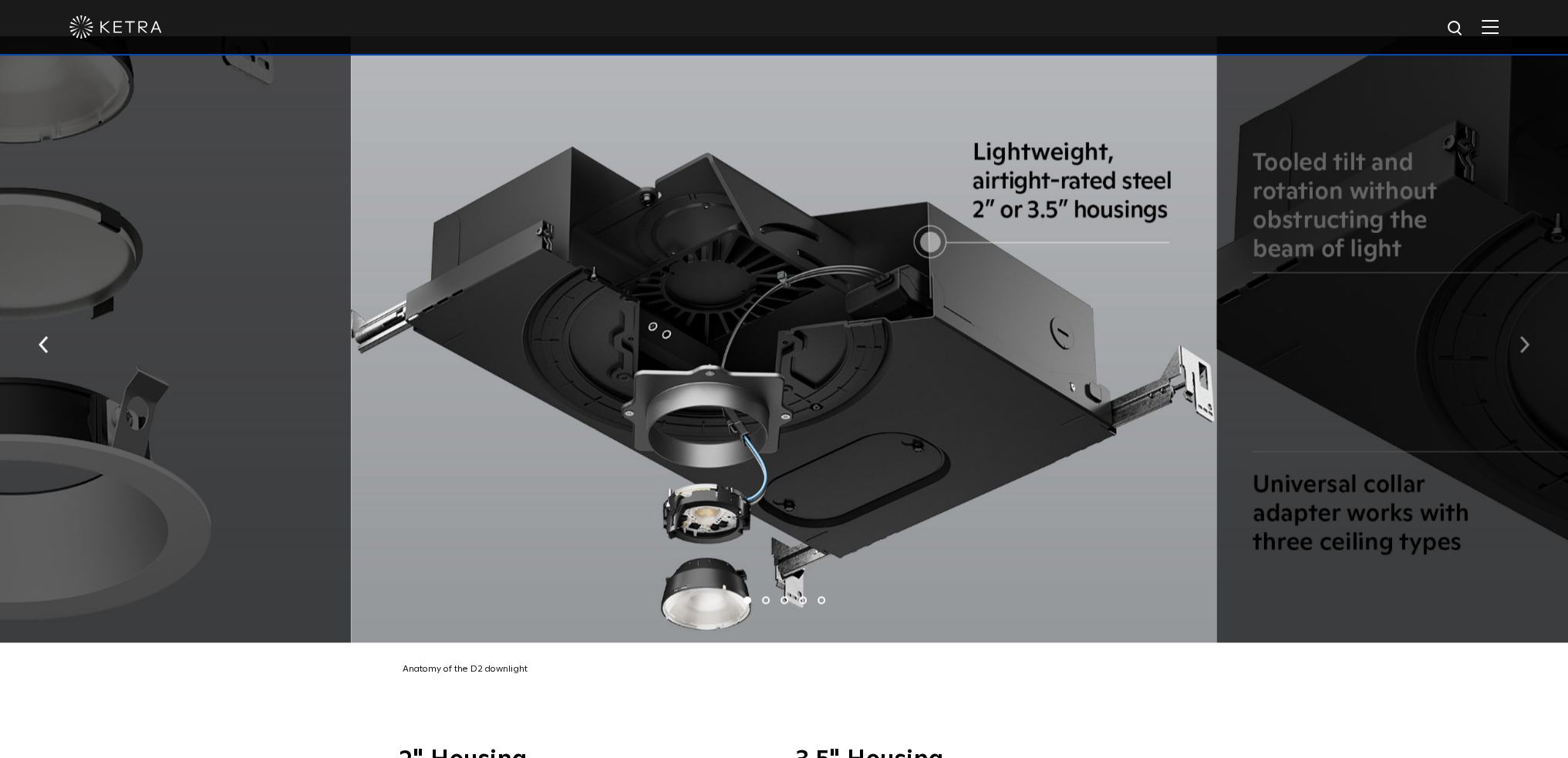
click at [1521, 361] on button "button" at bounding box center [1523, 342] width 33 height 53
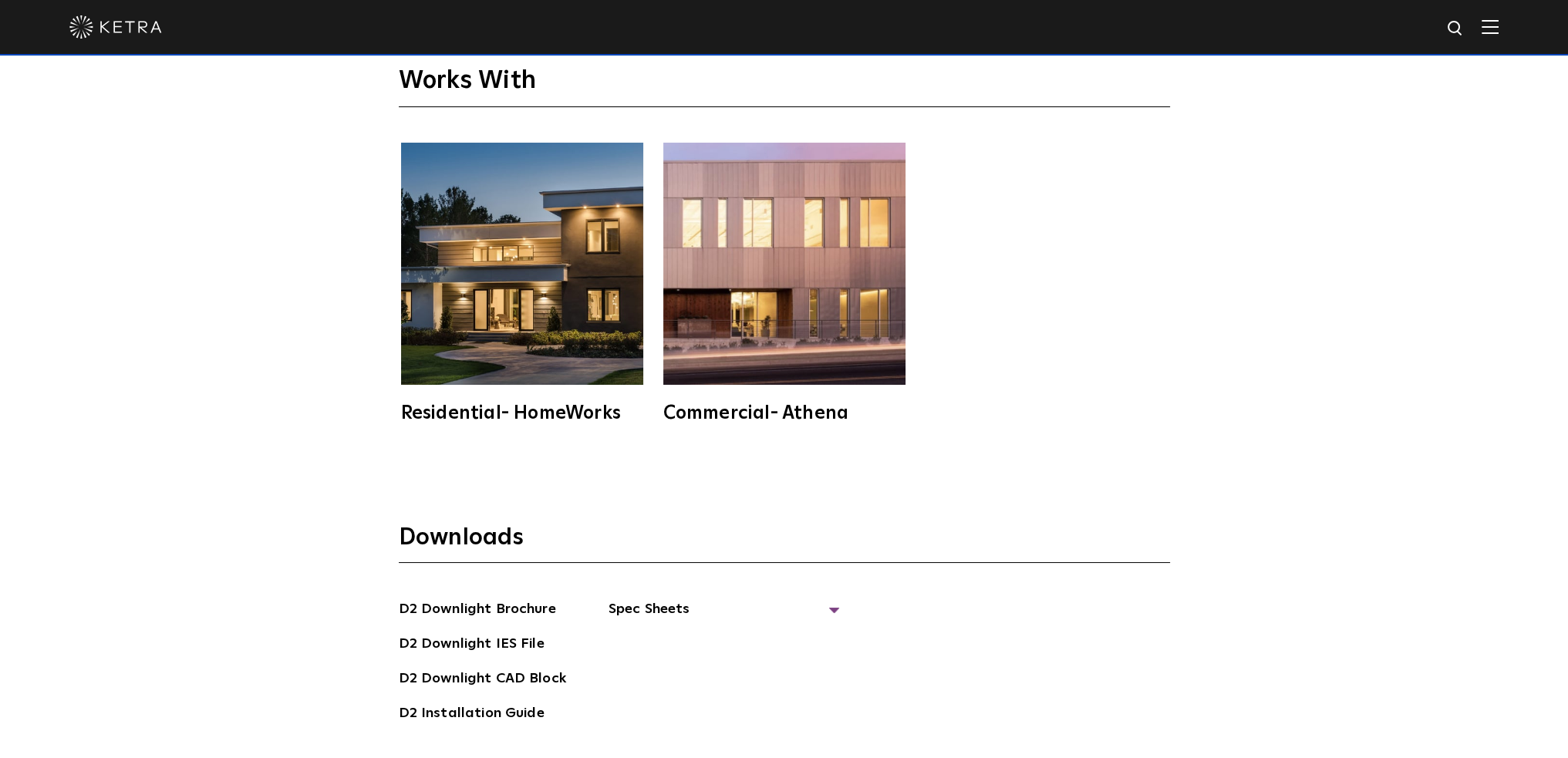
scroll to position [4395, 0]
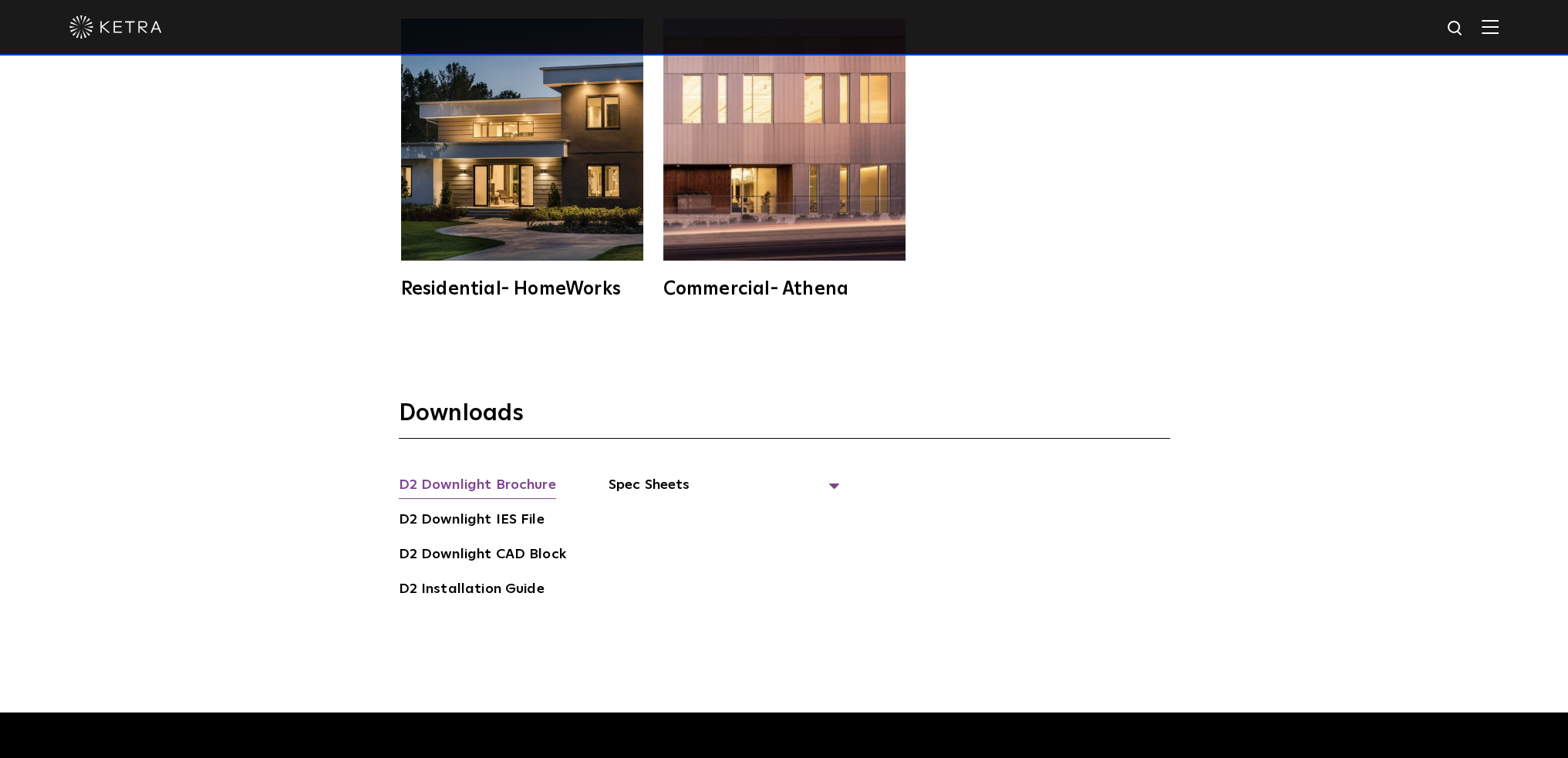
click at [525, 482] on link "D2 Downlight Brochure" at bounding box center [477, 487] width 157 height 25
click at [642, 484] on span "Spec Sheets" at bounding box center [724, 491] width 231 height 34
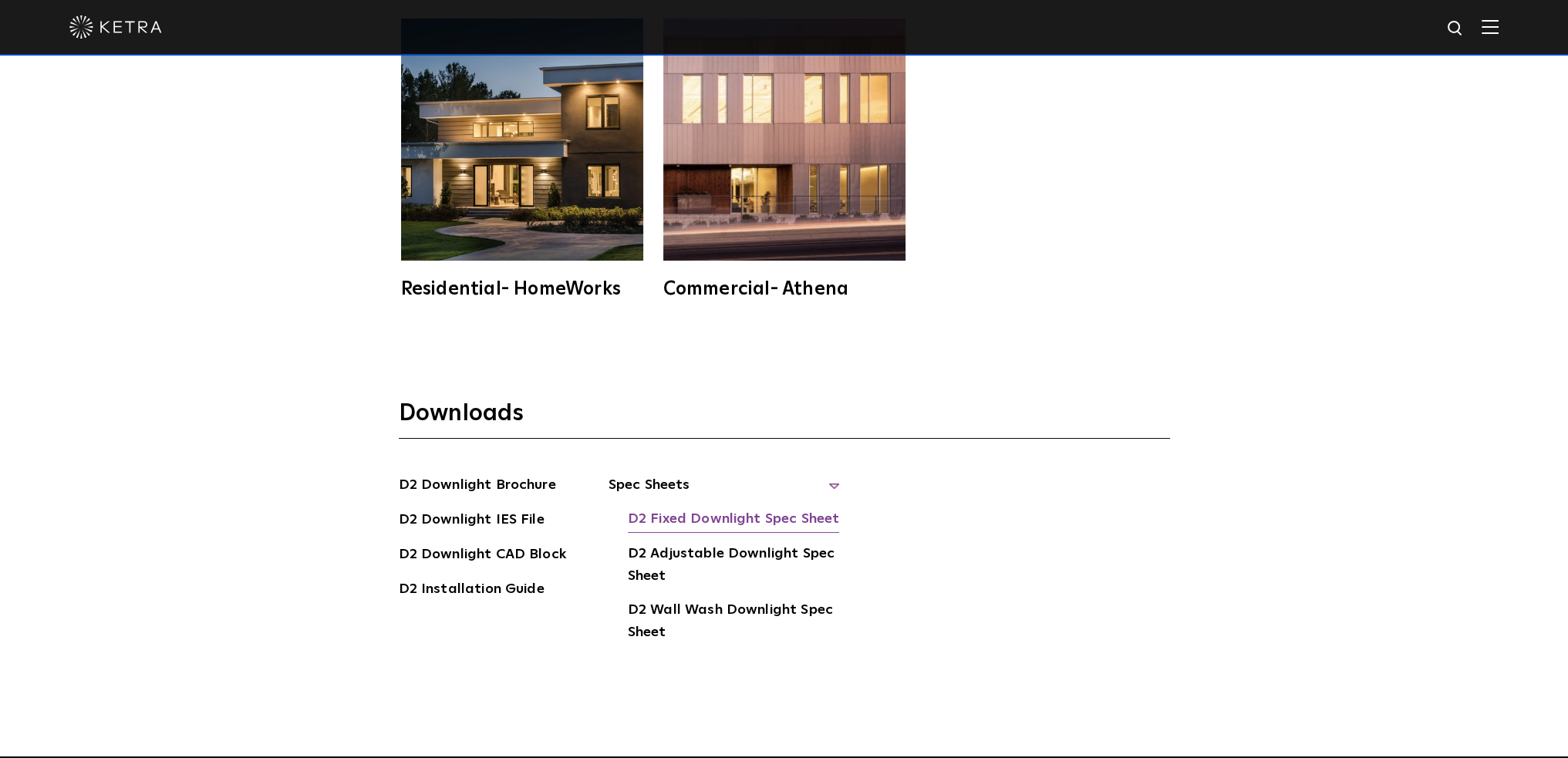
click at [700, 517] on link "D2 Fixed Downlight Spec Sheet" at bounding box center [733, 521] width 212 height 25
click at [777, 543] on link "D2 Adjustable Downlight Spec Sheet" at bounding box center [734, 566] width 212 height 47
click at [509, 513] on link "D2 Downlight IES File" at bounding box center [471, 521] width 146 height 25
